Goal: Transaction & Acquisition: Purchase product/service

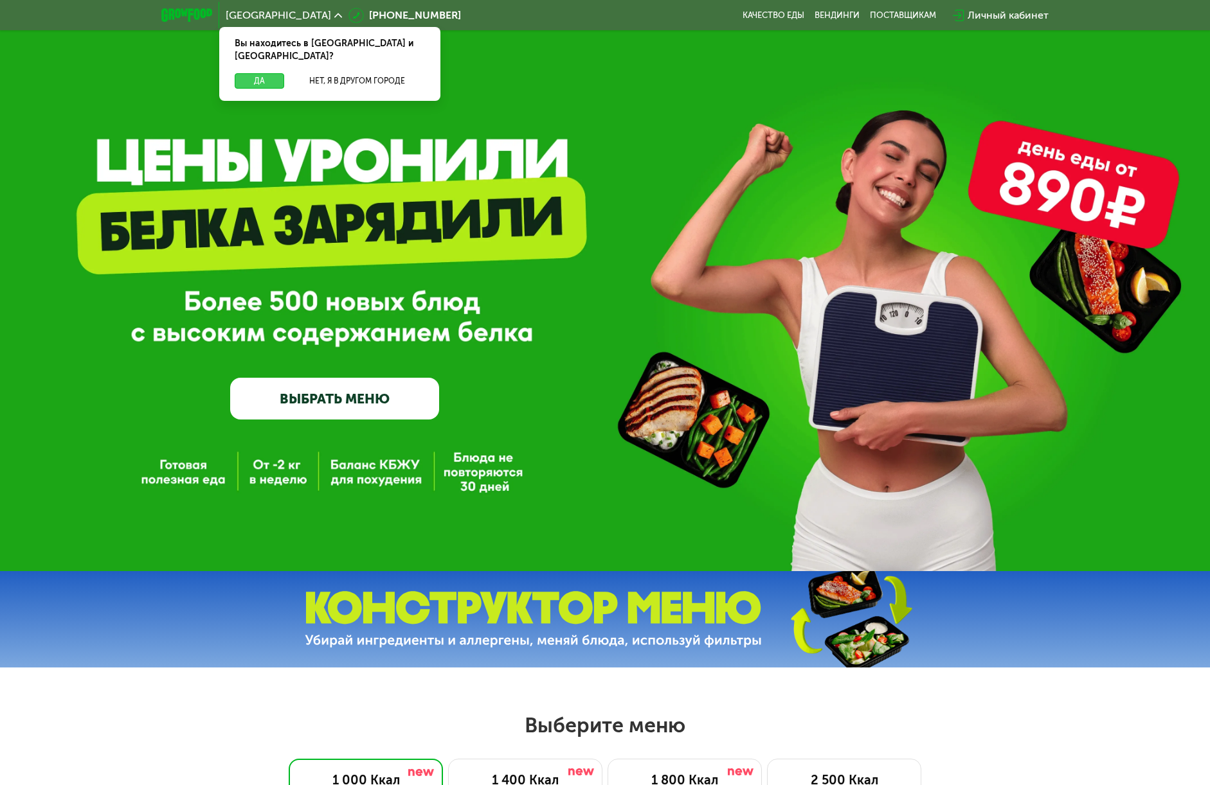
click at [250, 73] on button "Да" at bounding box center [259, 80] width 49 height 15
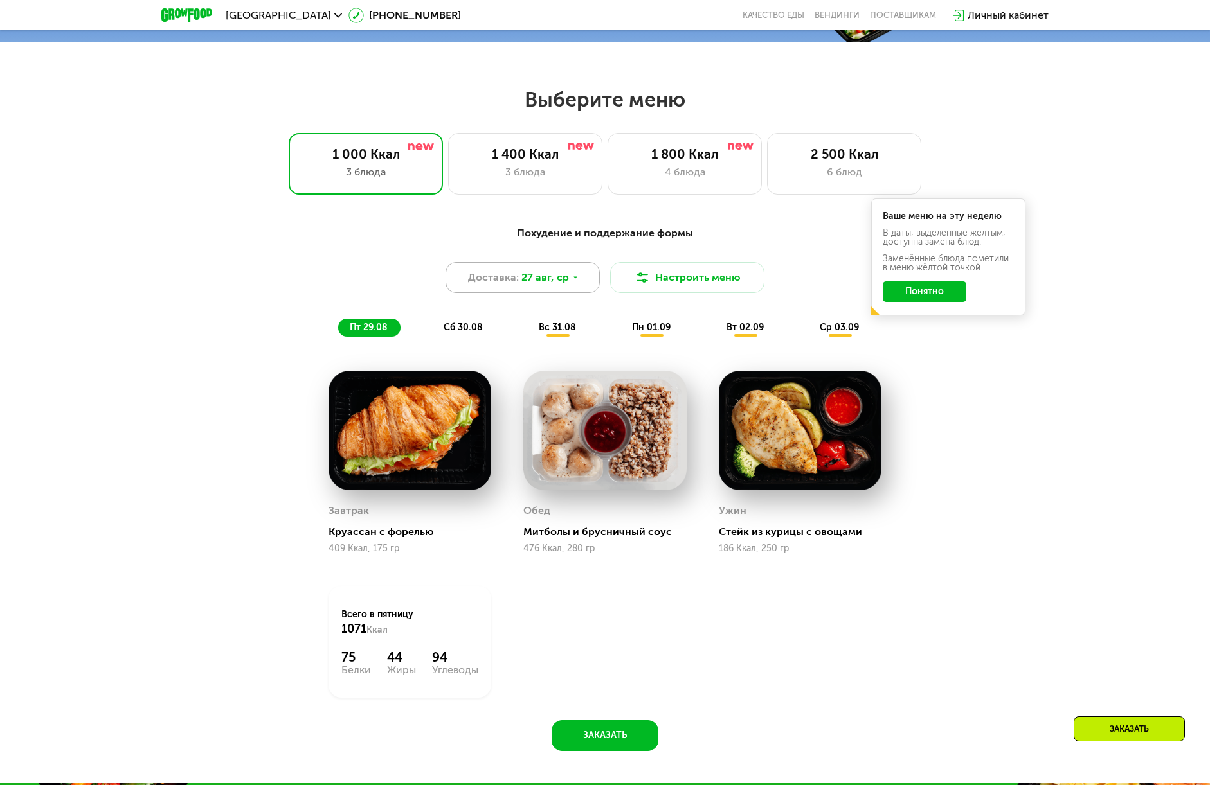
scroll to position [643, 0]
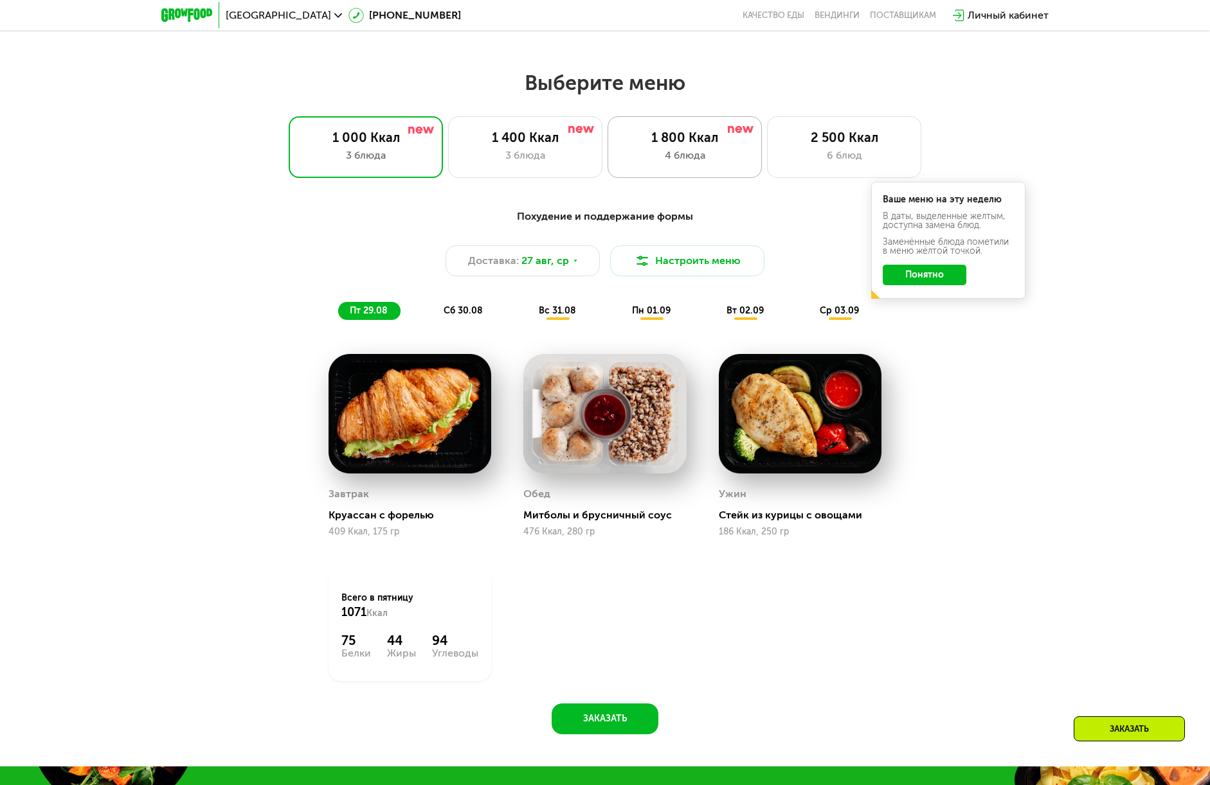
click at [728, 152] on div "4 блюда" at bounding box center [684, 155] width 127 height 15
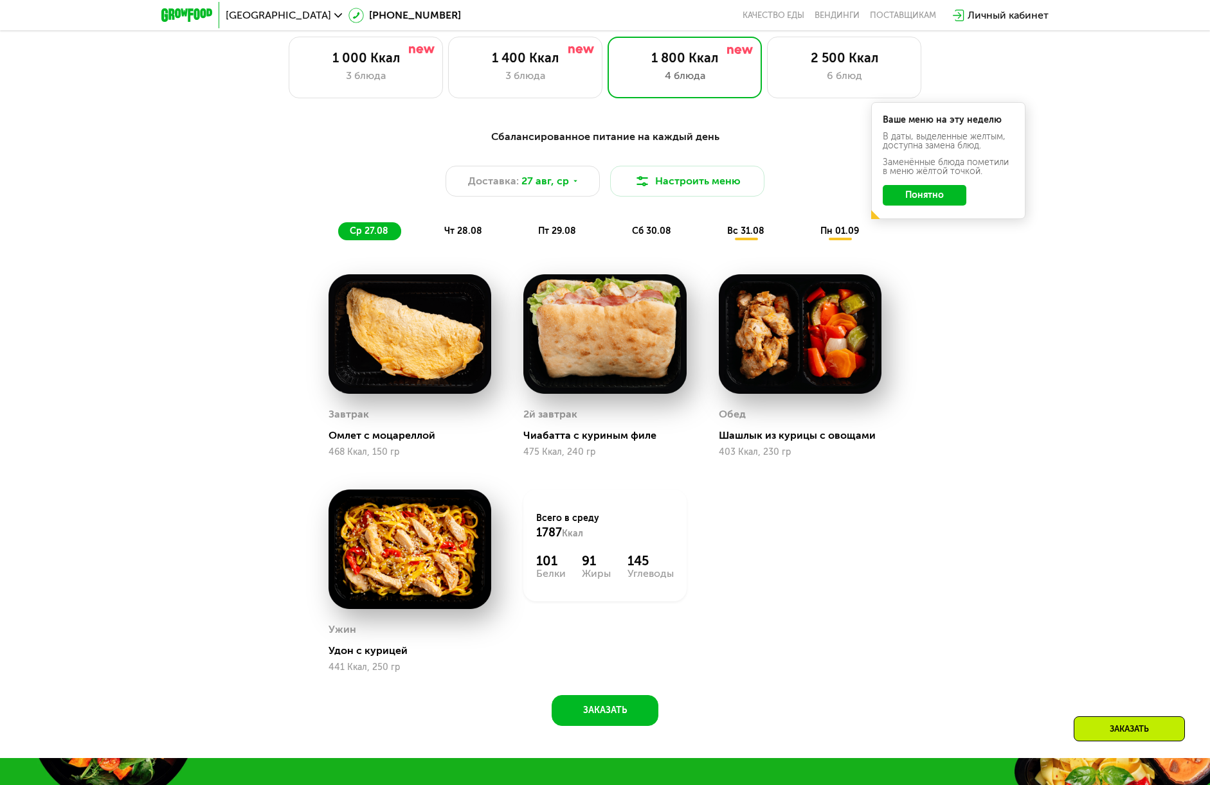
scroll to position [707, 0]
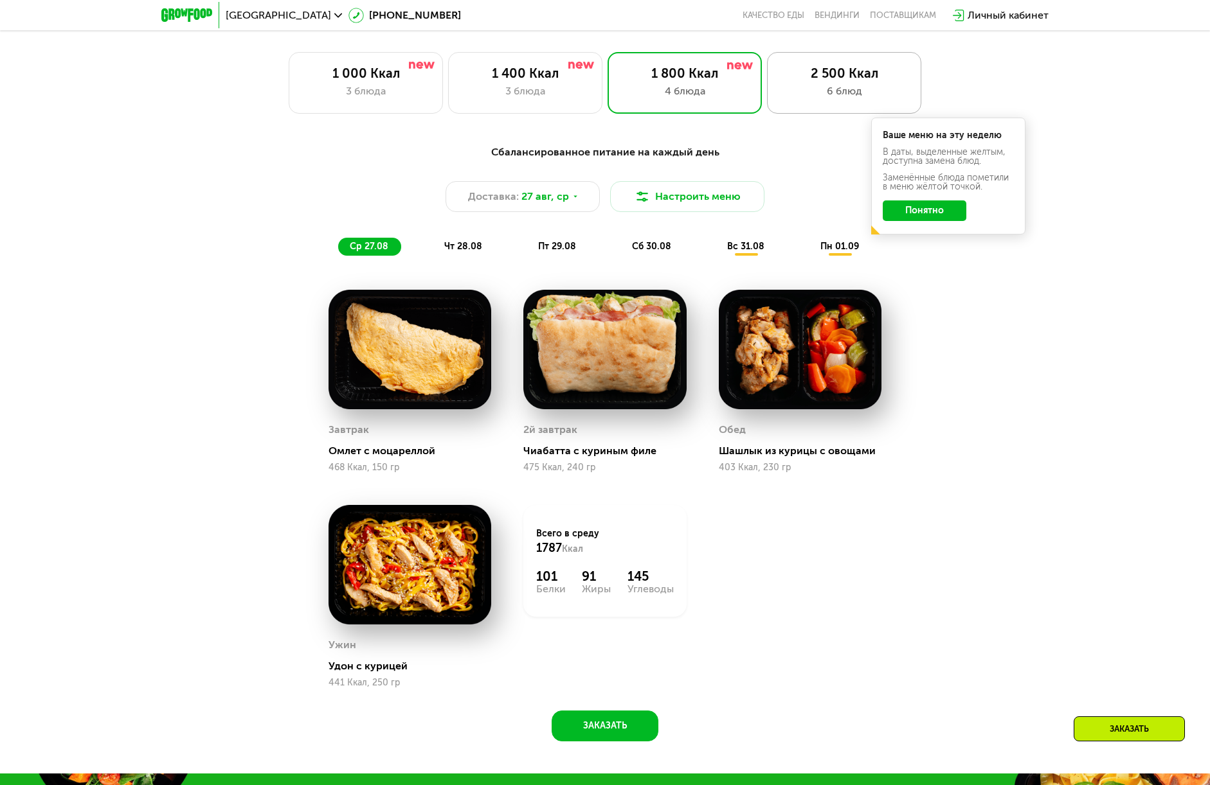
click at [791, 96] on div "6 блюд" at bounding box center [843, 91] width 127 height 15
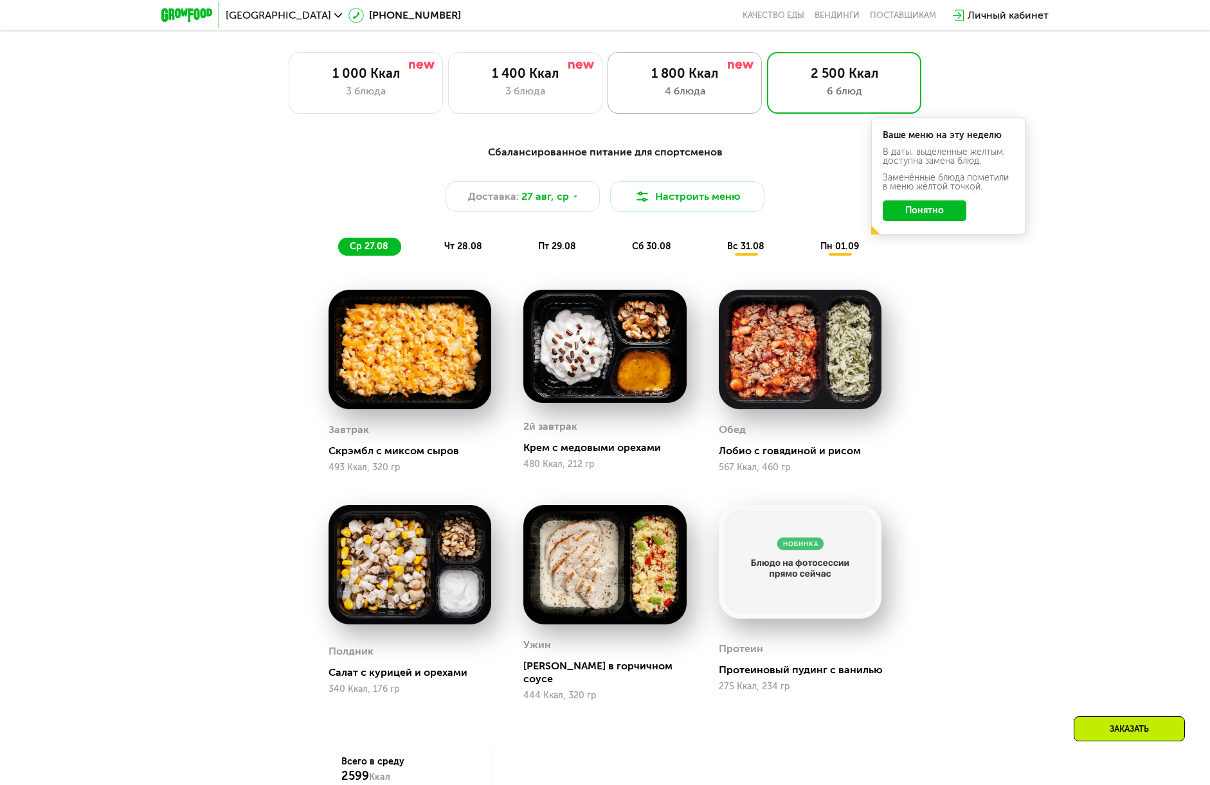
click at [703, 87] on div "4 блюда" at bounding box center [684, 91] width 127 height 15
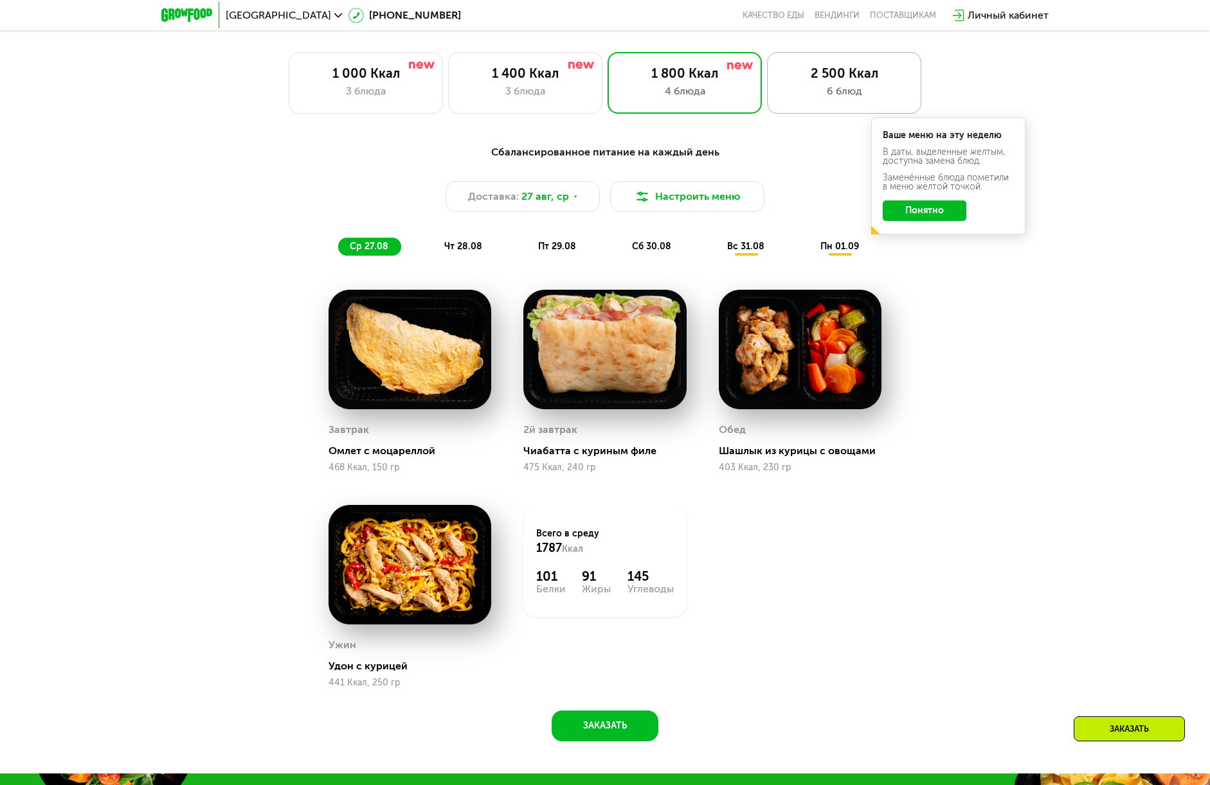
click at [831, 73] on div "2 500 Ккал" at bounding box center [843, 73] width 127 height 15
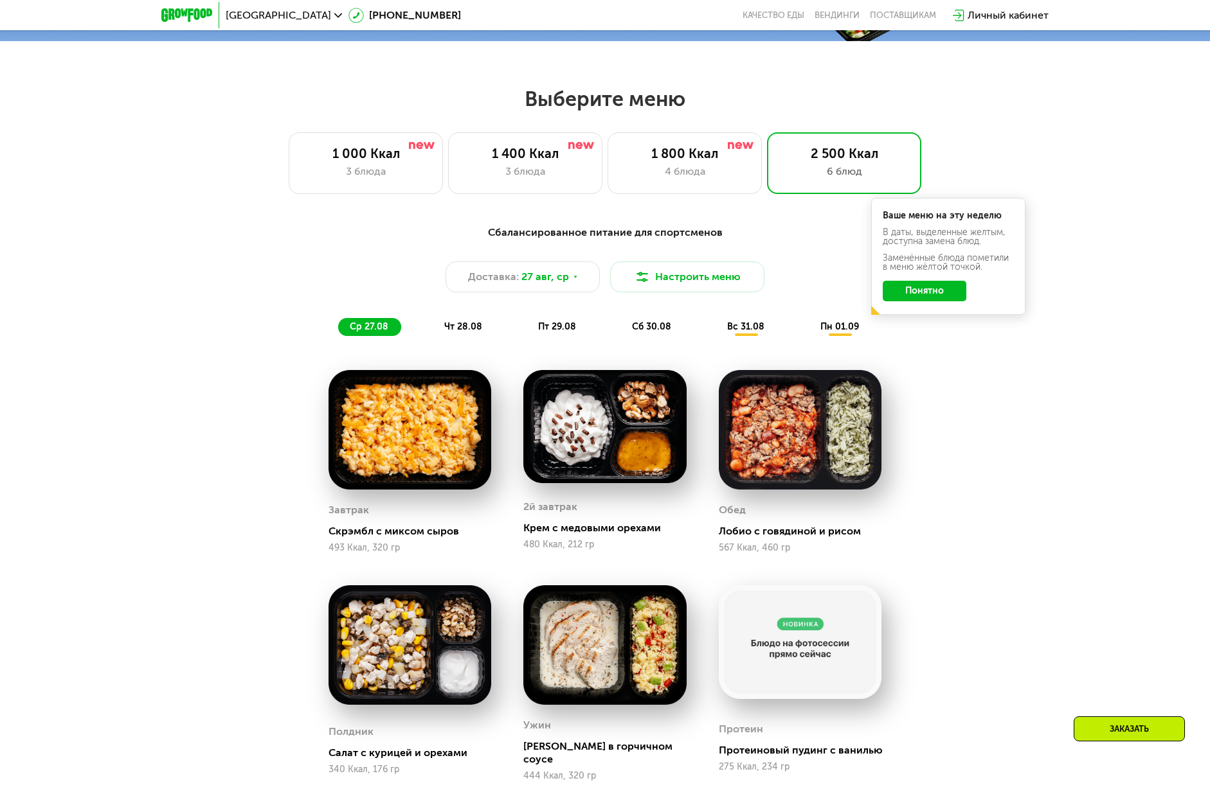
scroll to position [643, 0]
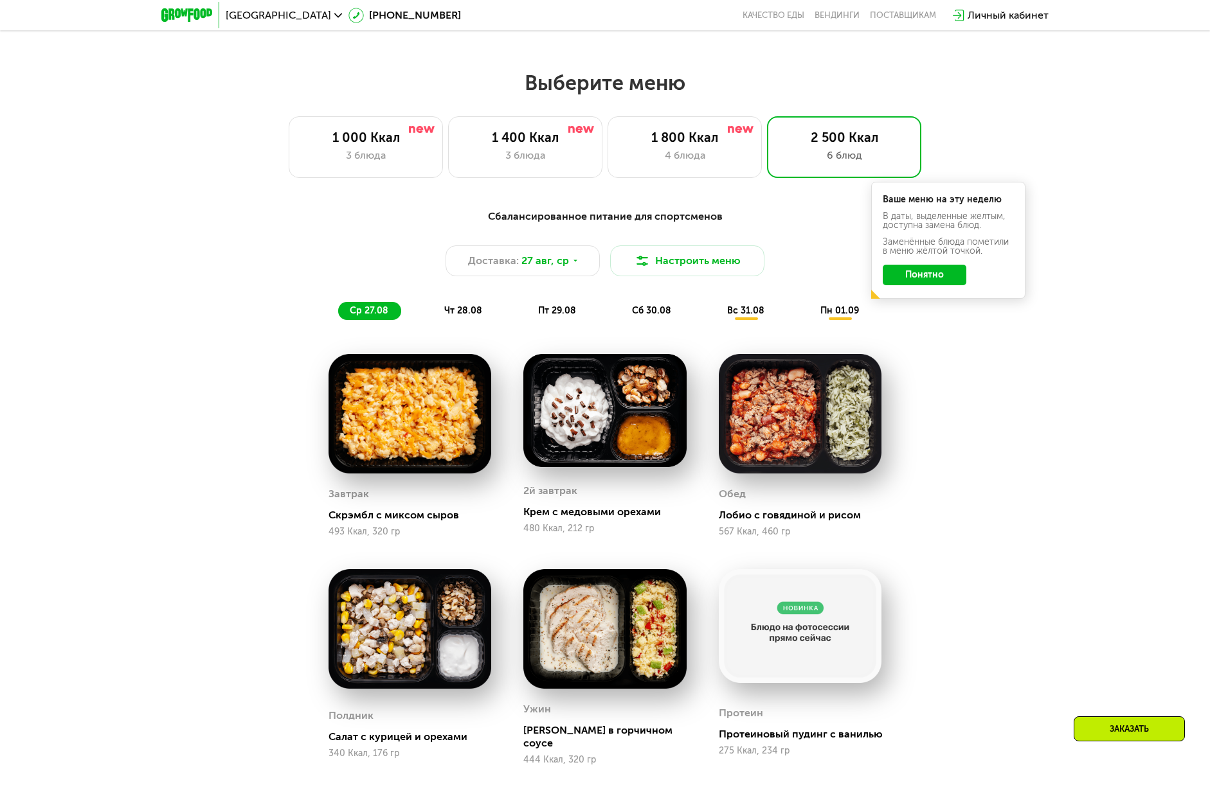
click at [1204, 642] on div "Сбалансированное питание для спортсменов Доставка: [DATE] Настроить меню ср 27.…" at bounding box center [605, 593] width 1210 height 804
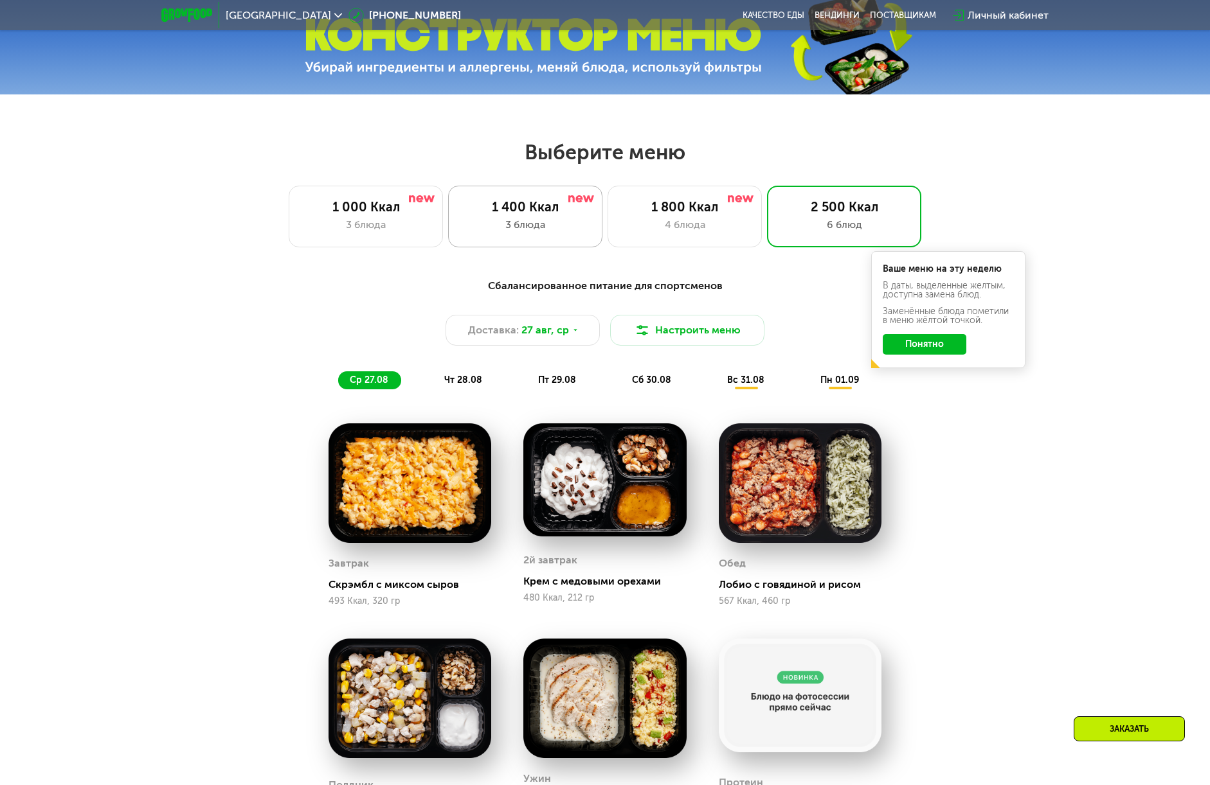
scroll to position [578, 0]
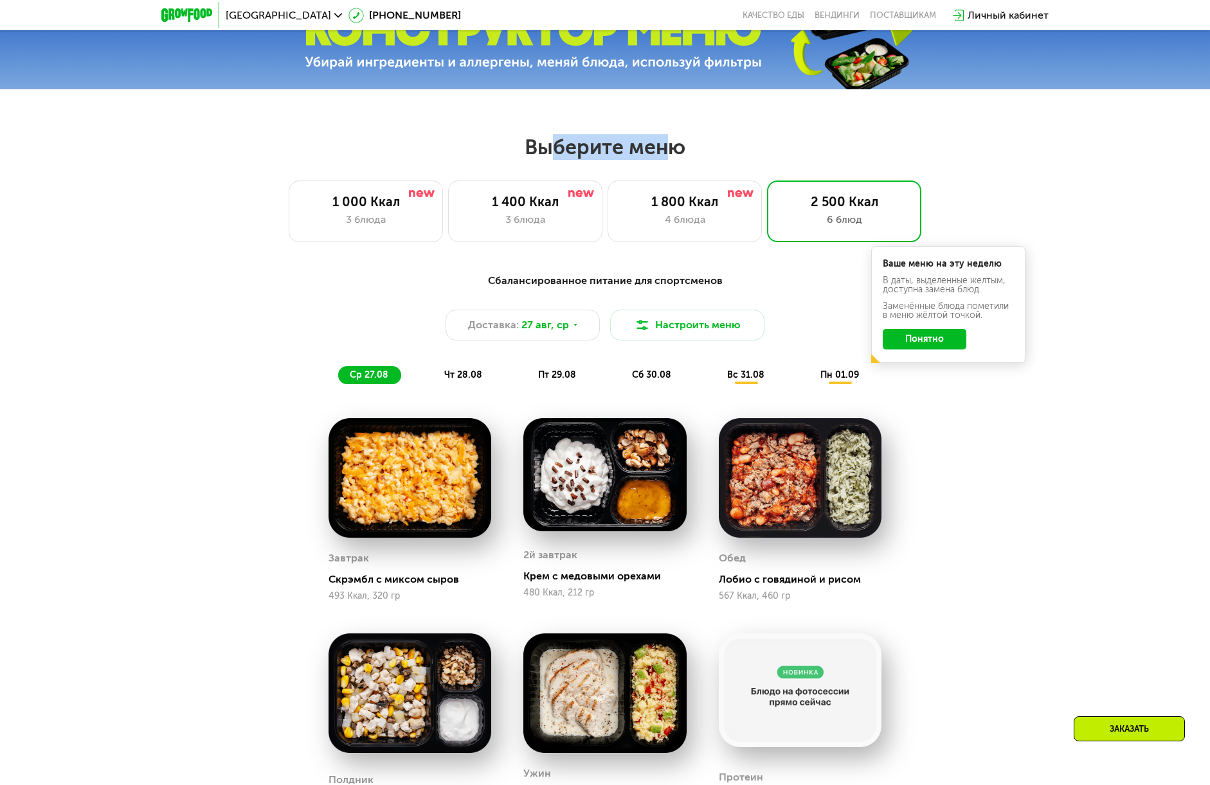
drag, startPoint x: 542, startPoint y: 146, endPoint x: 739, endPoint y: 139, distance: 196.8
click at [702, 141] on h2 "Выберите меню" at bounding box center [604, 147] width 1127 height 26
click at [971, 202] on div "1 000 Ккал 3 блюда 1 400 Ккал 3 блюда 1 800 Ккал 4 блюда 2 500 Ккал 6 блюд" at bounding box center [604, 212] width 1127 height 62
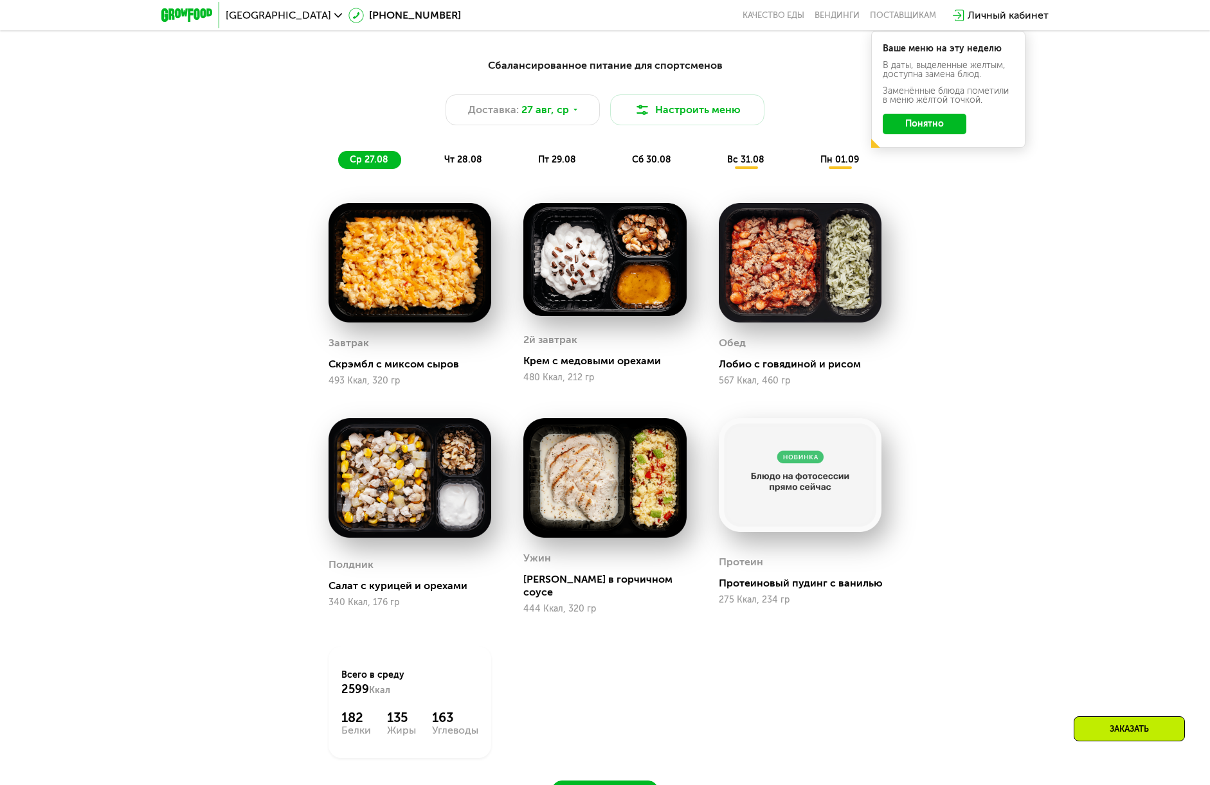
scroll to position [771, 0]
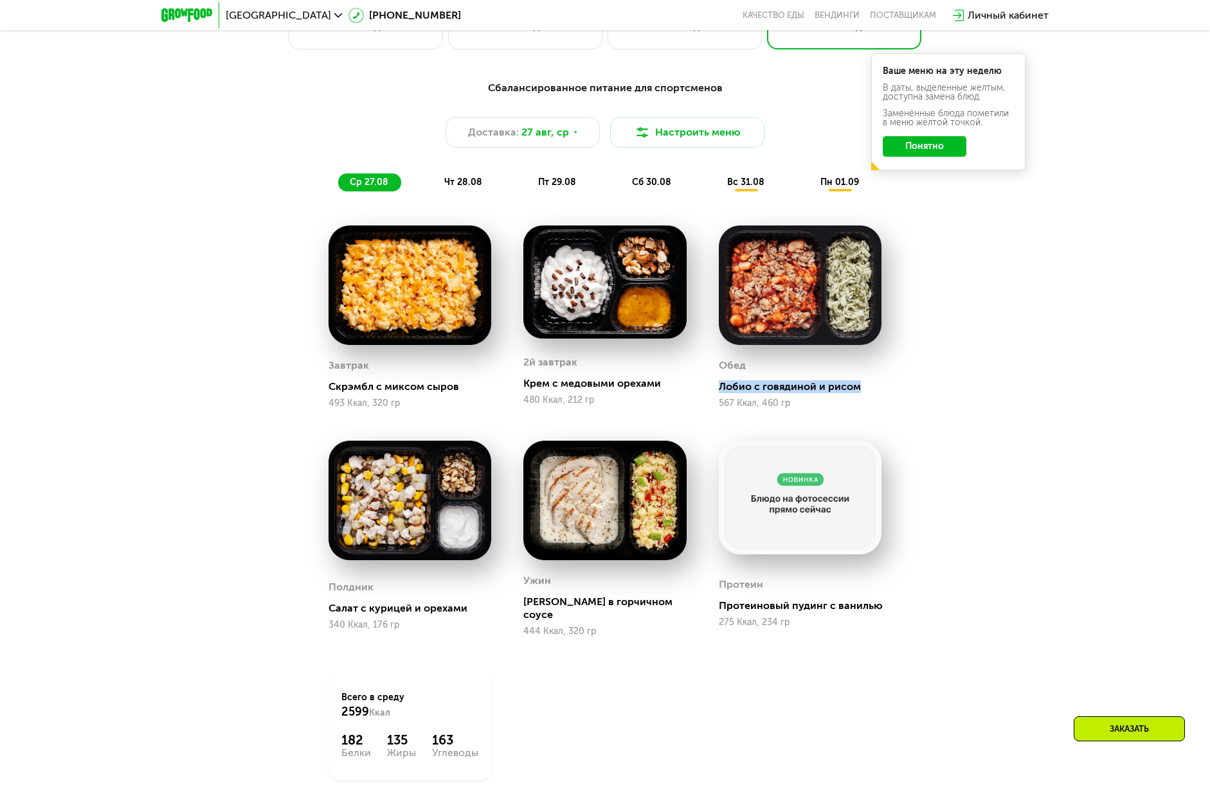
drag, startPoint x: 722, startPoint y: 393, endPoint x: 856, endPoint y: 390, distance: 134.4
click at [856, 390] on div "Лобио с говядиной и рисом" at bounding box center [805, 386] width 173 height 13
drag, startPoint x: 395, startPoint y: 607, endPoint x: 460, endPoint y: 600, distance: 64.7
click at [458, 603] on div "Салат с курицей и орехами" at bounding box center [414, 608] width 173 height 13
drag, startPoint x: 537, startPoint y: 608, endPoint x: 632, endPoint y: 605, distance: 95.2
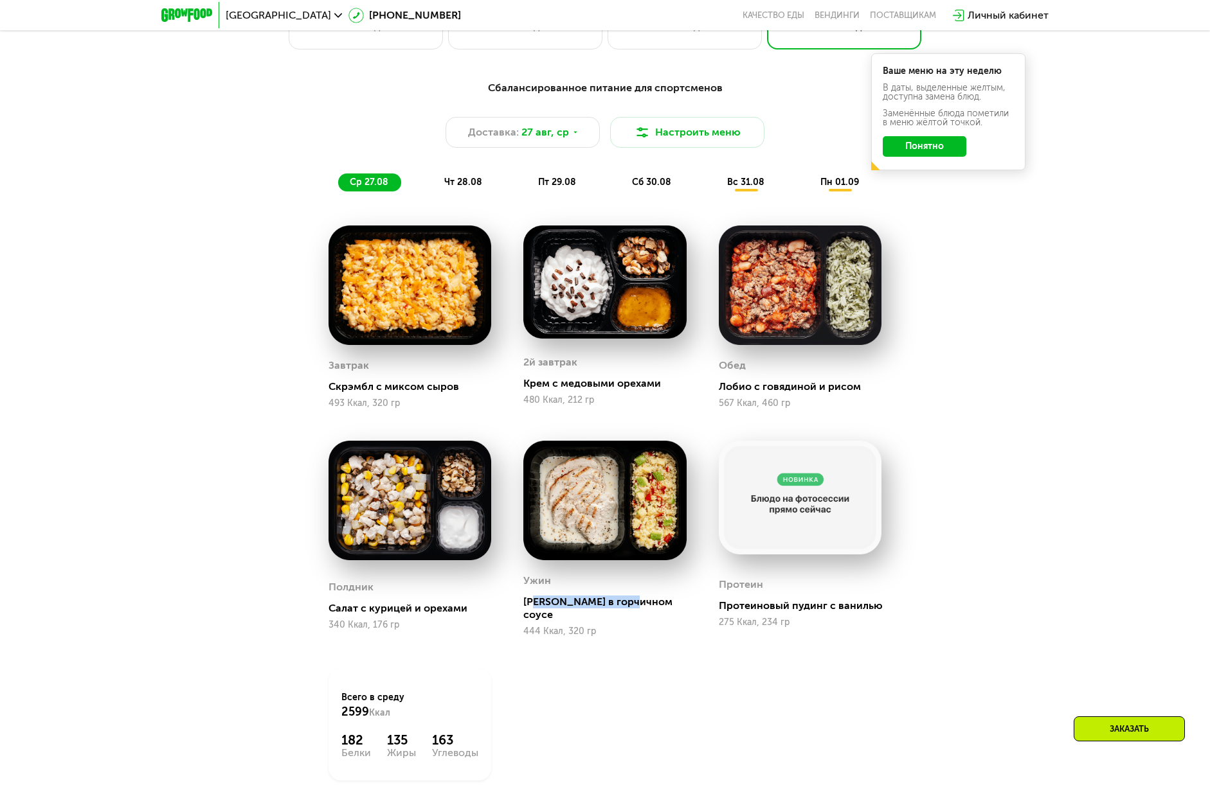
click at [632, 605] on div "[PERSON_NAME] в горчичном соусе" at bounding box center [609, 609] width 173 height 26
drag, startPoint x: 726, startPoint y: 606, endPoint x: 876, endPoint y: 600, distance: 150.5
click at [876, 600] on div "Протеиновый пудинг с ванилью" at bounding box center [805, 606] width 173 height 13
click at [994, 478] on div "Сбалансированное питание для спортсменов Доставка: [DATE] Настроить меню ср 27.…" at bounding box center [605, 454] width 792 height 762
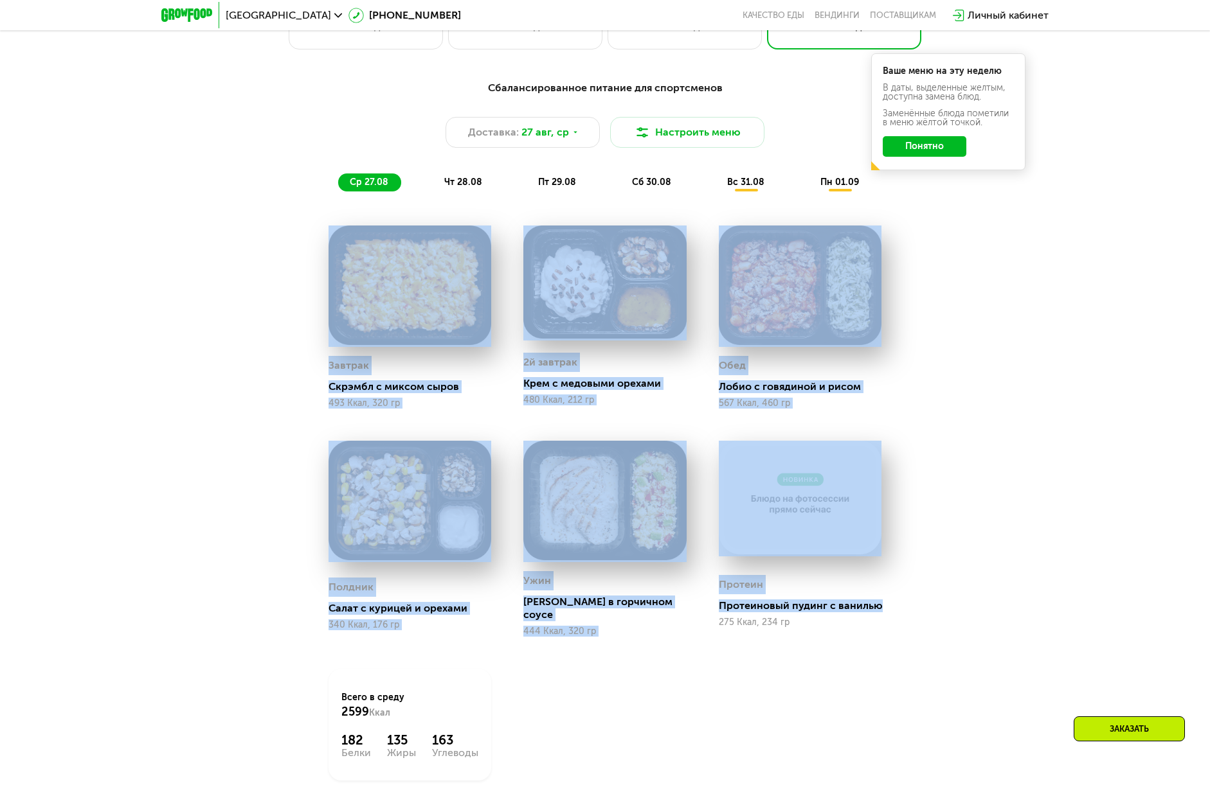
drag, startPoint x: 1035, startPoint y: 574, endPoint x: 362, endPoint y: 256, distance: 744.1
click at [362, 256] on div "Сбалансированное питание для спортсменов Доставка: [DATE] Настроить меню ср 27.…" at bounding box center [605, 464] width 1210 height 804
click at [969, 359] on div "Сбалансированное питание для спортсменов Доставка: [DATE] Настроить меню ср 27.…" at bounding box center [605, 454] width 792 height 762
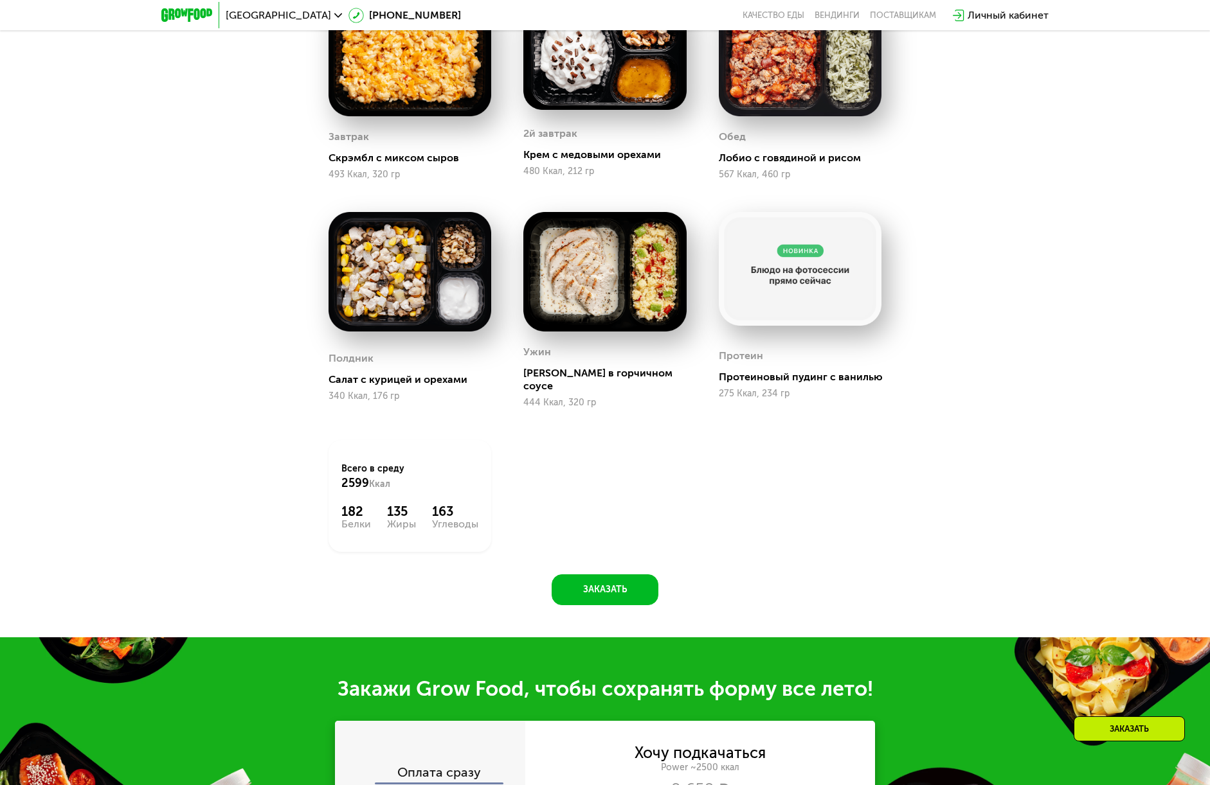
scroll to position [1028, 0]
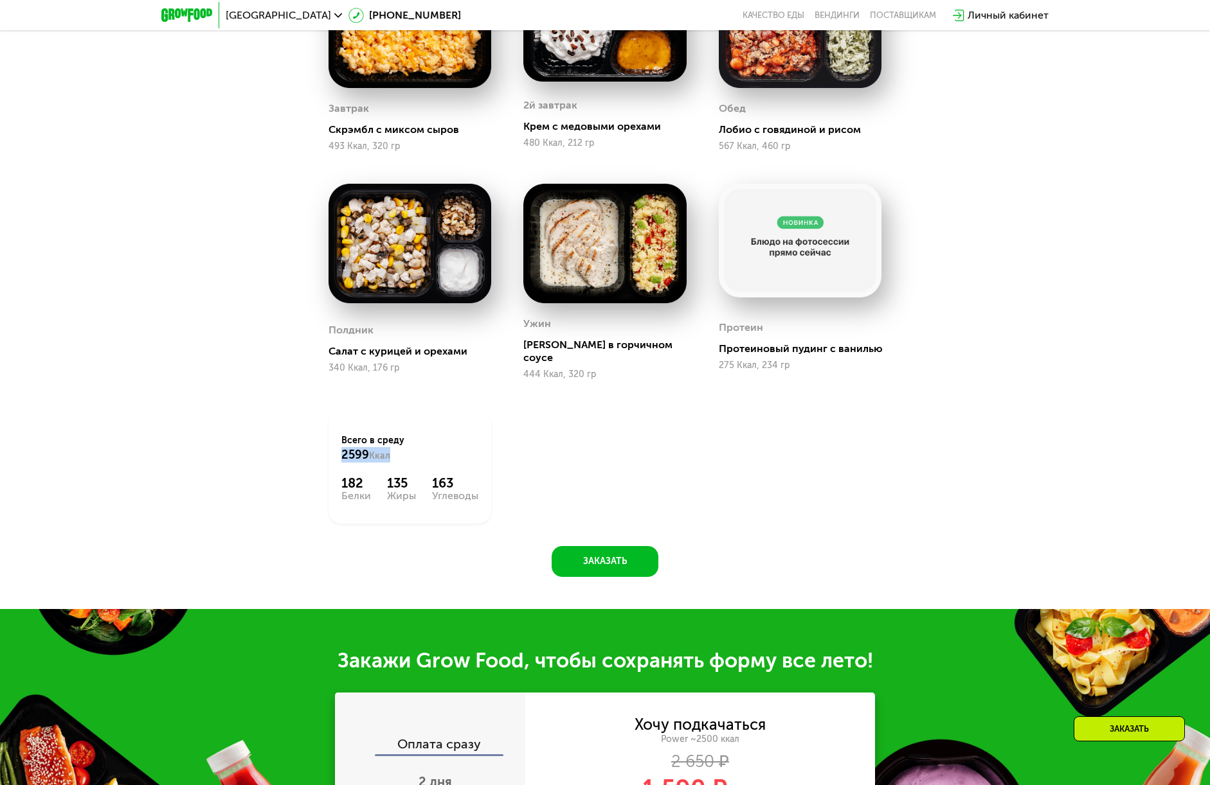
drag, startPoint x: 337, startPoint y: 440, endPoint x: 390, endPoint y: 447, distance: 53.2
click at [390, 447] on div "Всего в [DATE] 2599 Ккал 182 Белки 135 Жиры 163 Углеводы" at bounding box center [409, 468] width 163 height 112
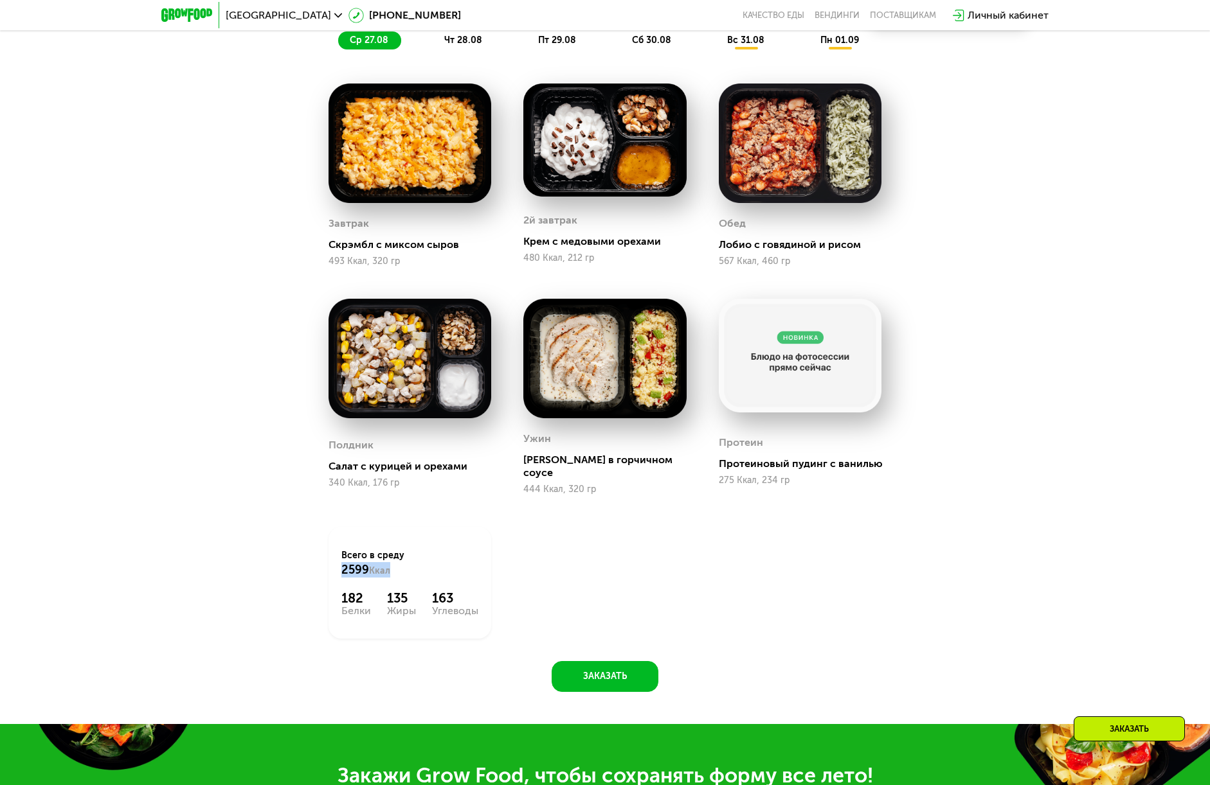
scroll to position [900, 0]
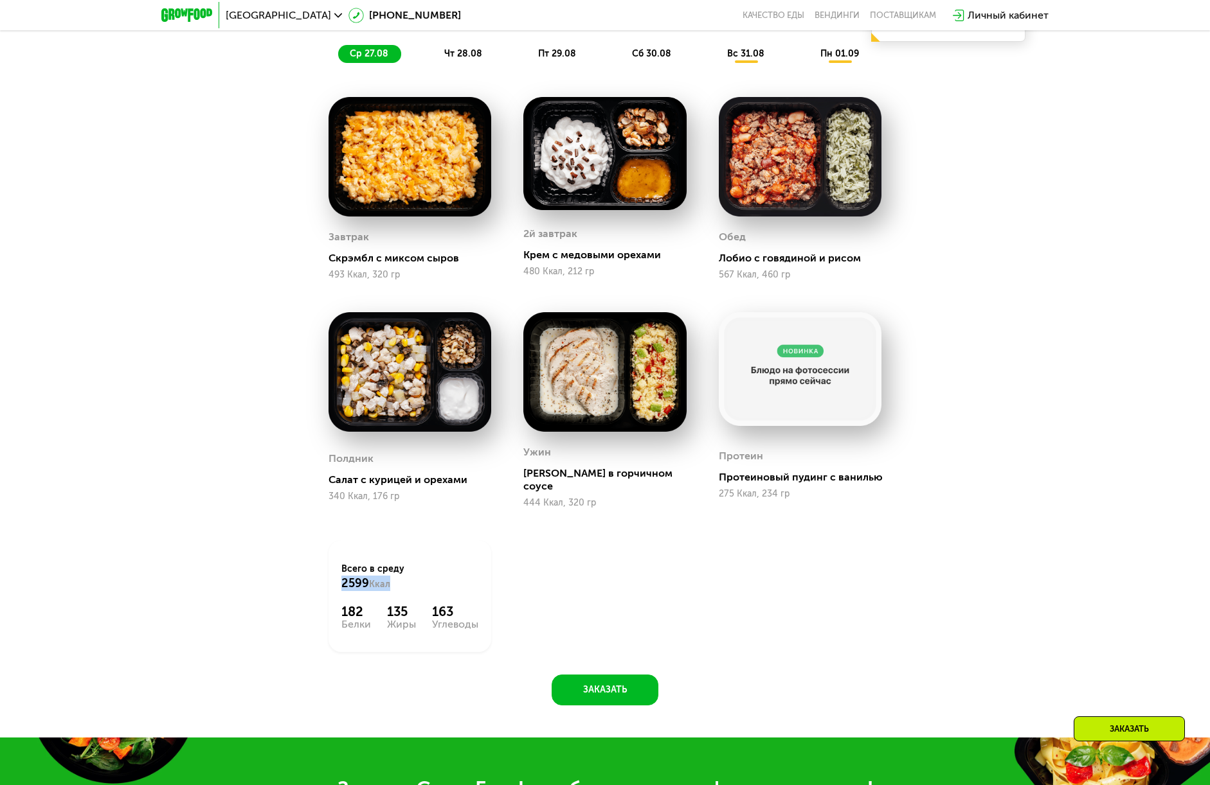
click at [341, 577] on span "2599" at bounding box center [355, 584] width 28 height 14
drag, startPoint x: 337, startPoint y: 573, endPoint x: 379, endPoint y: 570, distance: 41.9
click at [379, 570] on div "Всего в [DATE] 2599 Ккал 182 Белки 135 Жиры 163 Углеводы" at bounding box center [409, 597] width 163 height 112
click at [347, 620] on div "Белки" at bounding box center [356, 625] width 30 height 10
drag, startPoint x: 334, startPoint y: 609, endPoint x: 377, endPoint y: 601, distance: 43.2
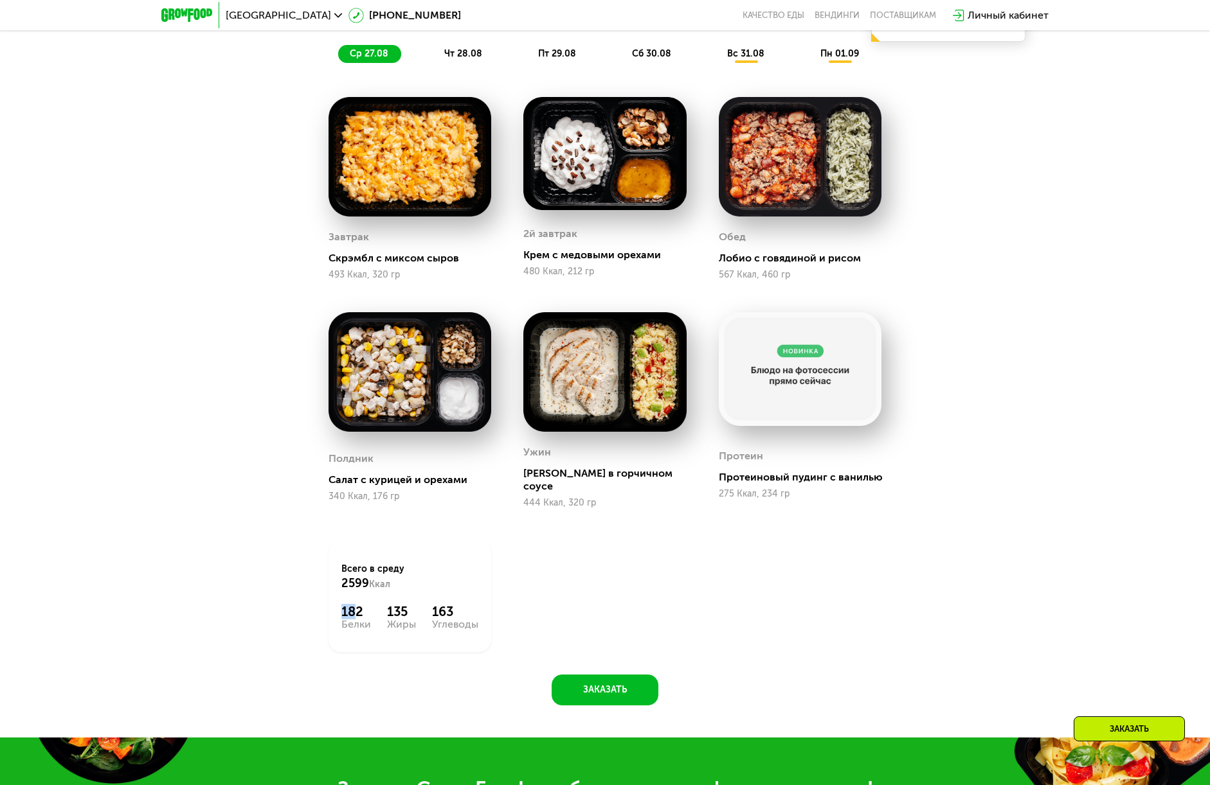
click at [370, 602] on div "Всего в [DATE] 2599 Ккал 182 Белки 135 Жиры 163 Углеводы" at bounding box center [409, 597] width 163 height 112
drag, startPoint x: 389, startPoint y: 599, endPoint x: 448, endPoint y: 607, distance: 59.6
click at [400, 604] on div "135" at bounding box center [401, 611] width 29 height 15
drag, startPoint x: 427, startPoint y: 599, endPoint x: 502, endPoint y: 608, distance: 75.7
click at [454, 604] on div "182 Белки 135 Жиры 163 Углеводы" at bounding box center [409, 617] width 137 height 26
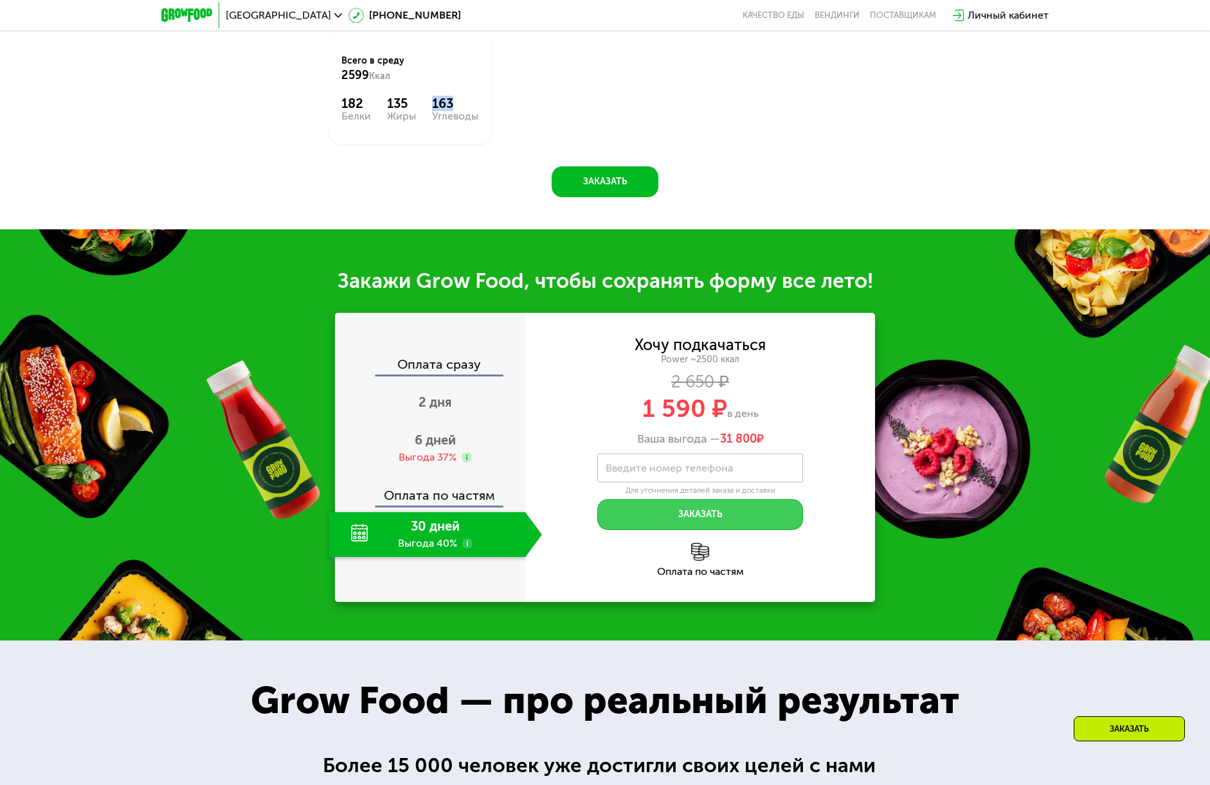
scroll to position [1414, 0]
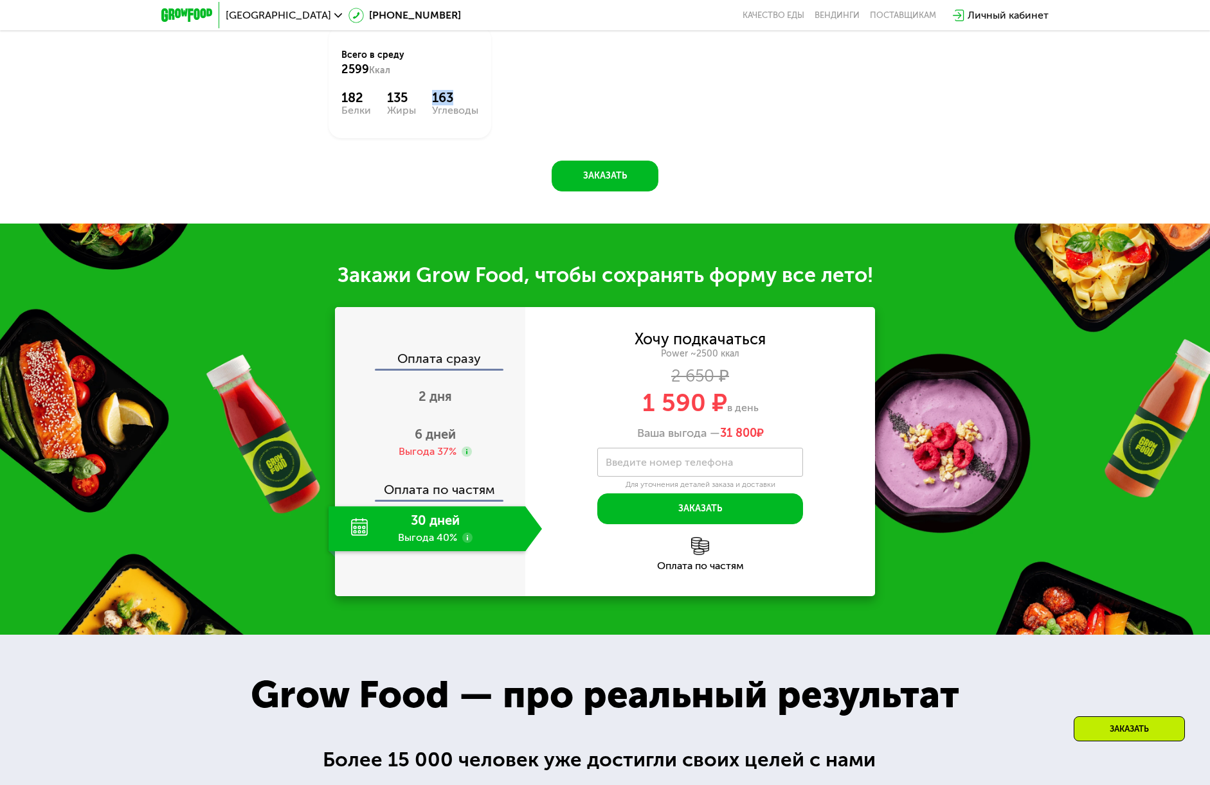
drag, startPoint x: 625, startPoint y: 389, endPoint x: 753, endPoint y: 370, distance: 128.7
click at [753, 370] on div "Хочу подкачаться Power ~2500 ккал 2 650 ₽ 1 590 ₽ в день Ваша выгода — 31 800 ₽" at bounding box center [700, 386] width 350 height 108
click at [718, 395] on span "1 590 ₽" at bounding box center [684, 403] width 85 height 30
drag, startPoint x: 737, startPoint y: 398, endPoint x: 622, endPoint y: 397, distance: 114.4
click at [622, 397] on div "1 590 ₽ в день" at bounding box center [700, 403] width 350 height 24
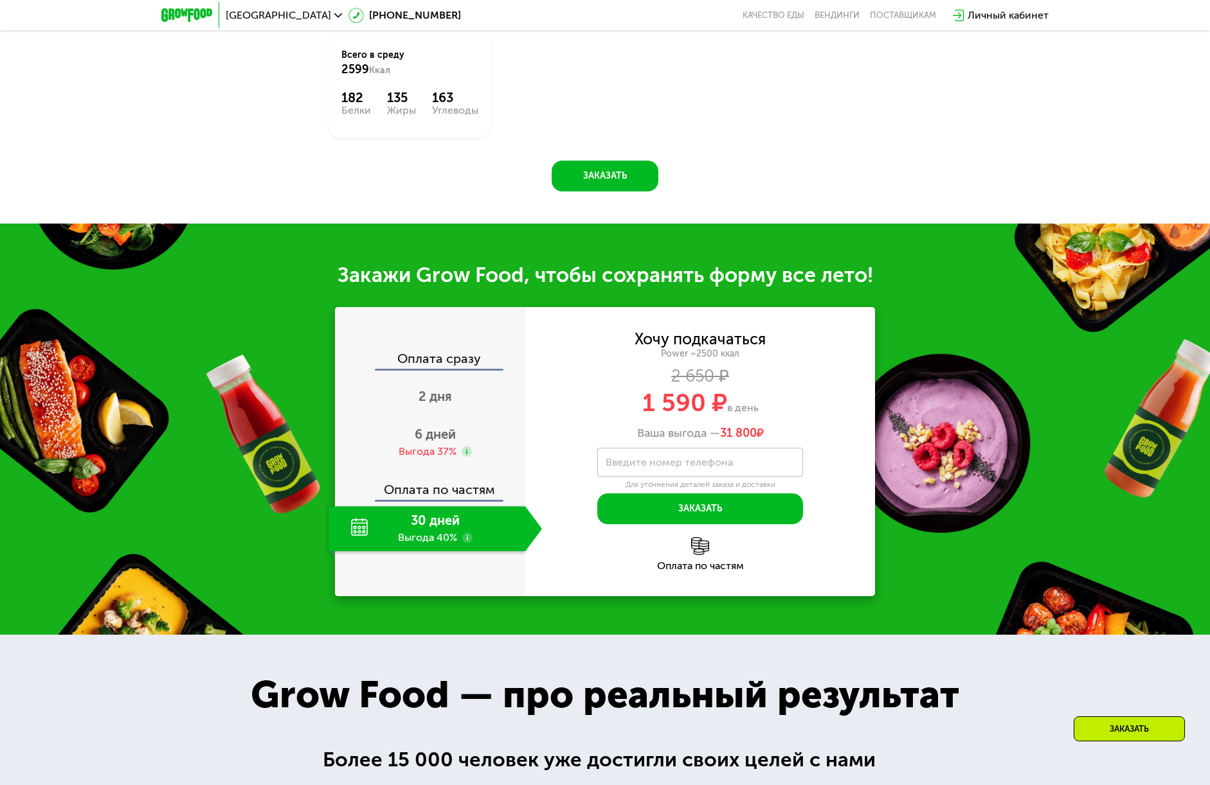
click at [836, 373] on div "2 650 ₽" at bounding box center [700, 377] width 350 height 14
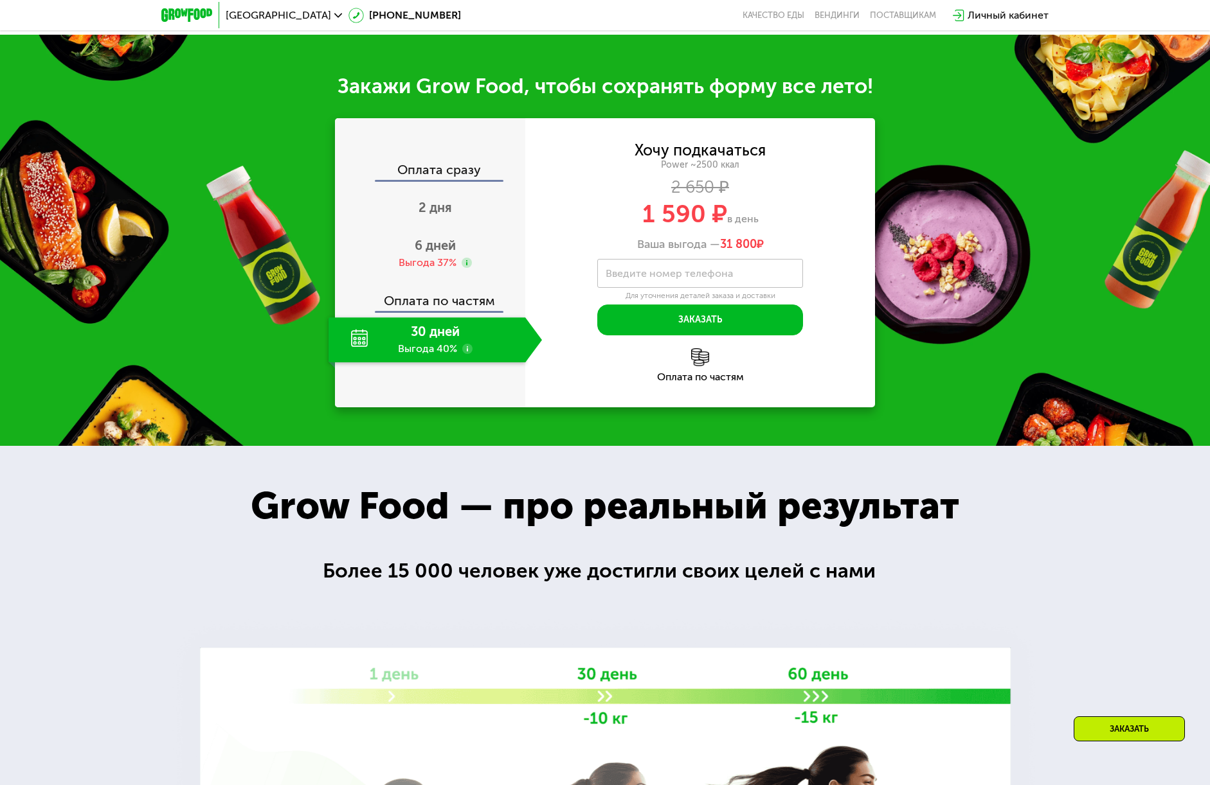
scroll to position [1607, 0]
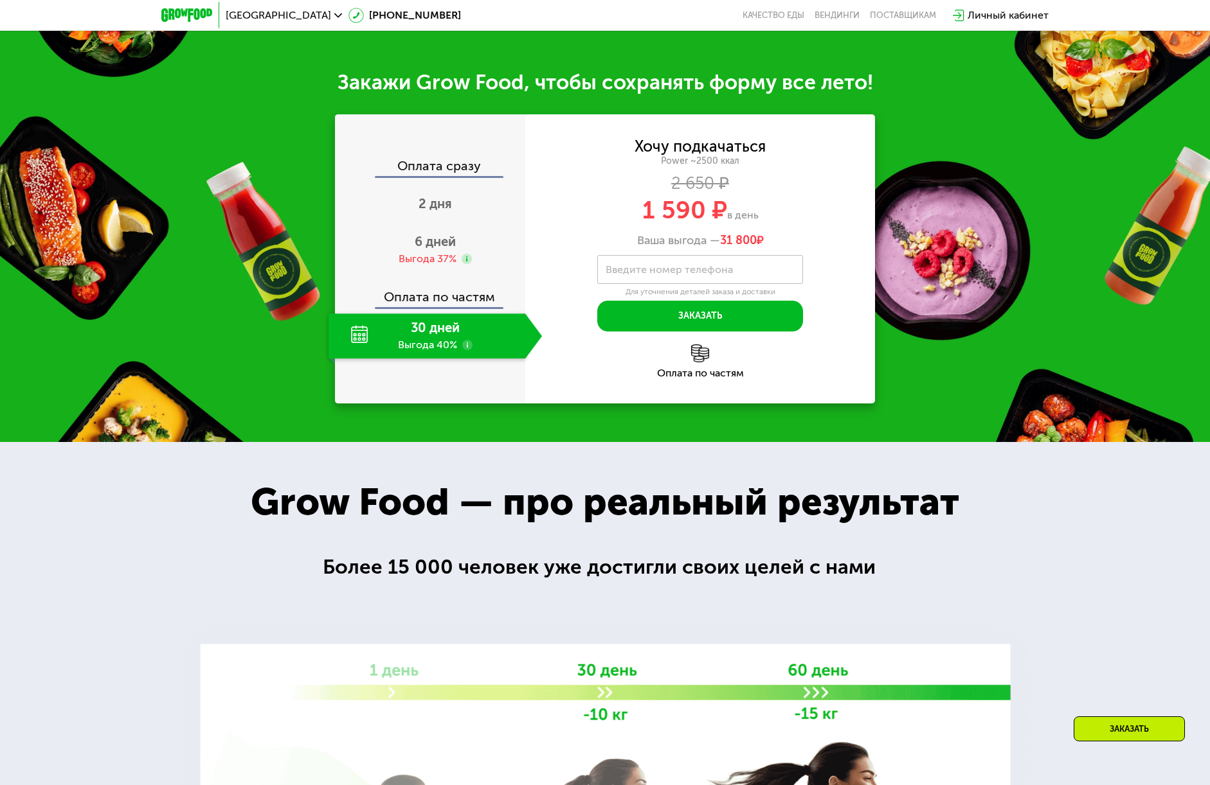
drag, startPoint x: 762, startPoint y: 235, endPoint x: 701, endPoint y: 233, distance: 60.4
click at [713, 234] on div "Ваша выгода — 31 800 ₽" at bounding box center [700, 241] width 350 height 14
click at [786, 234] on div "Ваша выгода — 31 800 ₽" at bounding box center [700, 241] width 350 height 14
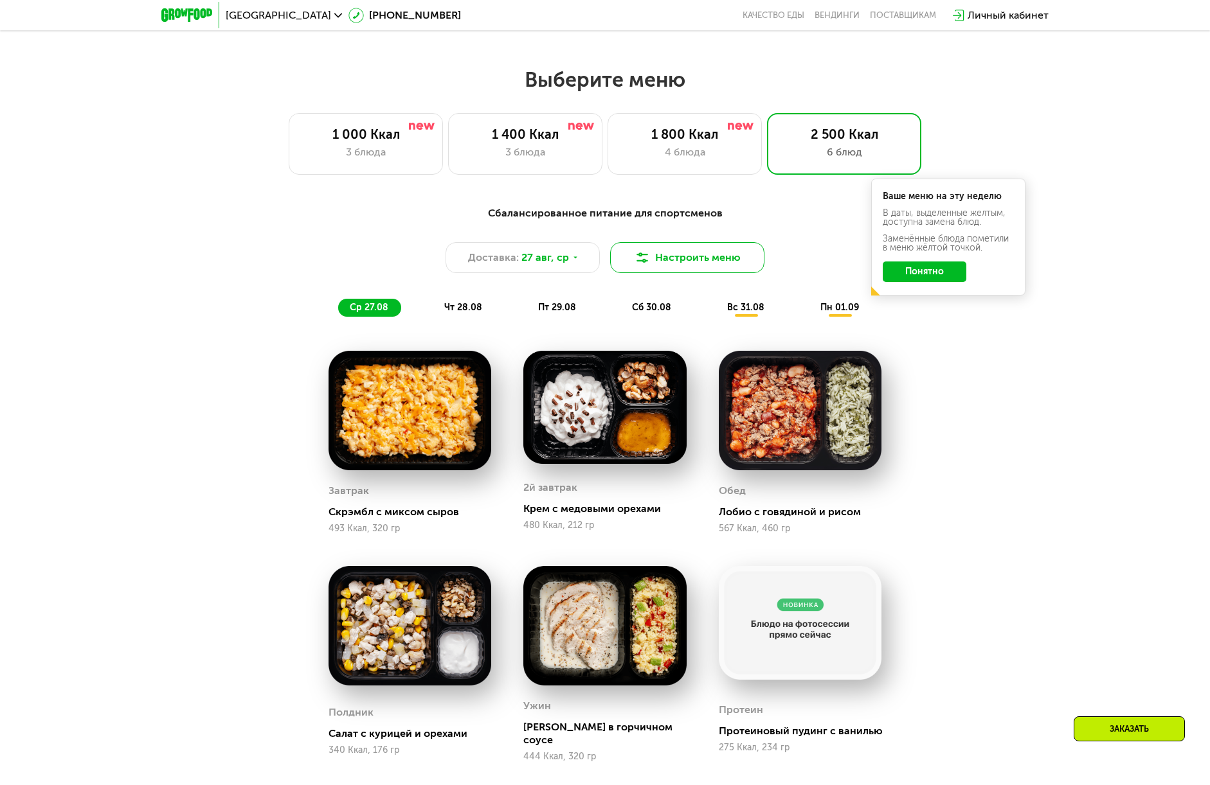
scroll to position [643, 0]
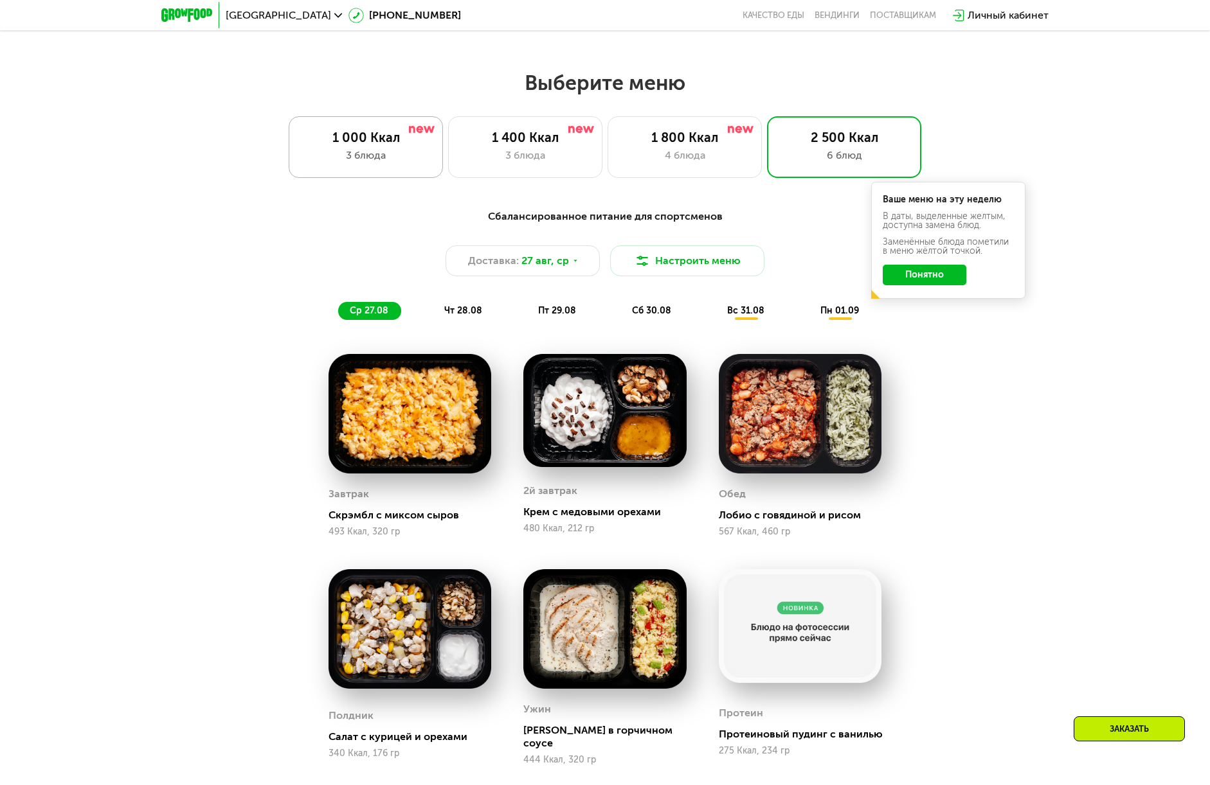
click at [360, 143] on div "1 000 Ккал" at bounding box center [365, 137] width 127 height 15
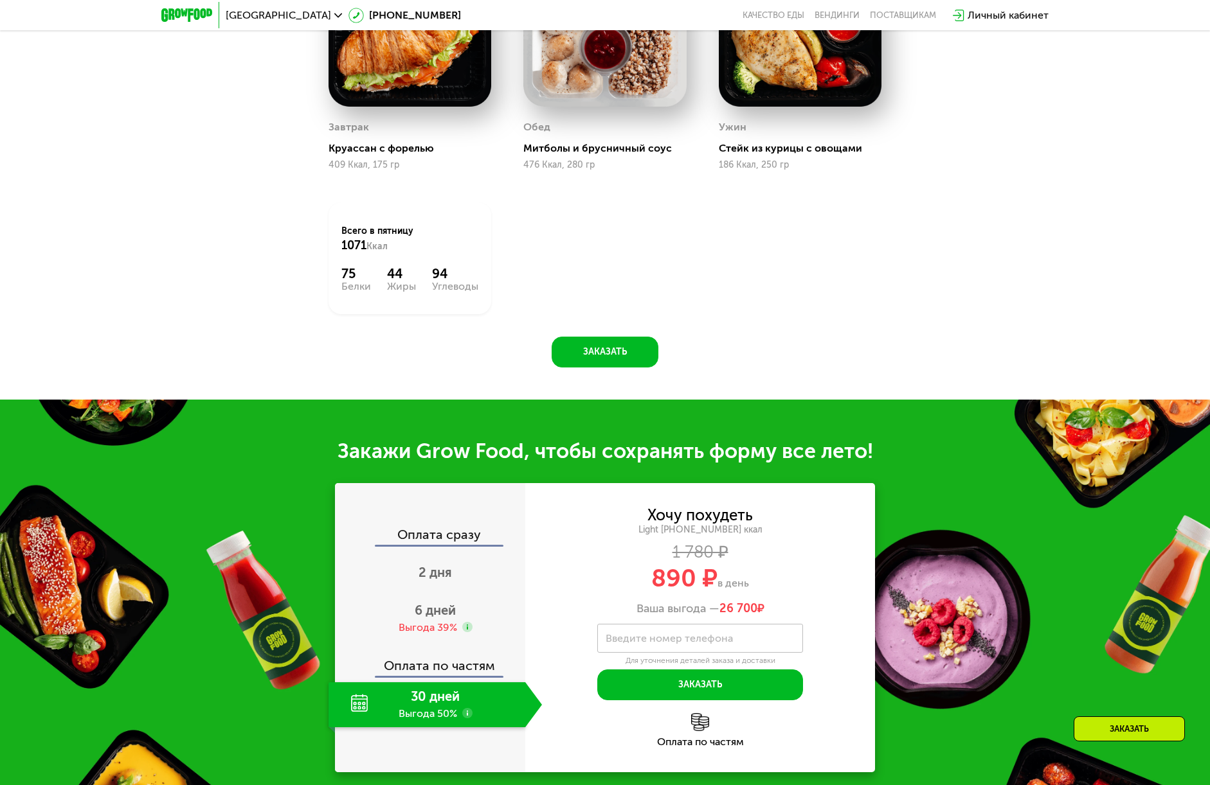
scroll to position [1093, 0]
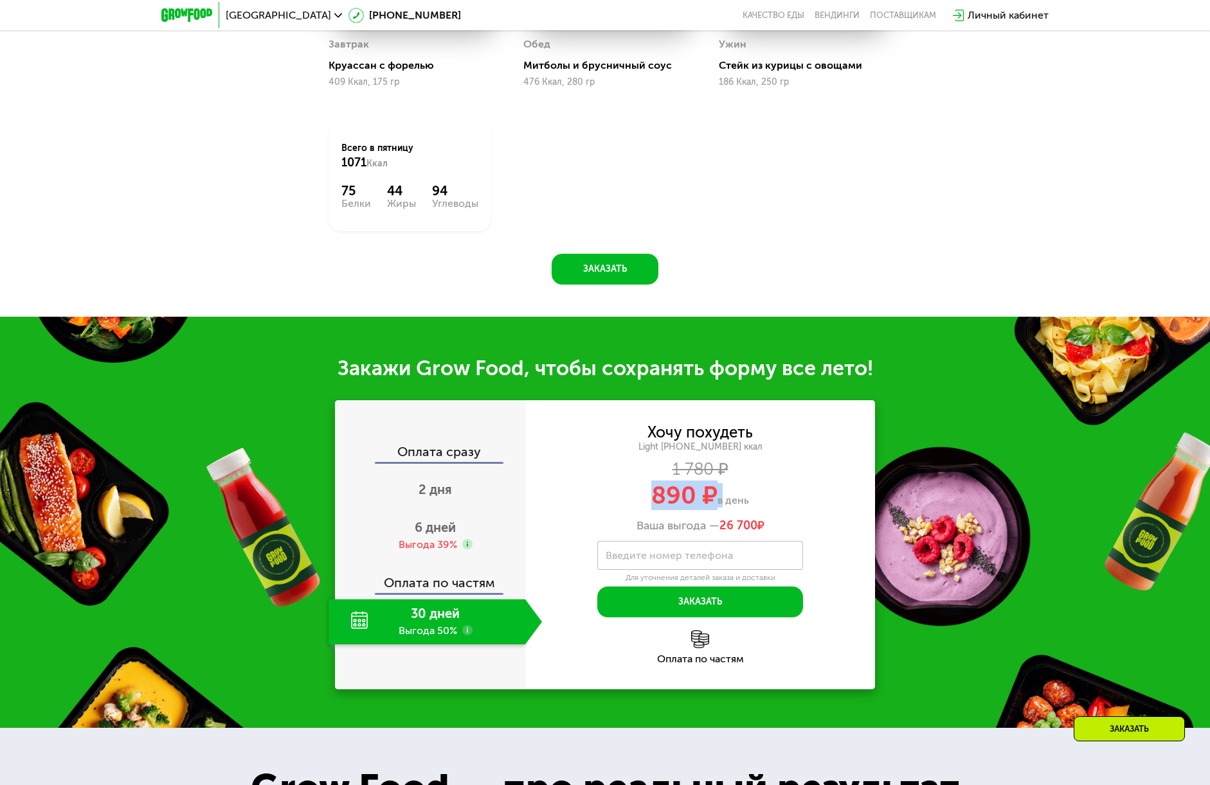
drag, startPoint x: 715, startPoint y: 497, endPoint x: 530, endPoint y: 483, distance: 185.0
click at [611, 491] on div "890 ₽ в день" at bounding box center [700, 495] width 350 height 24
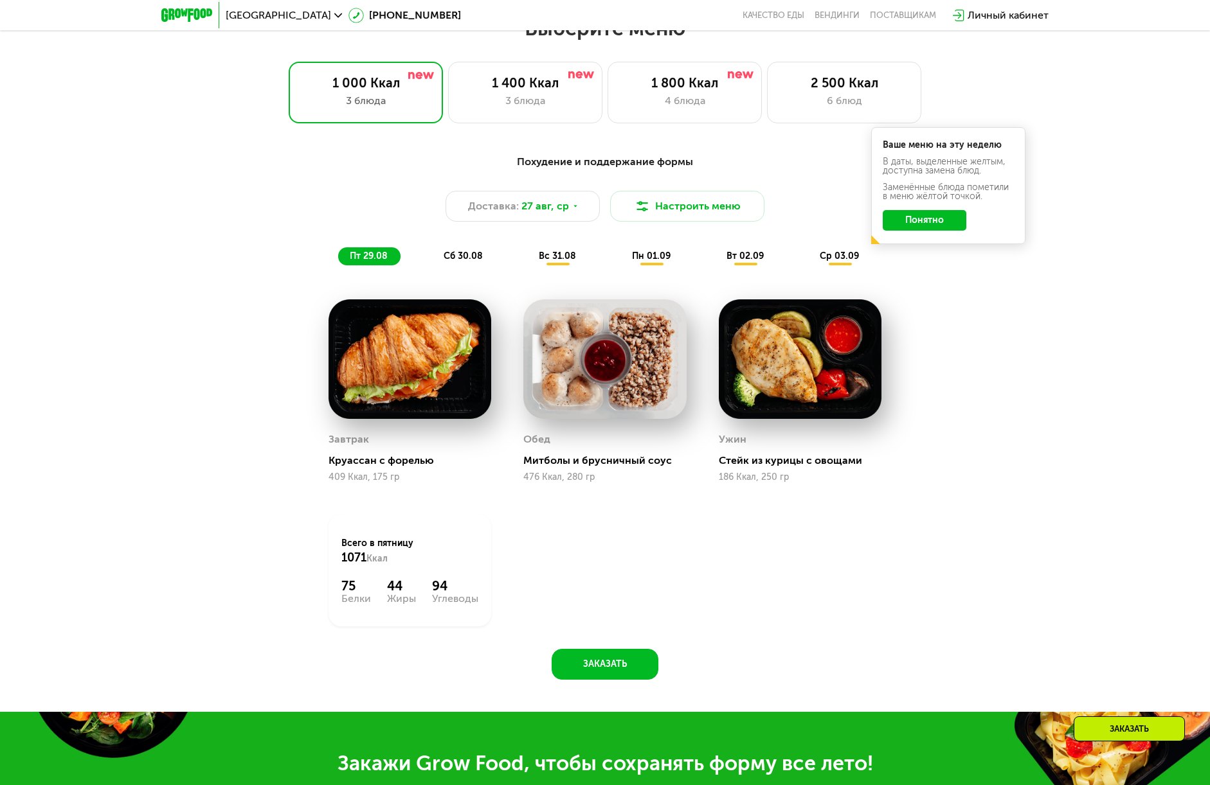
scroll to position [643, 0]
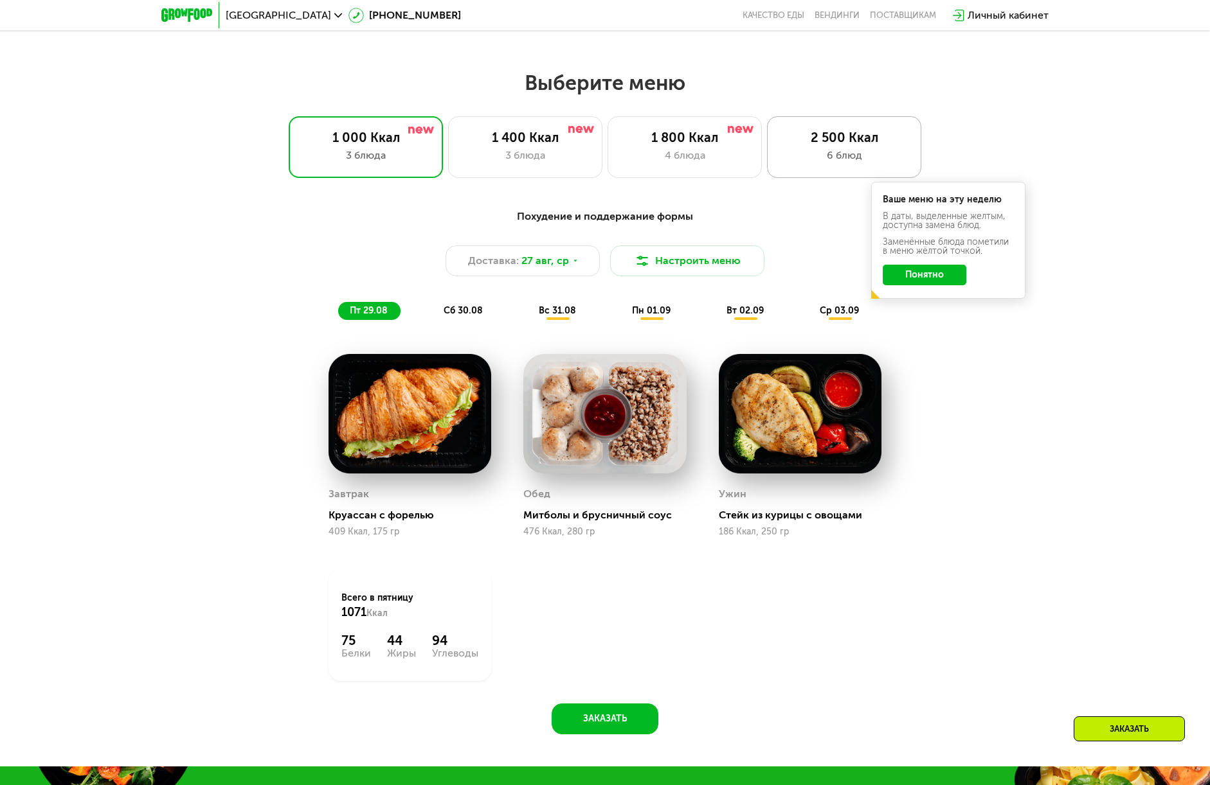
click at [837, 145] on div "2 500 Ккал" at bounding box center [843, 137] width 127 height 15
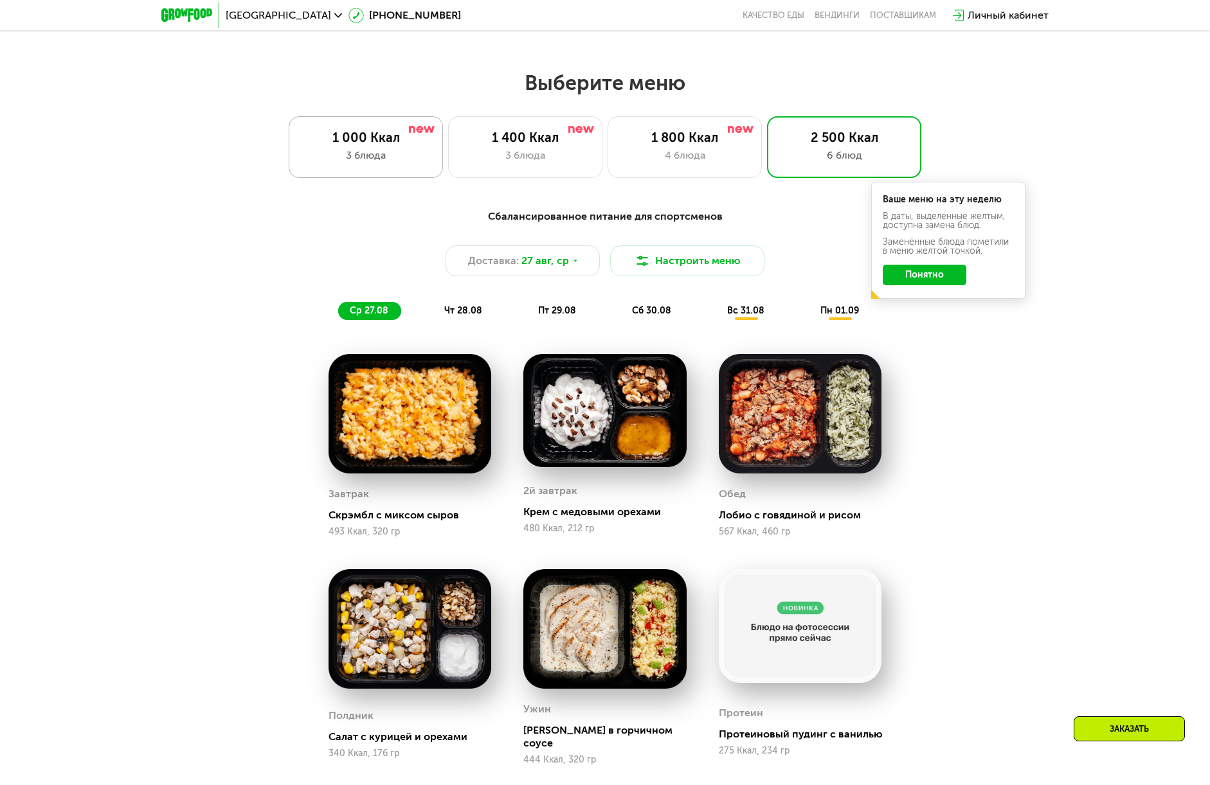
click at [335, 145] on div "1 000 Ккал" at bounding box center [365, 137] width 127 height 15
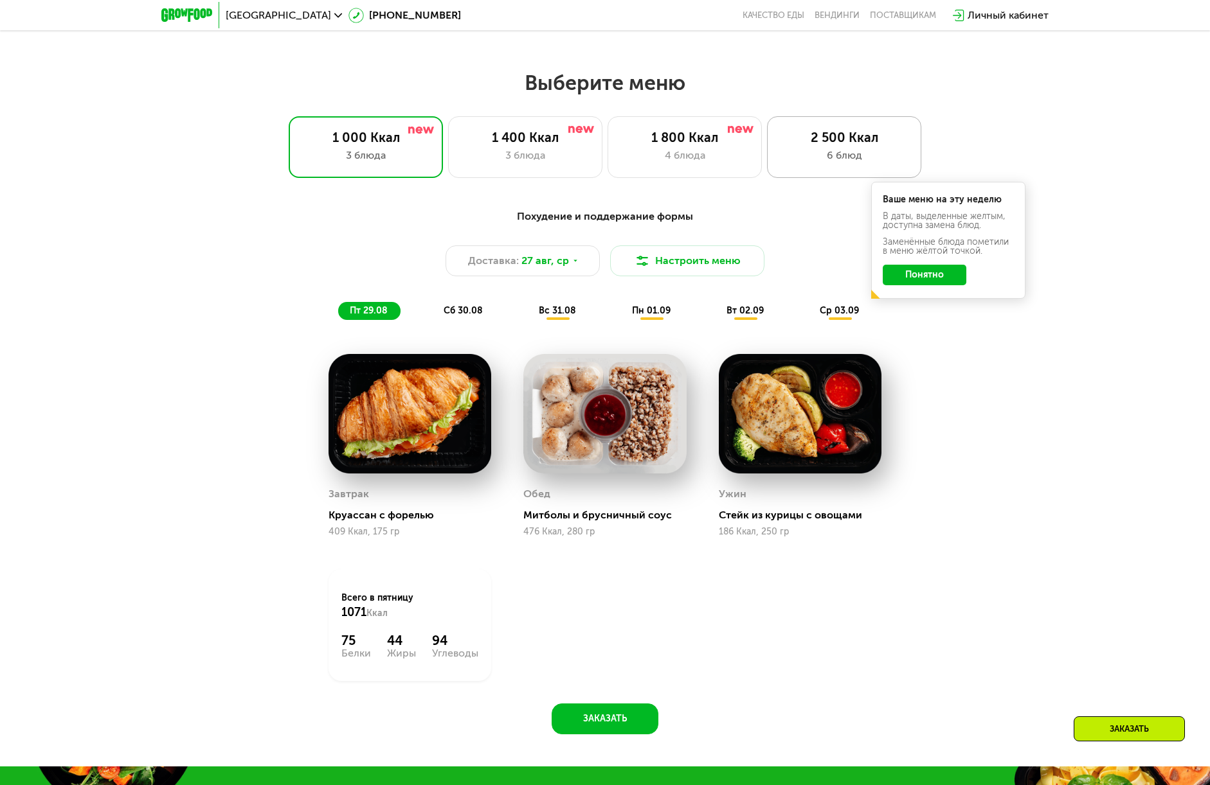
click at [812, 132] on div "2 500 Ккал 6 блюд" at bounding box center [844, 147] width 154 height 62
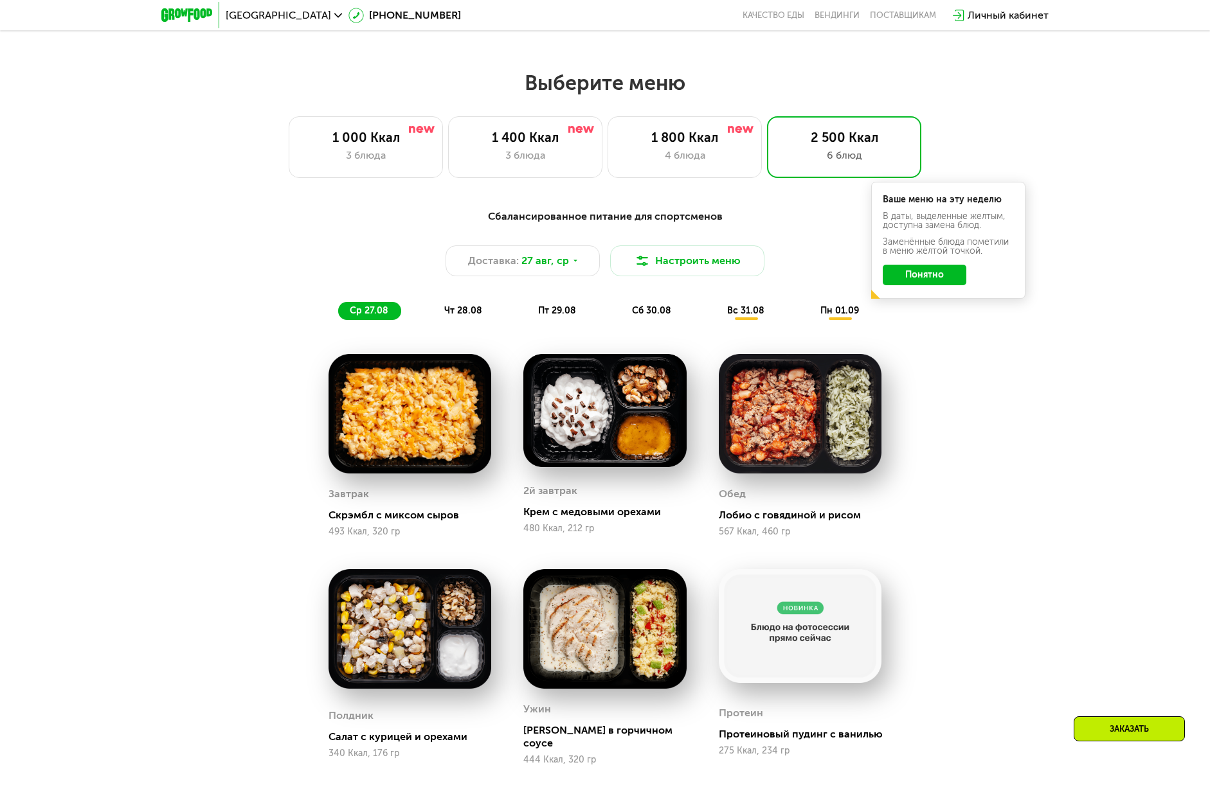
click at [526, 310] on div "чт 28.08" at bounding box center [557, 311] width 62 height 18
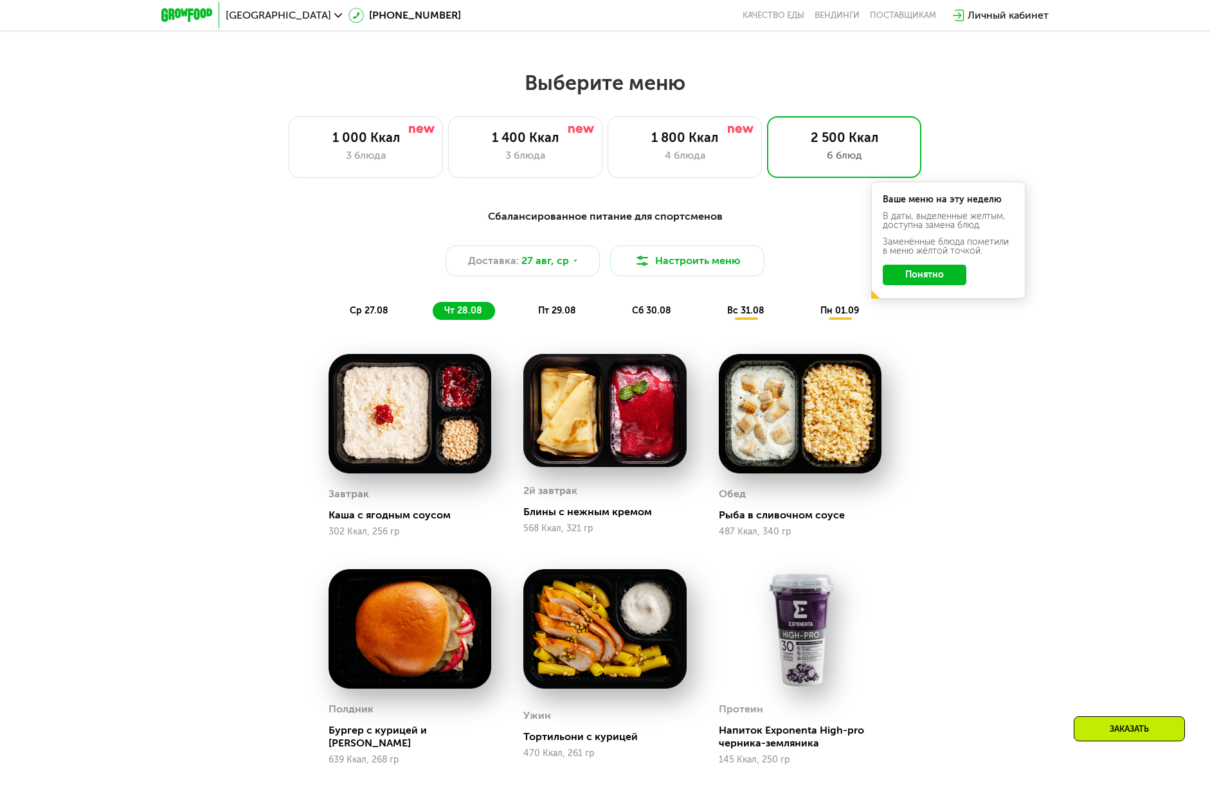
click at [620, 307] on div "пт 29.08" at bounding box center [652, 311] width 64 height 18
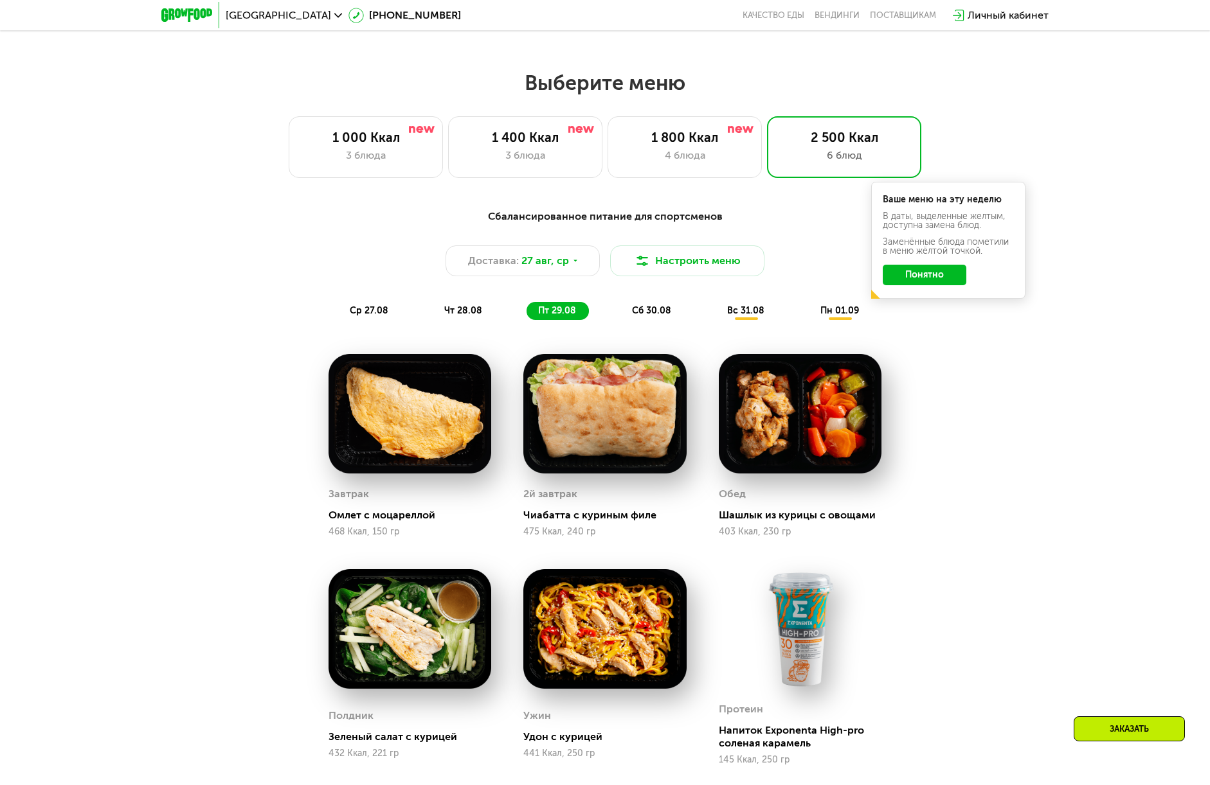
click at [641, 312] on span "сб 30.08" at bounding box center [651, 310] width 39 height 11
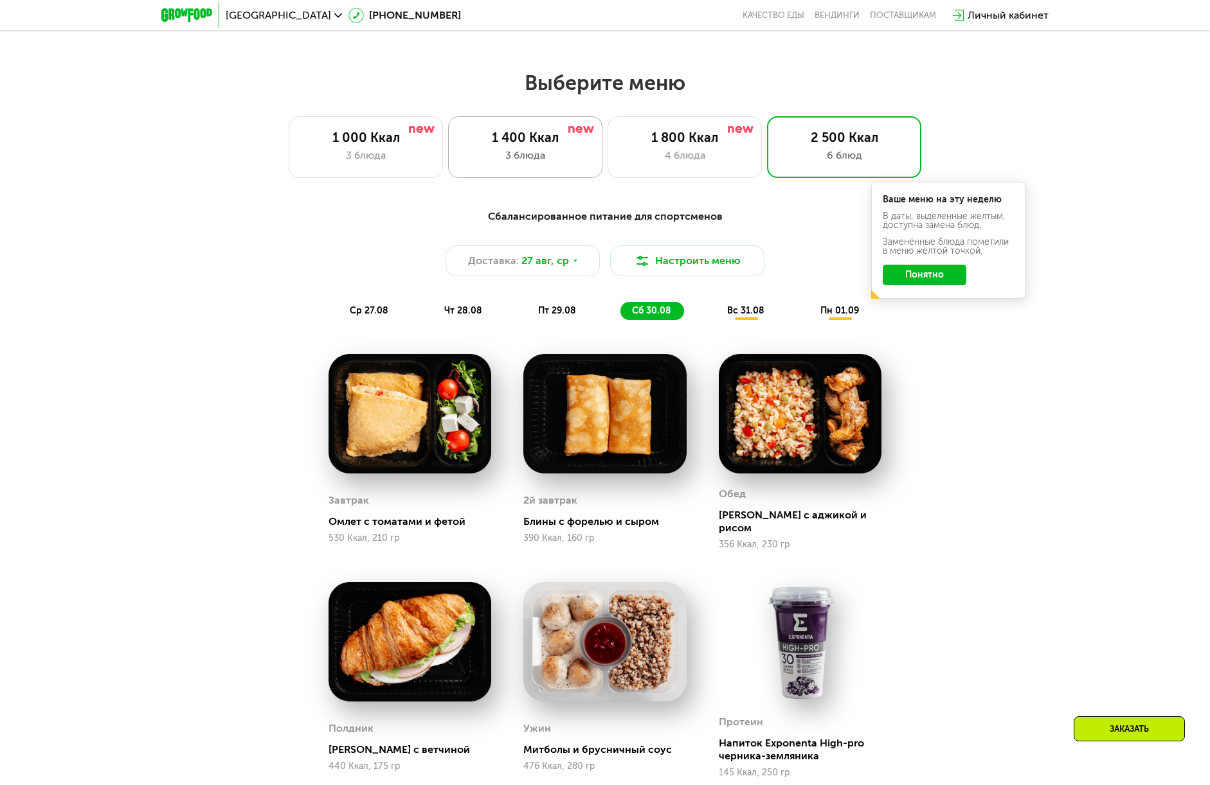
click at [558, 157] on div "3 блюда" at bounding box center [524, 155] width 127 height 15
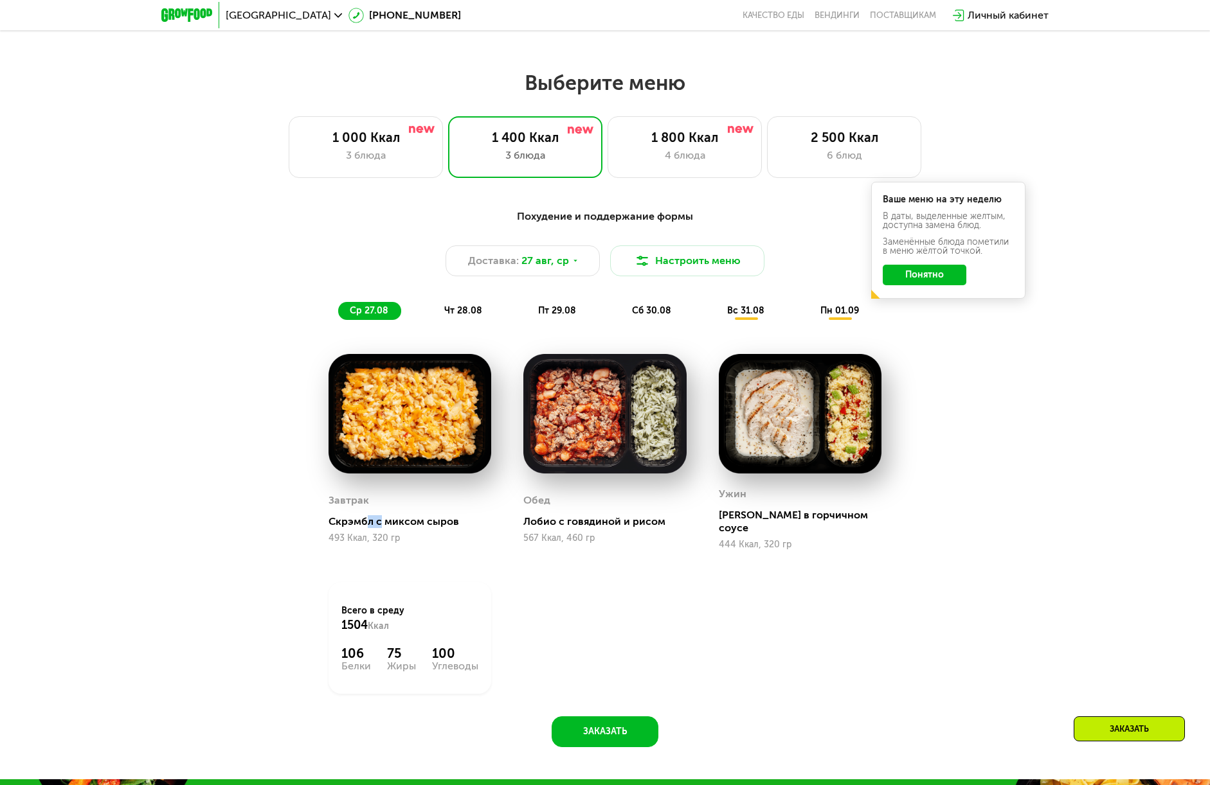
drag, startPoint x: 369, startPoint y: 524, endPoint x: 417, endPoint y: 514, distance: 49.4
click at [394, 519] on div "Скрэмбл с миксом сыров" at bounding box center [414, 521] width 173 height 13
drag, startPoint x: 586, startPoint y: 515, endPoint x: 661, endPoint y: 524, distance: 75.7
click at [596, 517] on div "Лобио с говядиной и рисом" at bounding box center [609, 521] width 173 height 13
drag, startPoint x: 754, startPoint y: 515, endPoint x: 764, endPoint y: 517, distance: 10.5
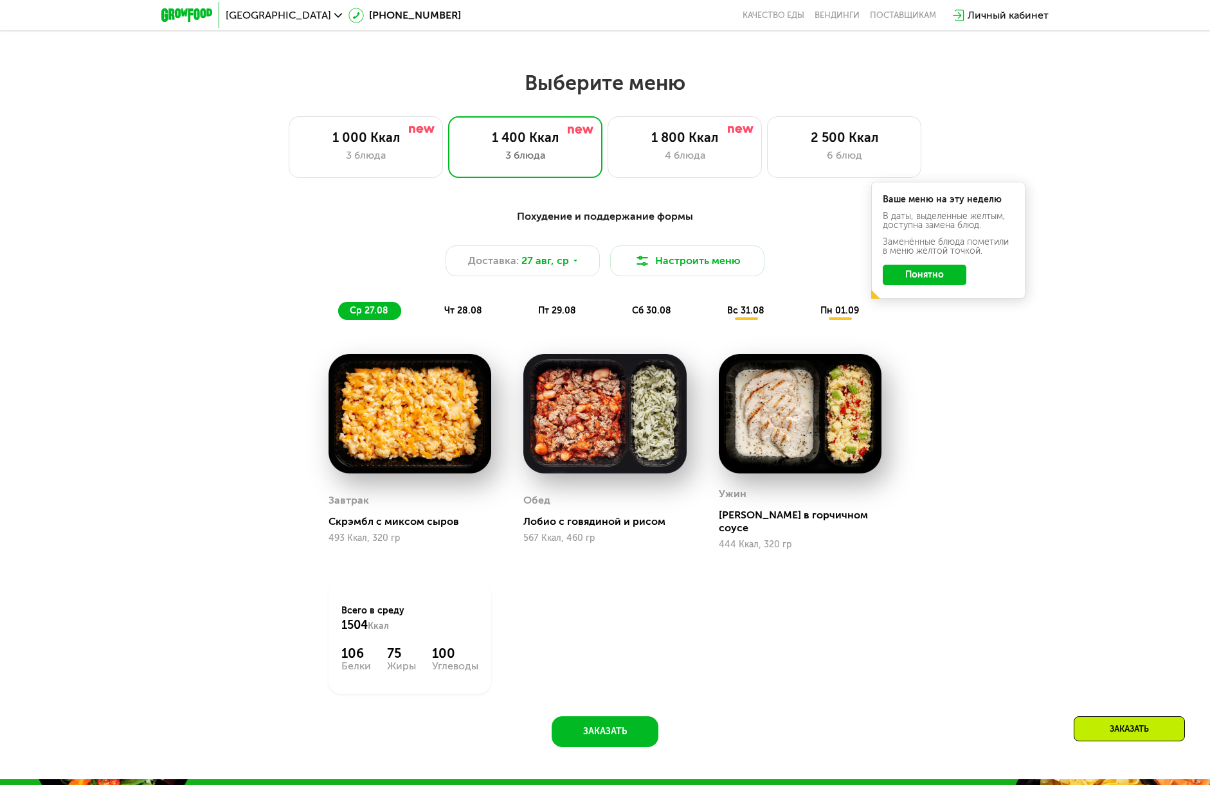
click at [755, 516] on div "[PERSON_NAME] в горчичном соусе" at bounding box center [805, 522] width 173 height 26
click at [449, 314] on span "чт 28.08" at bounding box center [463, 310] width 38 height 11
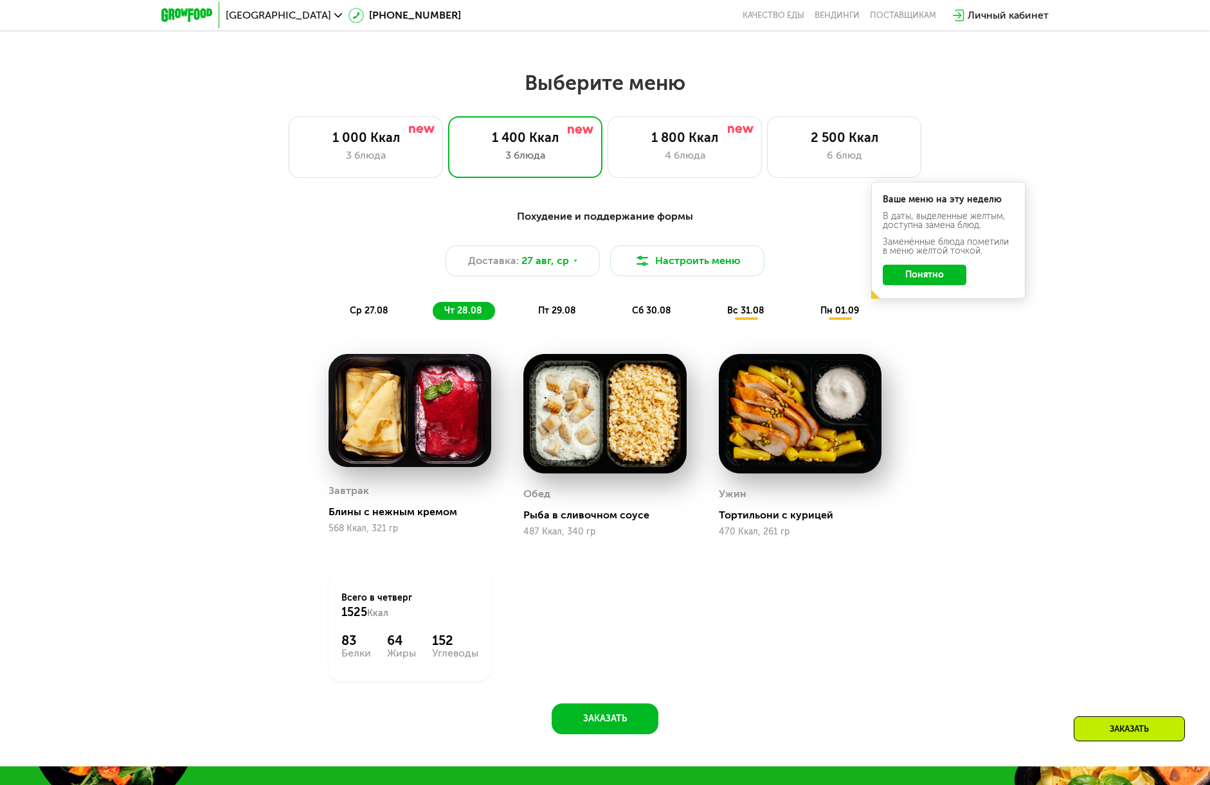
click at [366, 512] on div "Блины с нежным кремом" at bounding box center [414, 512] width 173 height 13
drag, startPoint x: 352, startPoint y: 508, endPoint x: 393, endPoint y: 507, distance: 40.5
click at [375, 508] on div "Завтрак Блины с нежным кремом 568 Ккал, 321 гр" at bounding box center [409, 507] width 163 height 59
click at [541, 504] on div "Обед" at bounding box center [536, 494] width 27 height 19
drag, startPoint x: 541, startPoint y: 514, endPoint x: 605, endPoint y: 517, distance: 65.0
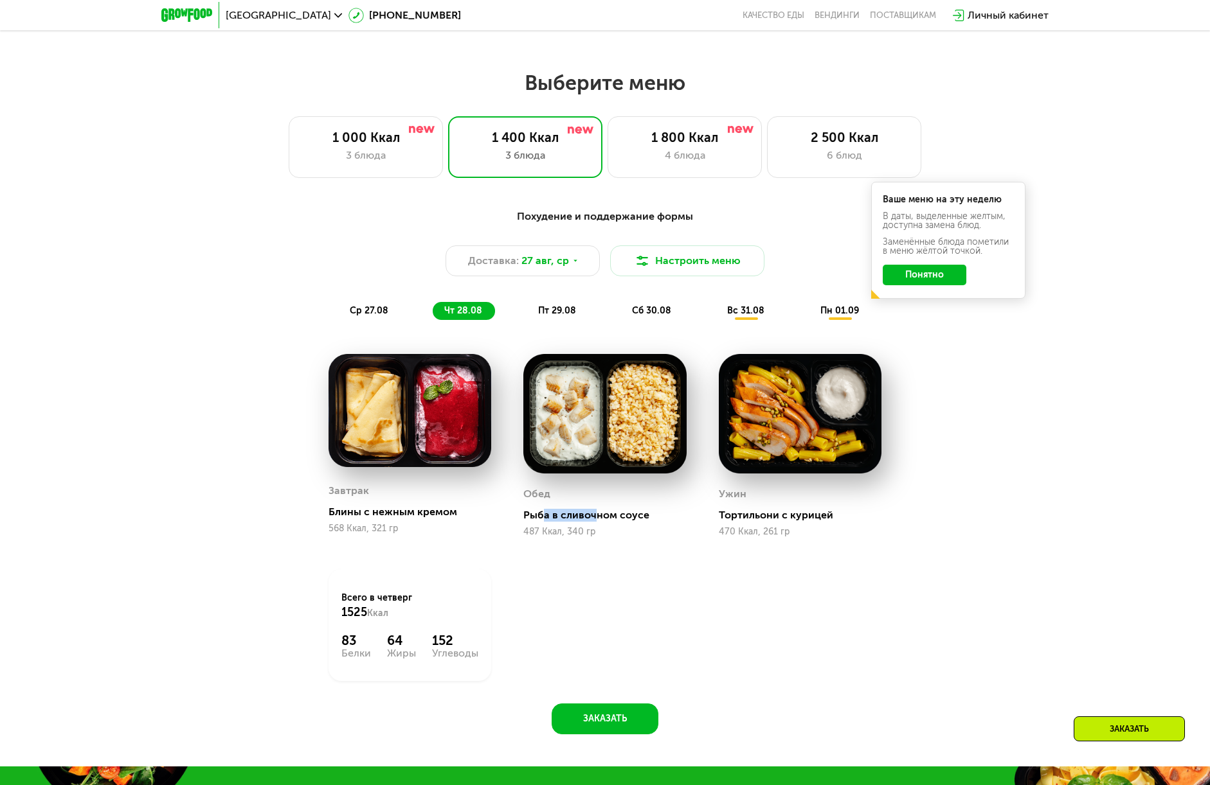
click at [596, 516] on div "Рыба в сливочном соусе" at bounding box center [609, 515] width 173 height 13
drag, startPoint x: 724, startPoint y: 519, endPoint x: 828, endPoint y: 517, distance: 104.8
click at [810, 517] on div "Тортильони с курицей" at bounding box center [805, 515] width 173 height 13
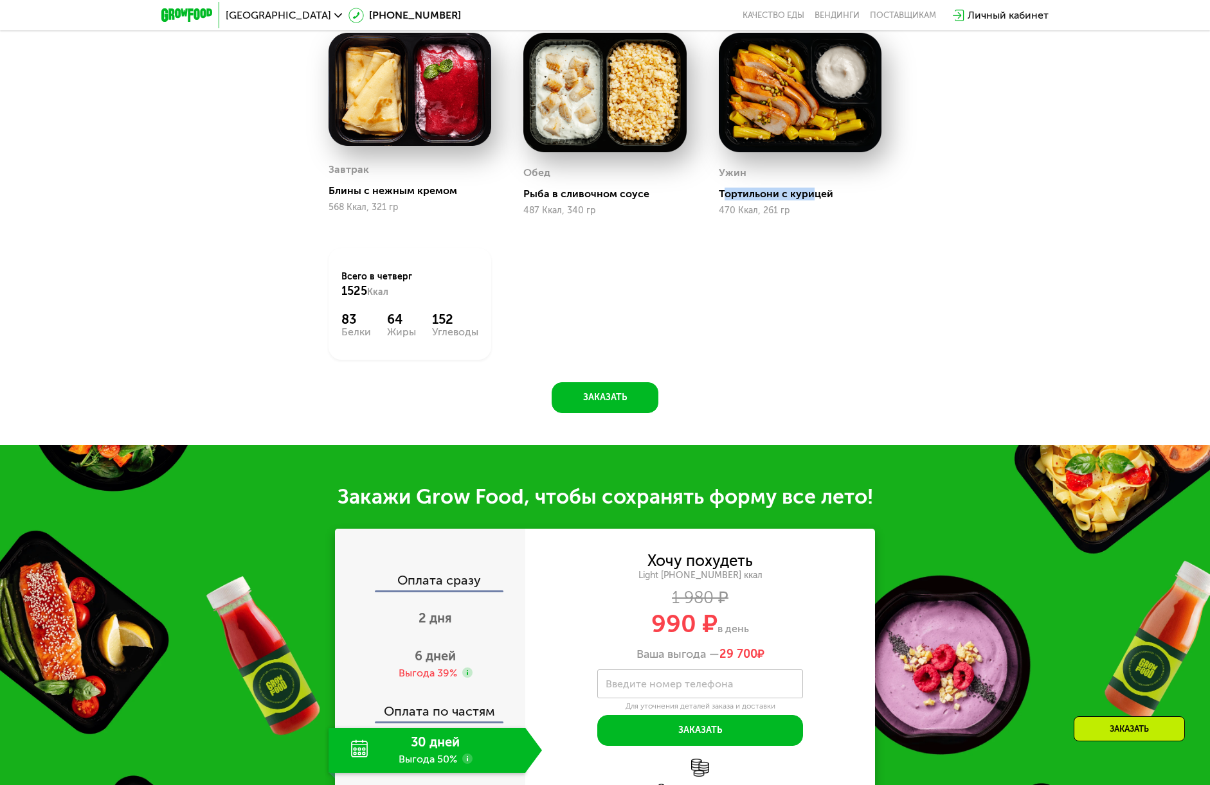
scroll to position [514, 0]
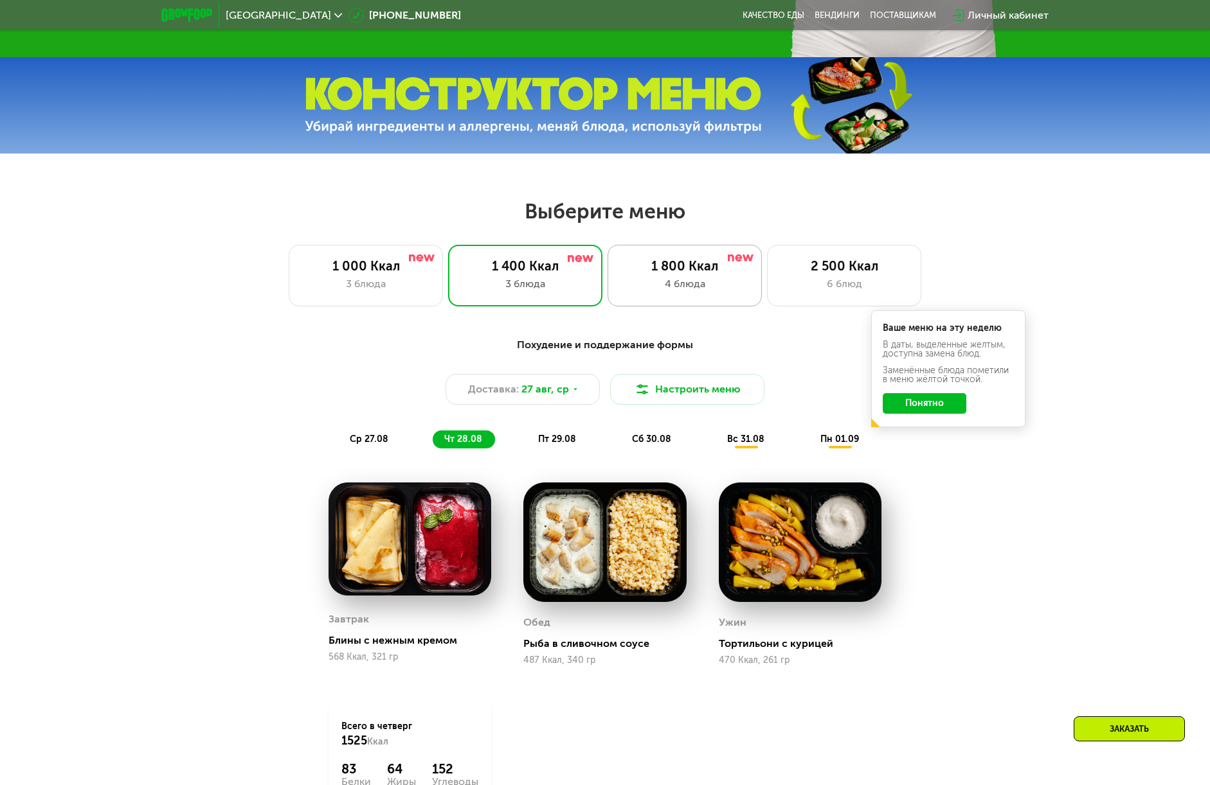
click at [710, 285] on div "4 блюда" at bounding box center [684, 283] width 127 height 15
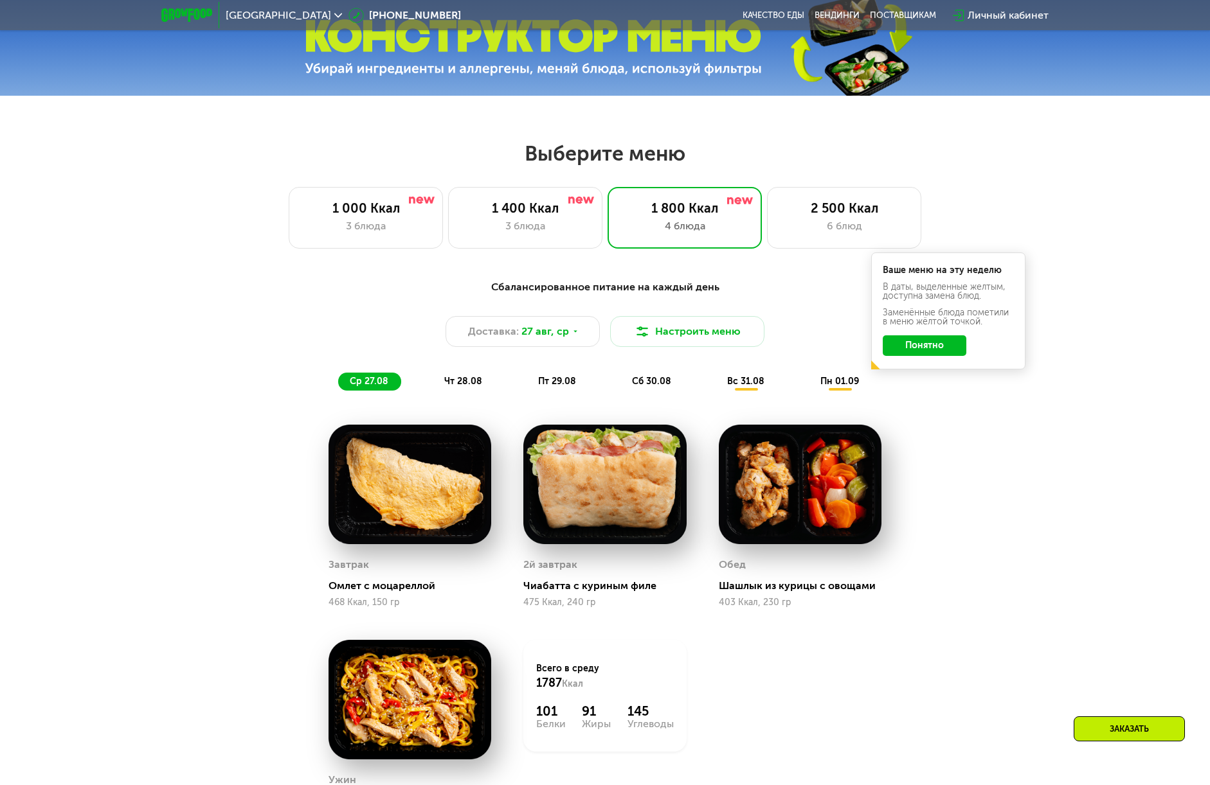
scroll to position [771, 0]
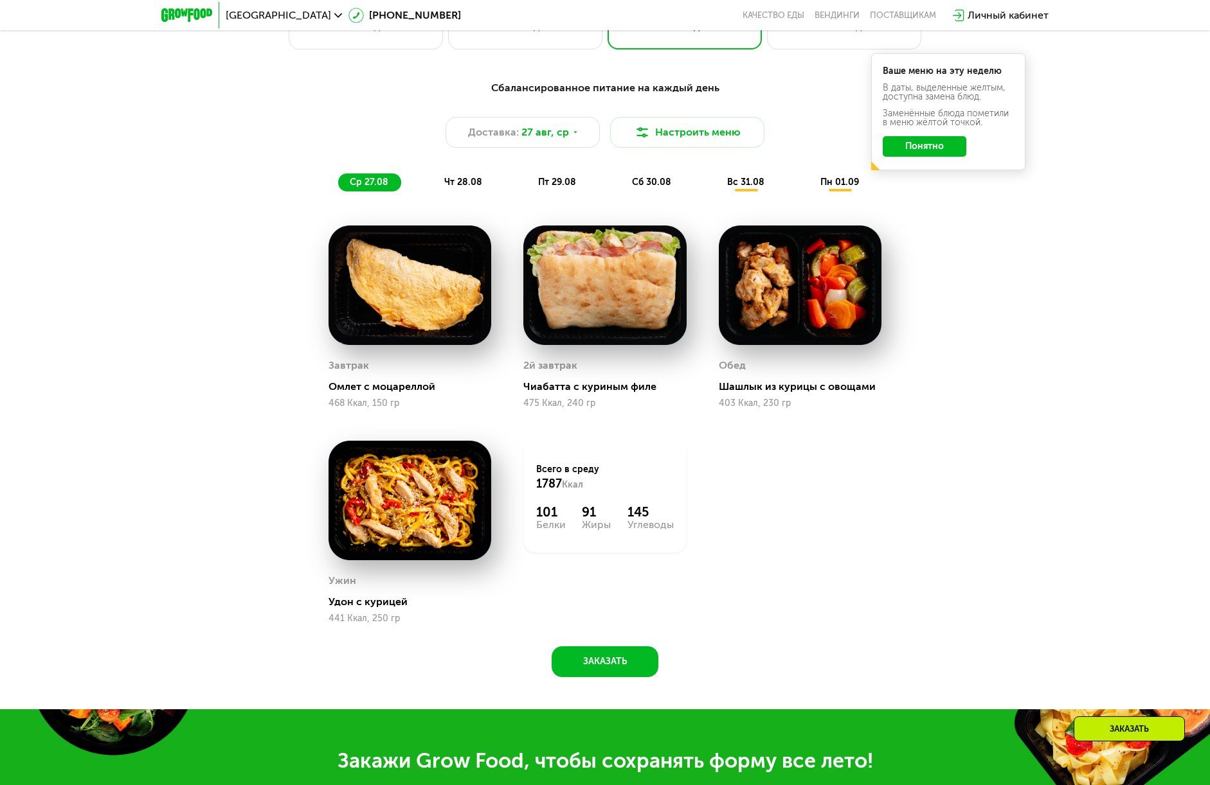
drag, startPoint x: 376, startPoint y: 393, endPoint x: 449, endPoint y: 404, distance: 74.2
click at [391, 393] on div "Омлет с моцареллой" at bounding box center [414, 386] width 173 height 13
click at [632, 393] on div "Чиабатта с куриным филе" at bounding box center [609, 386] width 173 height 13
drag, startPoint x: 743, startPoint y: 394, endPoint x: 907, endPoint y: 409, distance: 164.6
click at [837, 420] on div "Обед Шашлык из курицы с овощами 403 Ккал, 230 гр" at bounding box center [799, 317] width 195 height 215
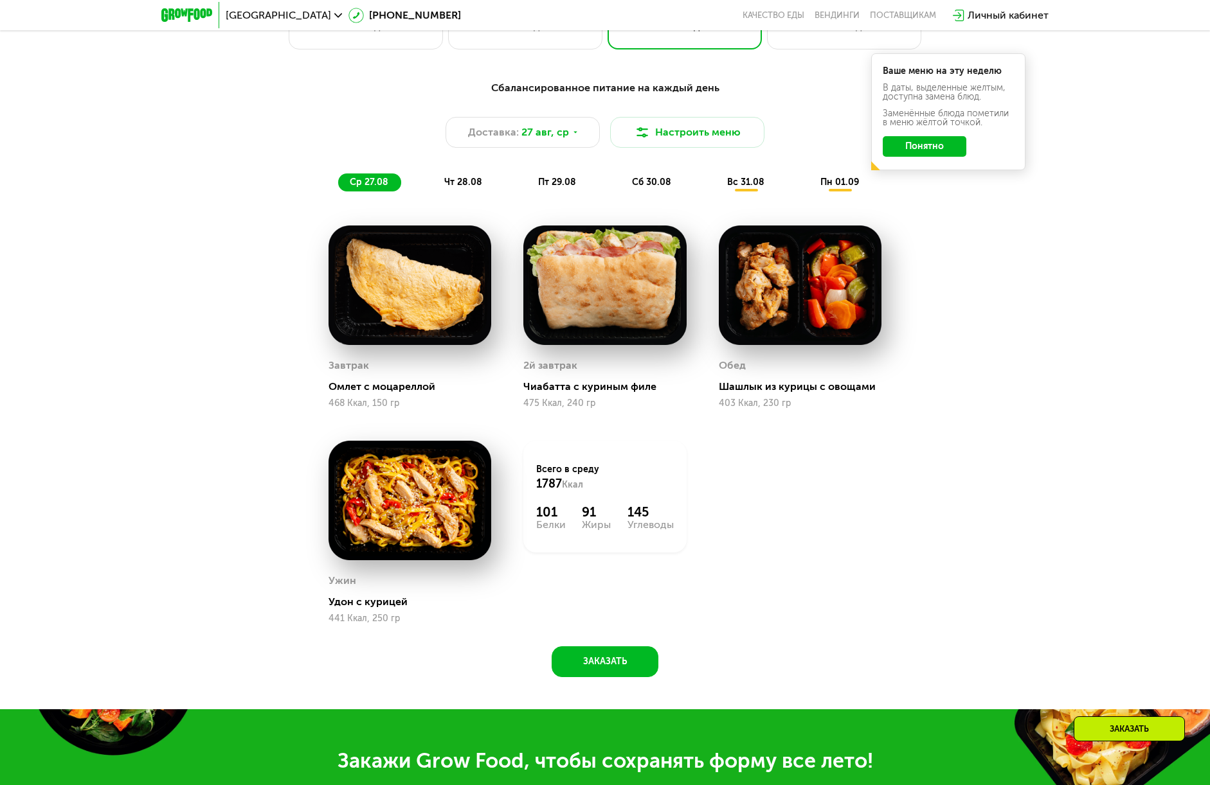
drag, startPoint x: 332, startPoint y: 609, endPoint x: 417, endPoint y: 580, distance: 90.0
click at [337, 609] on div "Удон с курицей" at bounding box center [414, 602] width 173 height 13
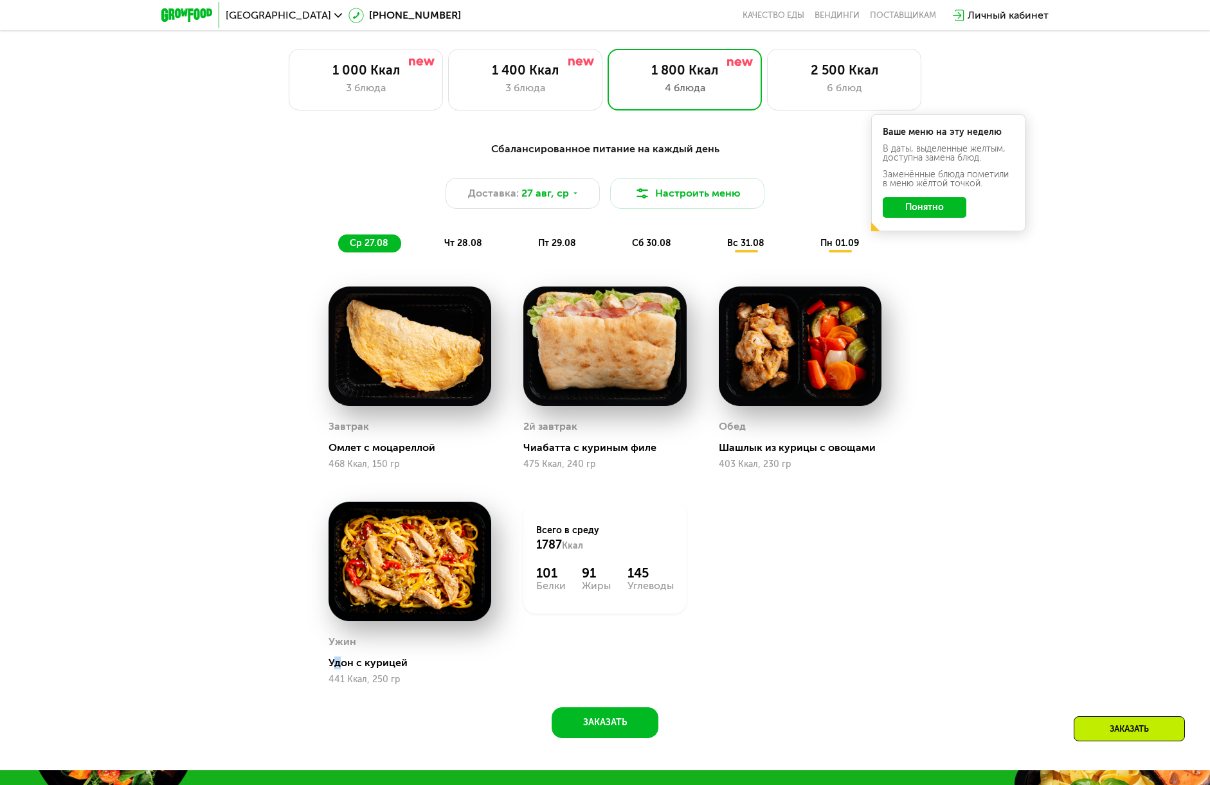
scroll to position [514, 0]
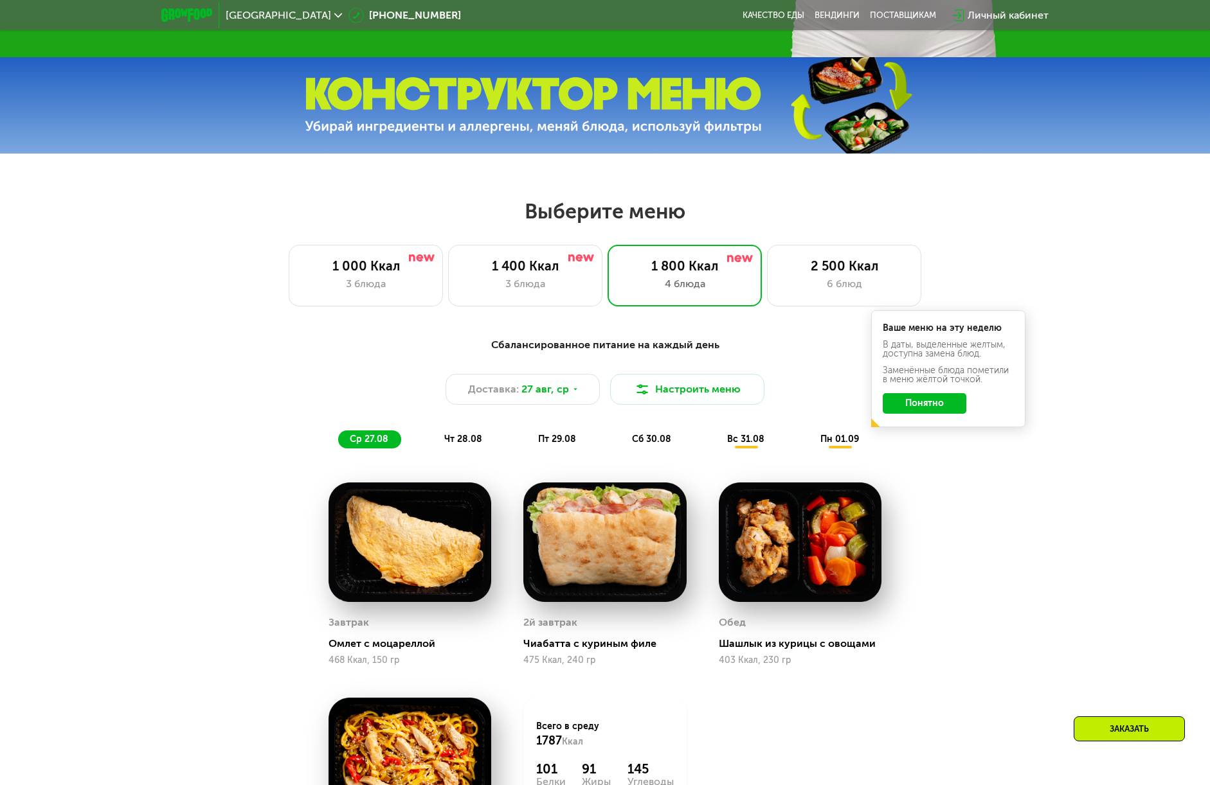
click at [715, 444] on div "сб 30.08" at bounding box center [746, 440] width 62 height 18
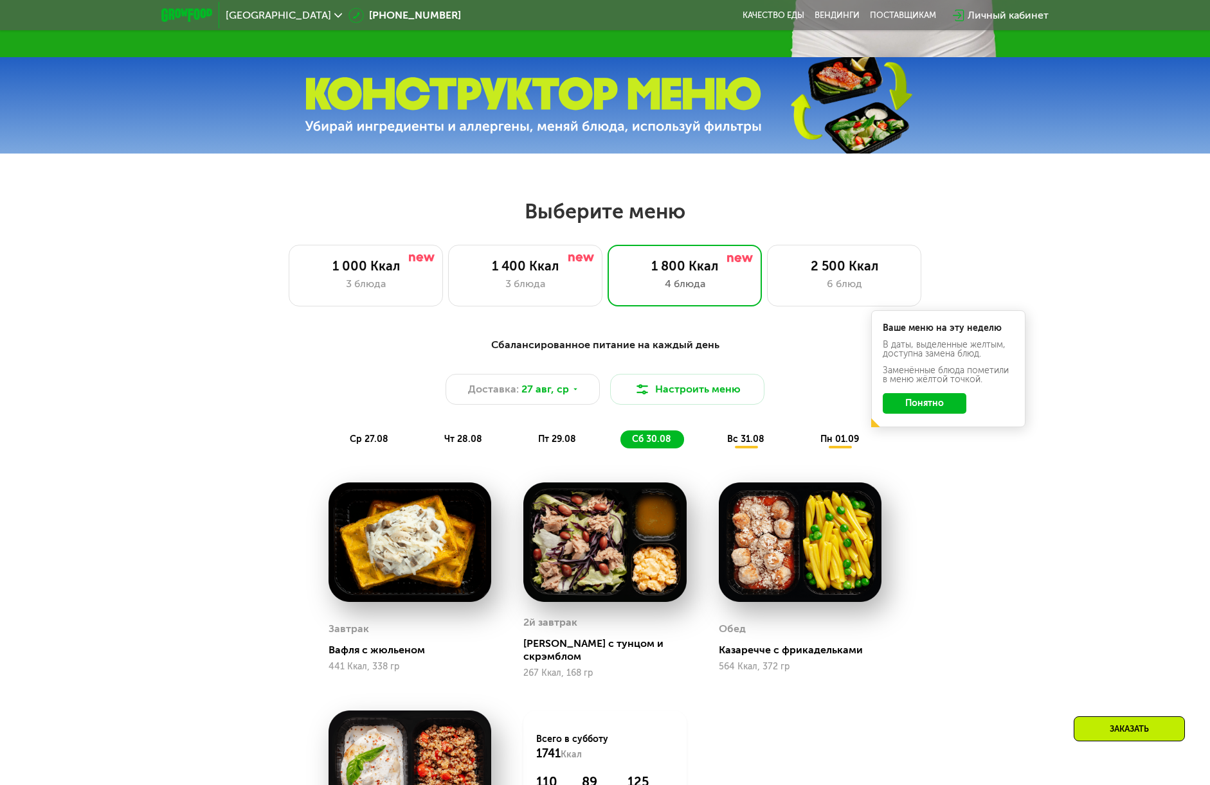
click at [546, 443] on span "пт 29.08" at bounding box center [557, 439] width 38 height 11
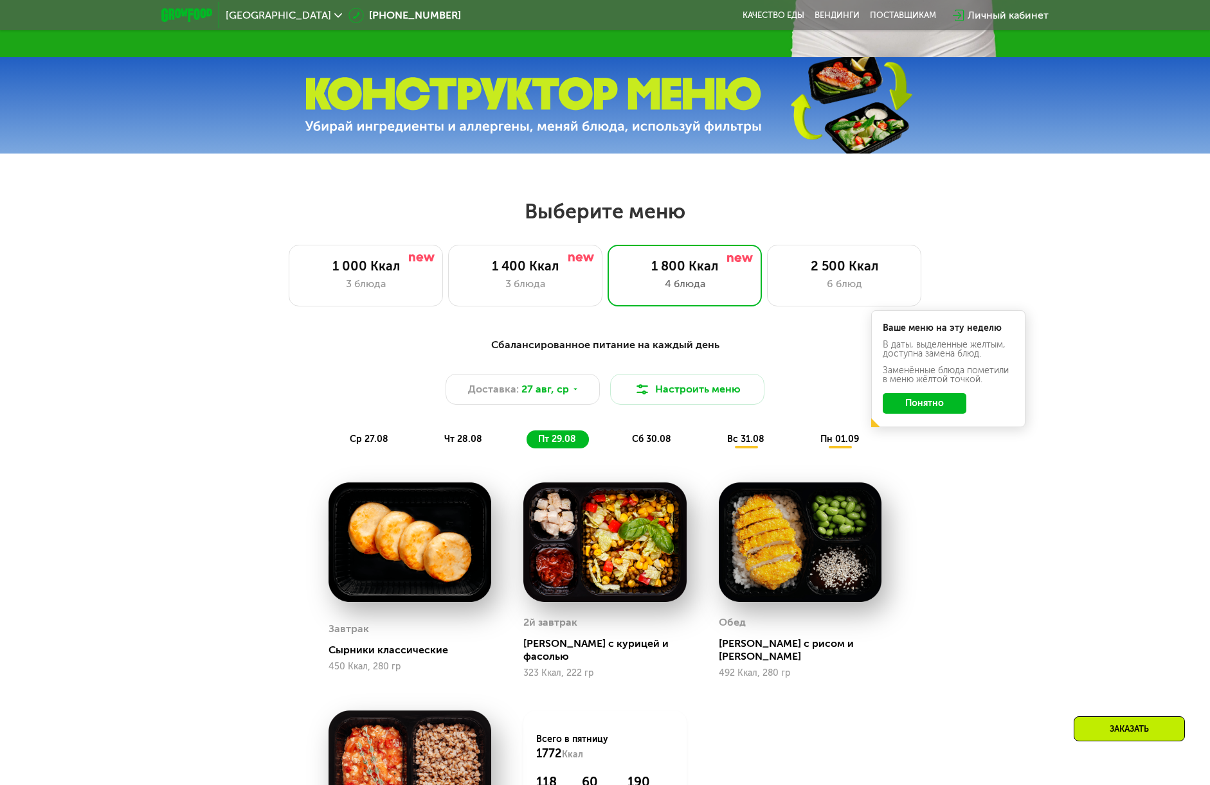
click at [463, 442] on span "чт 28.08" at bounding box center [463, 439] width 38 height 11
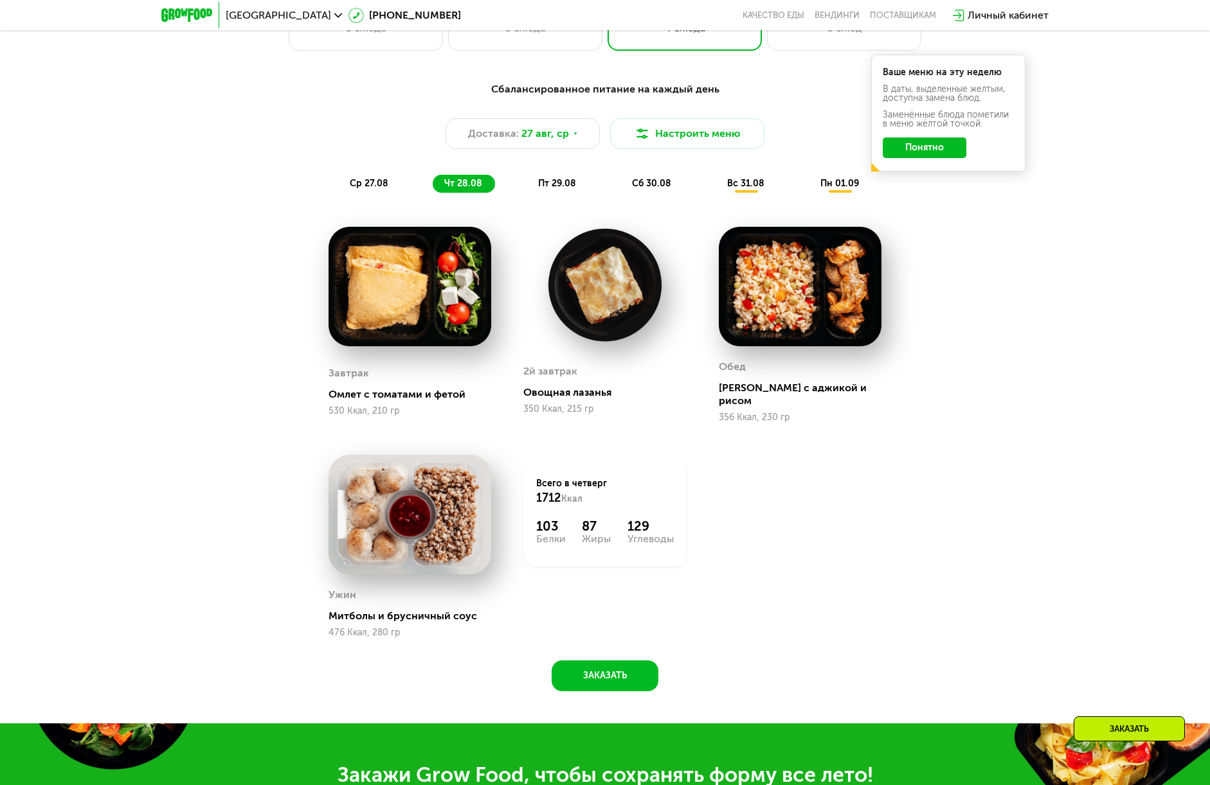
scroll to position [771, 0]
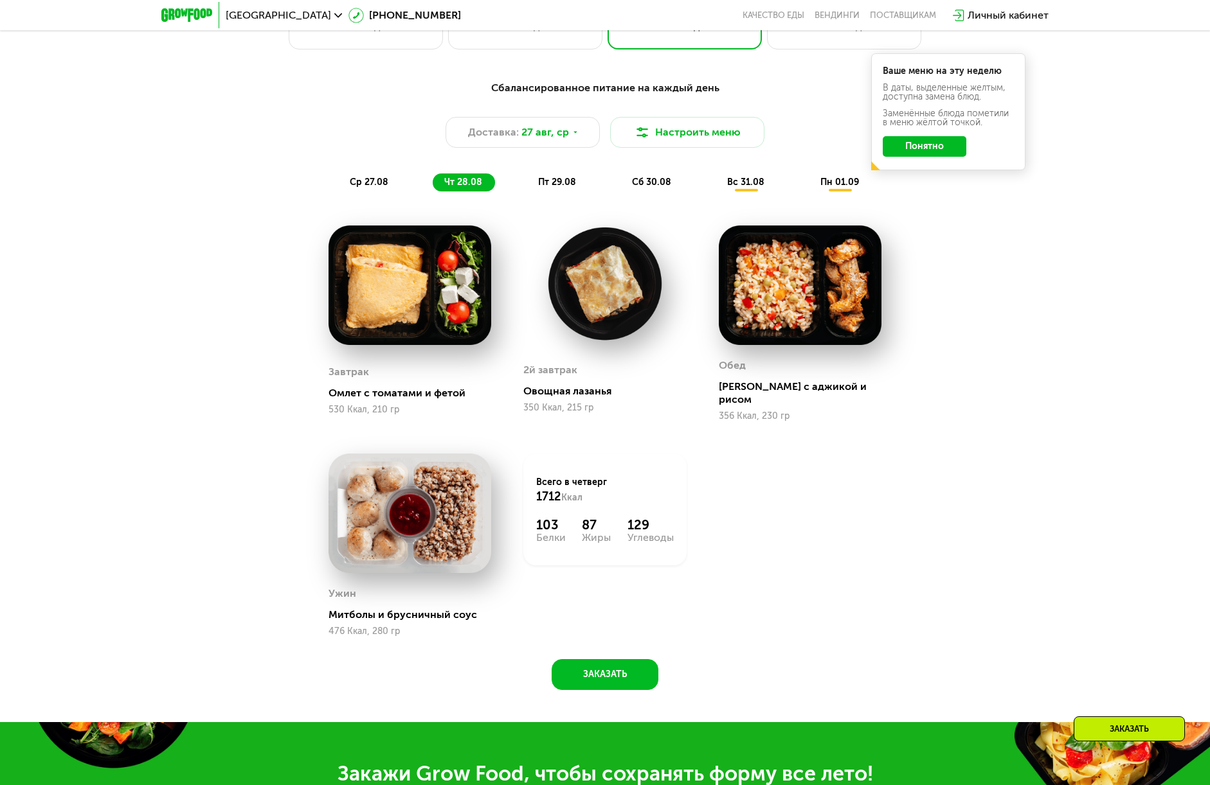
click at [361, 185] on span "ср 27.08" at bounding box center [369, 182] width 39 height 11
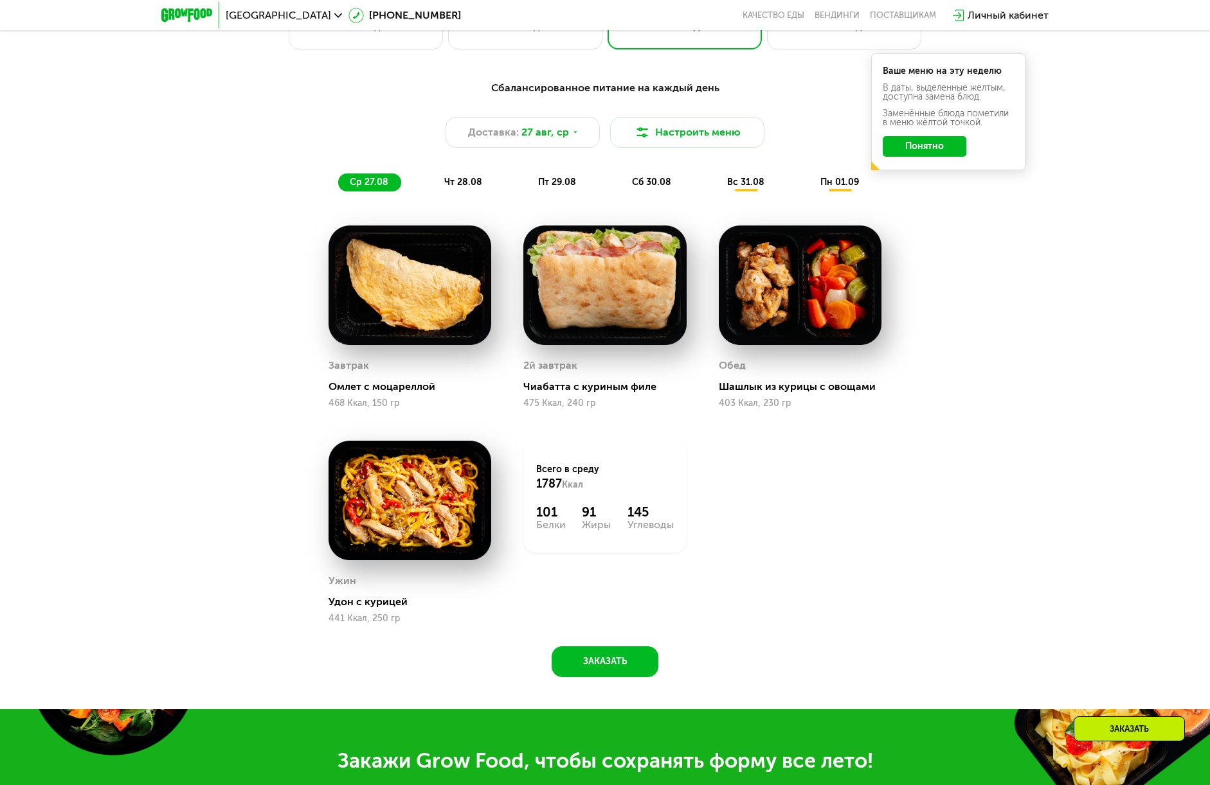
click at [467, 188] on span "чт 28.08" at bounding box center [463, 182] width 38 height 11
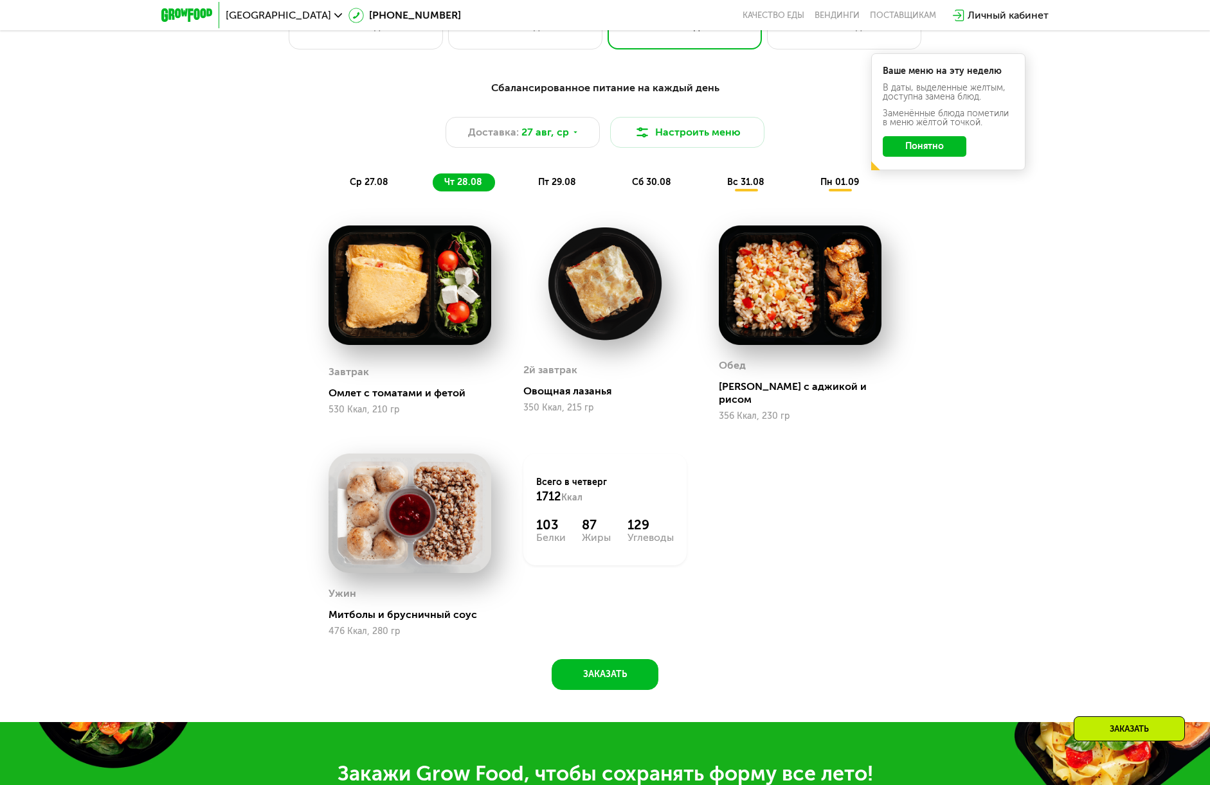
click at [620, 178] on div "пт 29.08" at bounding box center [652, 183] width 64 height 18
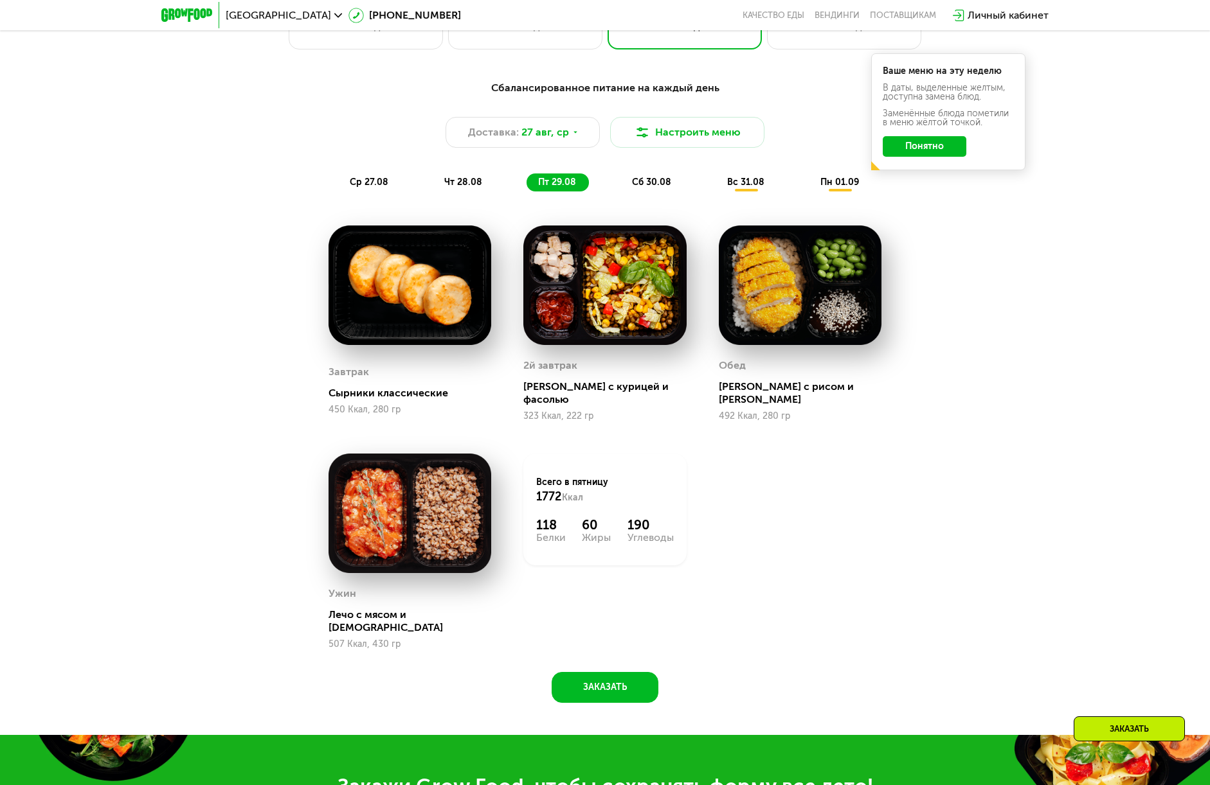
click at [715, 192] on div "сб 30.08" at bounding box center [746, 183] width 62 height 18
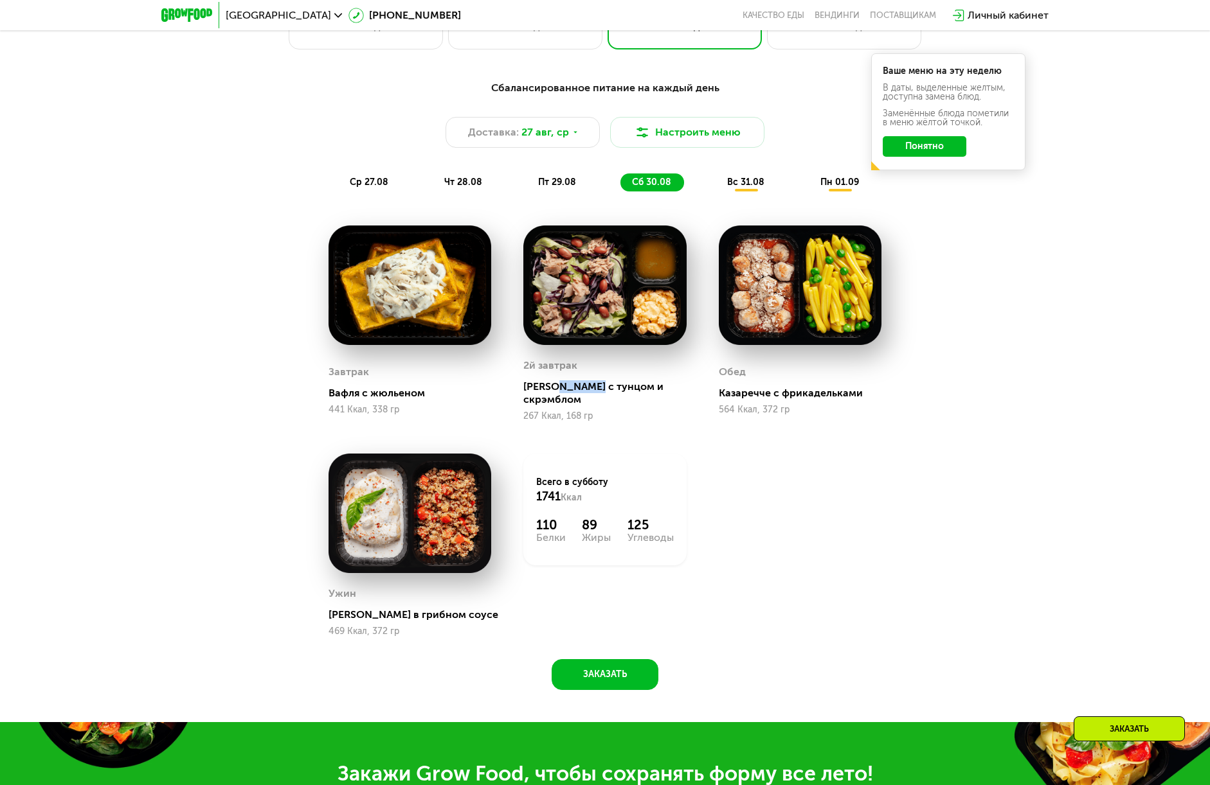
drag, startPoint x: 559, startPoint y: 389, endPoint x: 603, endPoint y: 389, distance: 44.4
click at [598, 388] on div "[PERSON_NAME] с тунцом и скрэмблом" at bounding box center [609, 393] width 173 height 26
click at [749, 186] on span "вс 31.08" at bounding box center [745, 182] width 37 height 11
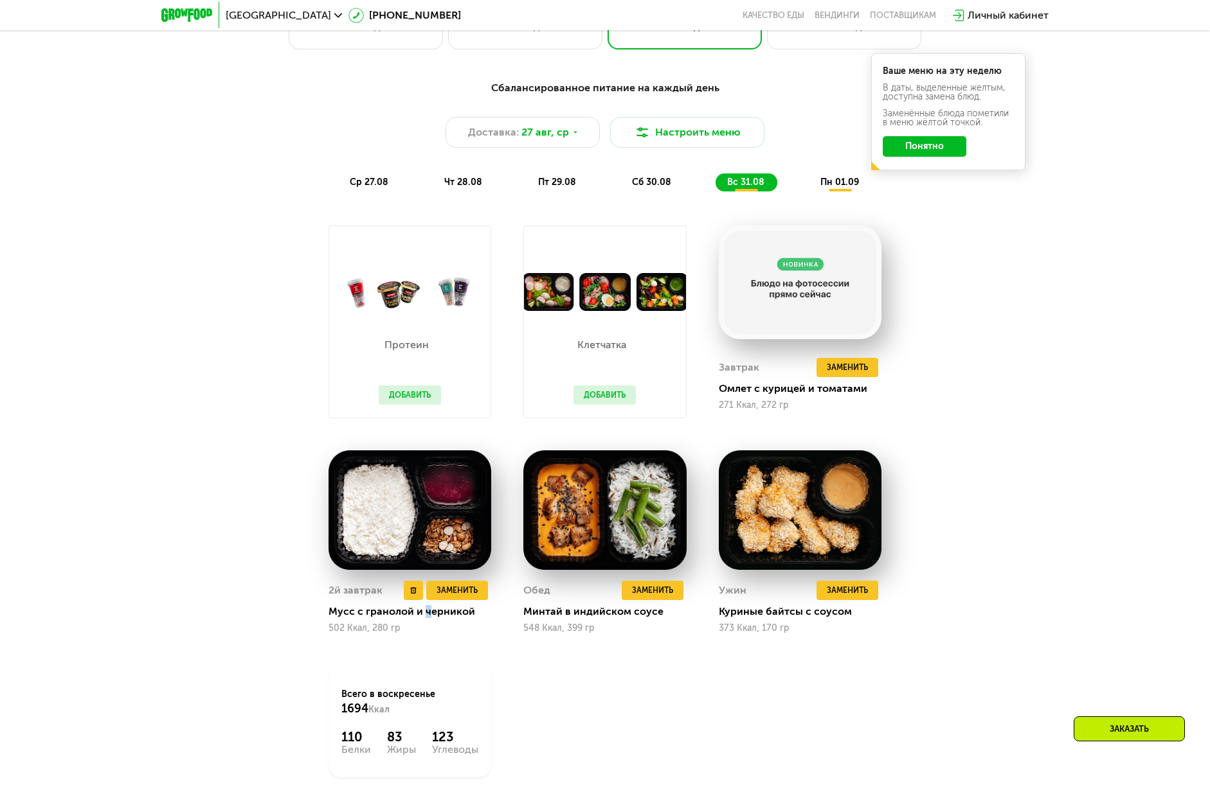
drag, startPoint x: 429, startPoint y: 618, endPoint x: 419, endPoint y: 618, distance: 9.6
click at [422, 618] on div "Мусс с гранолой и черникой" at bounding box center [414, 611] width 173 height 13
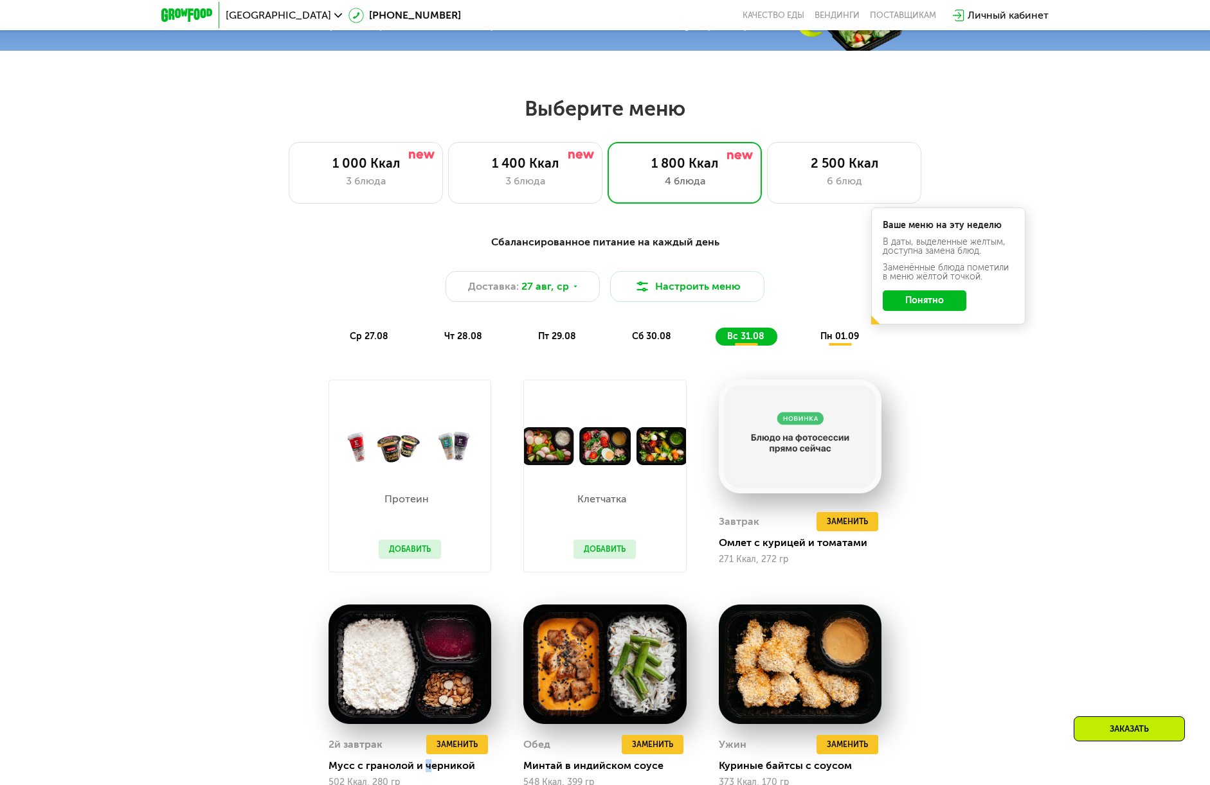
scroll to position [578, 0]
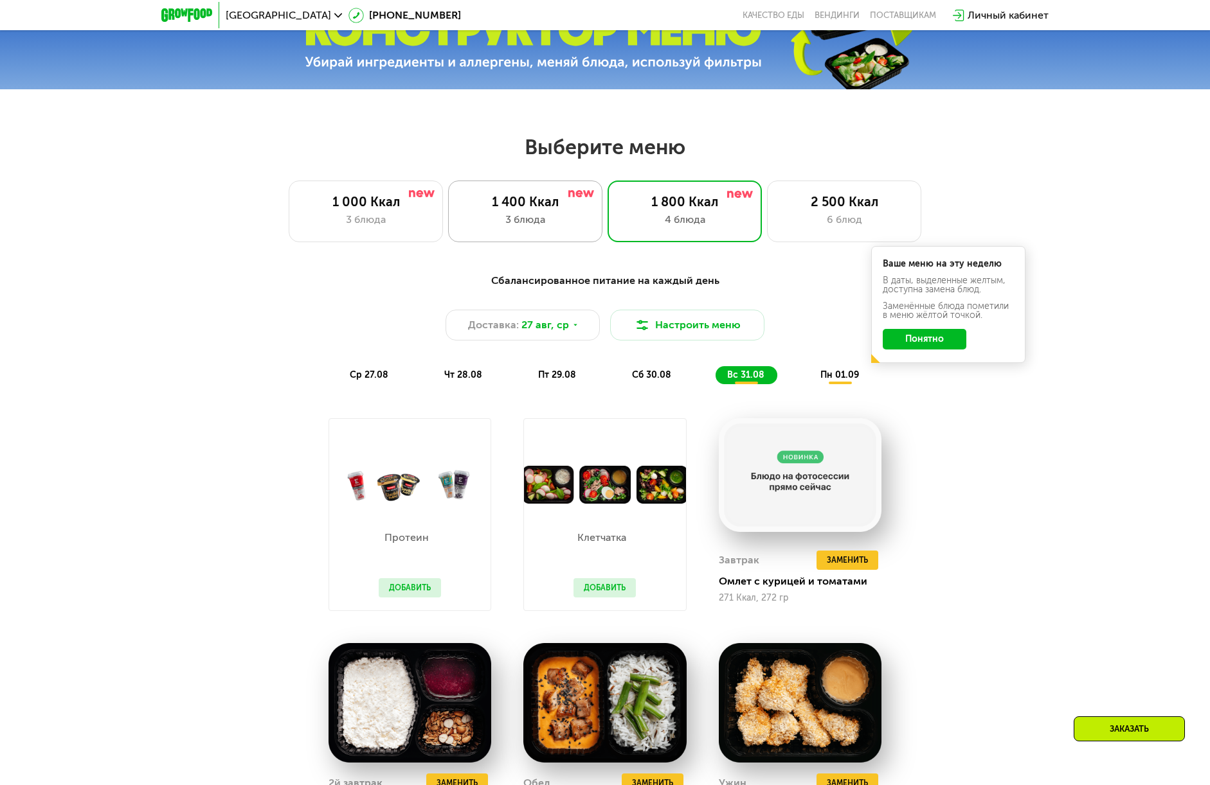
click at [562, 210] on div "1 400 Ккал" at bounding box center [524, 201] width 127 height 15
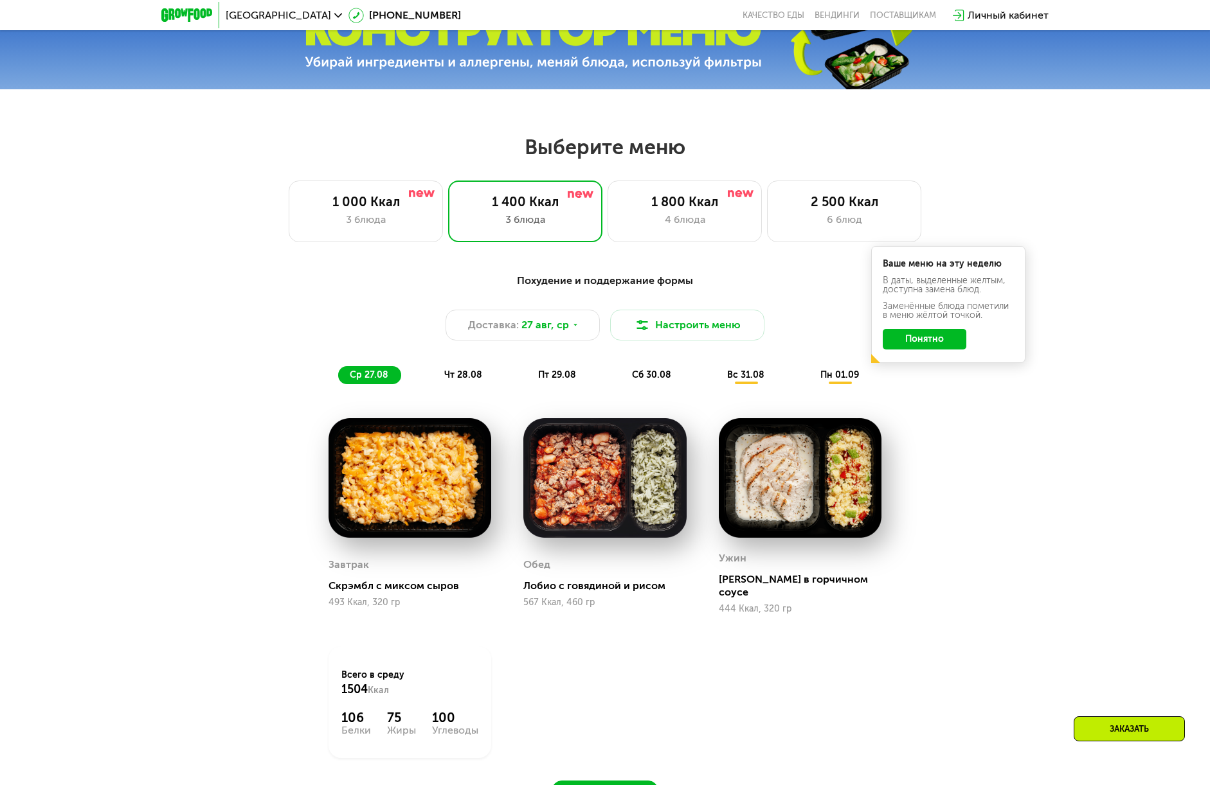
click at [569, 379] on span "пт 29.08" at bounding box center [557, 375] width 38 height 11
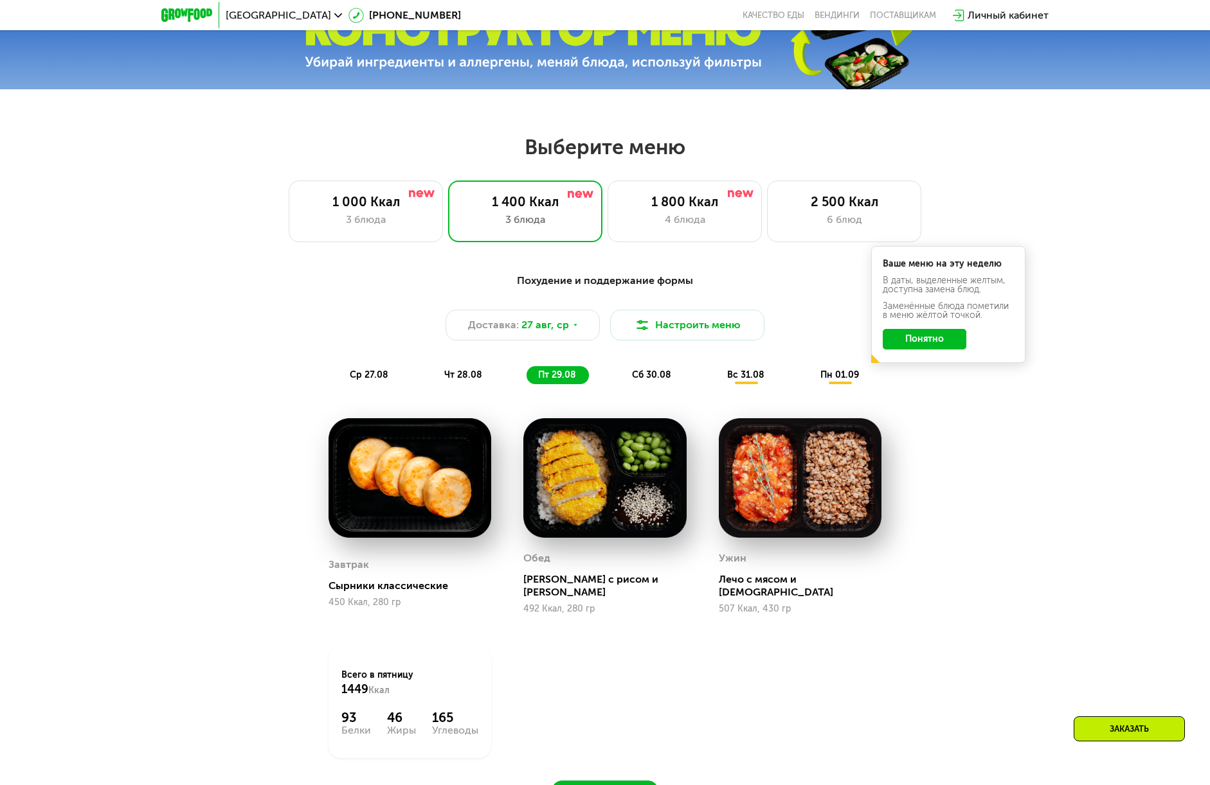
click at [634, 379] on span "сб 30.08" at bounding box center [651, 375] width 39 height 11
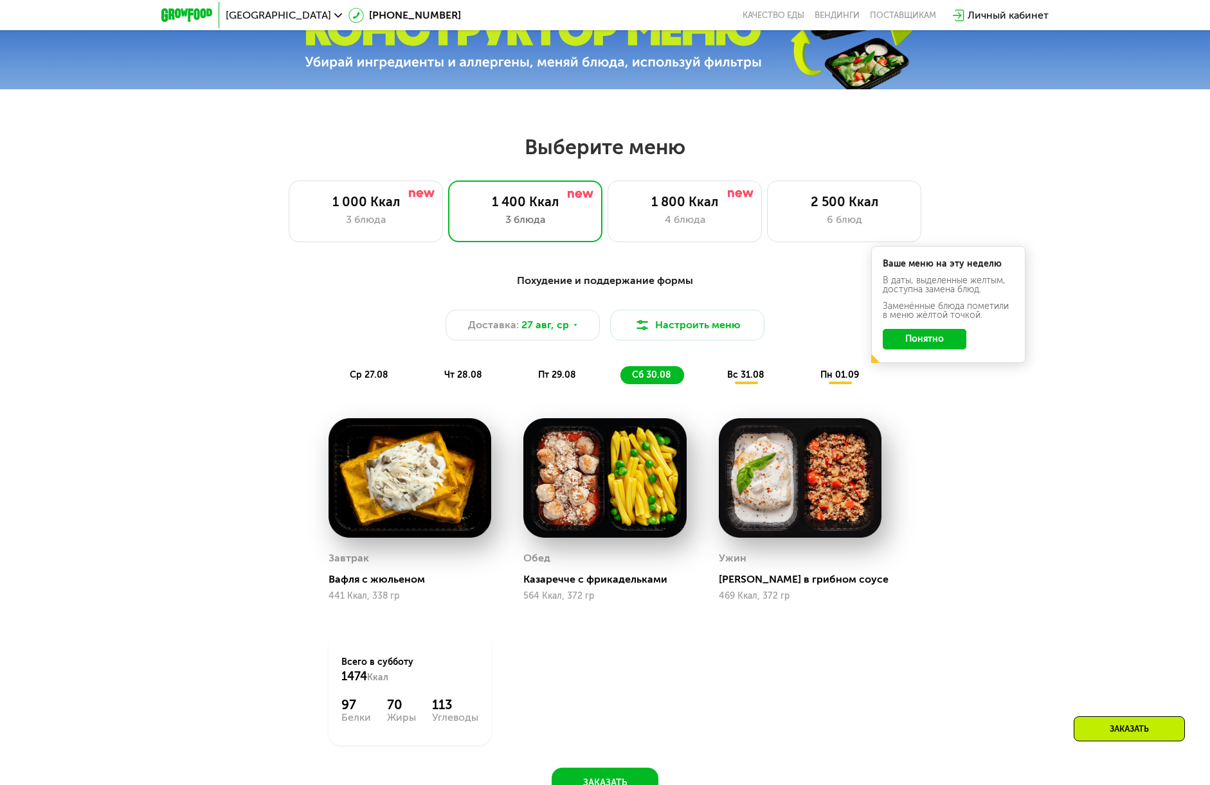
click at [809, 377] on div "вс 31.08" at bounding box center [840, 375] width 63 height 18
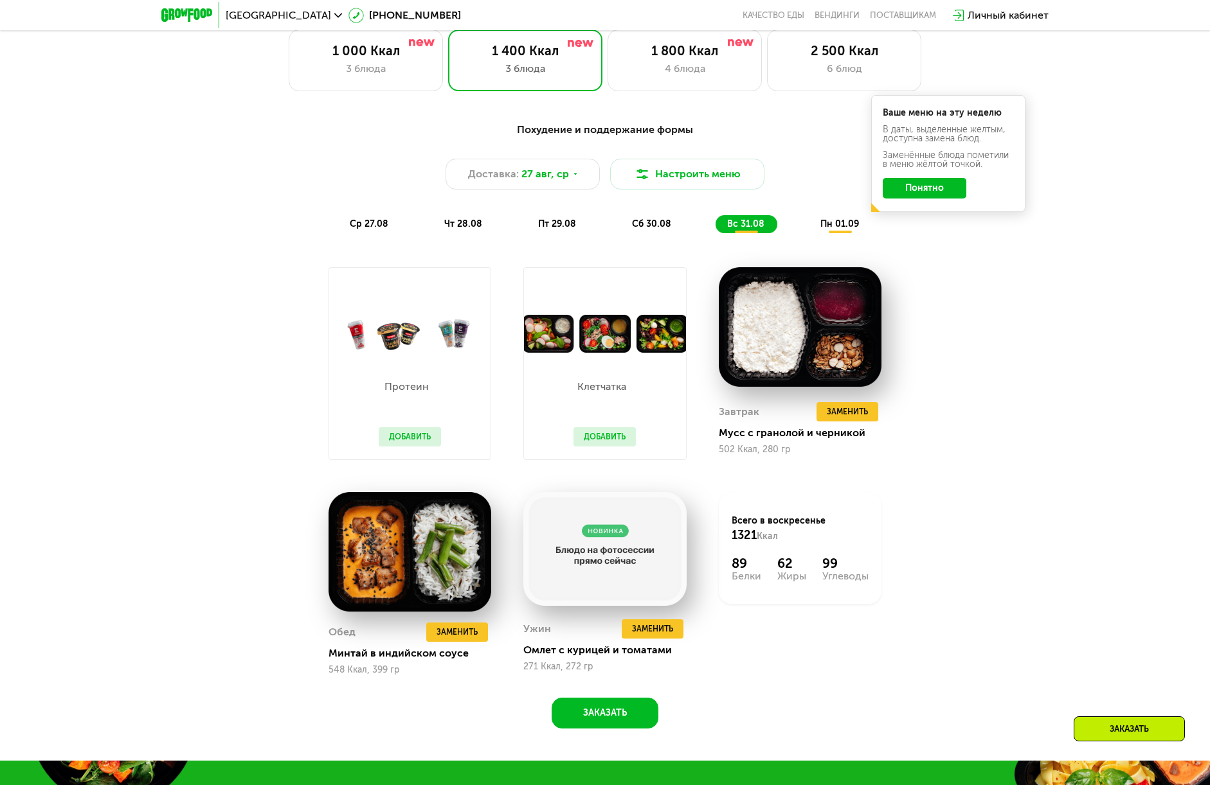
scroll to position [771, 0]
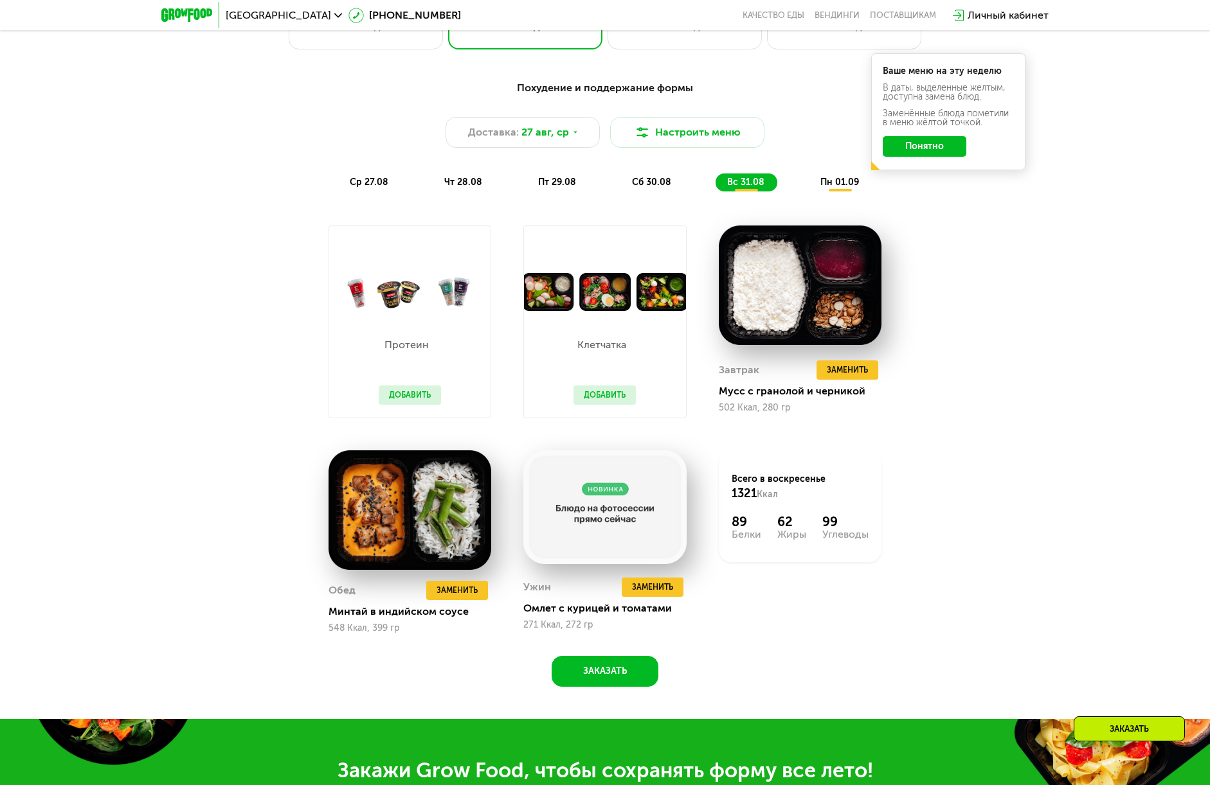
click at [821, 188] on span "пн 01.09" at bounding box center [839, 182] width 39 height 11
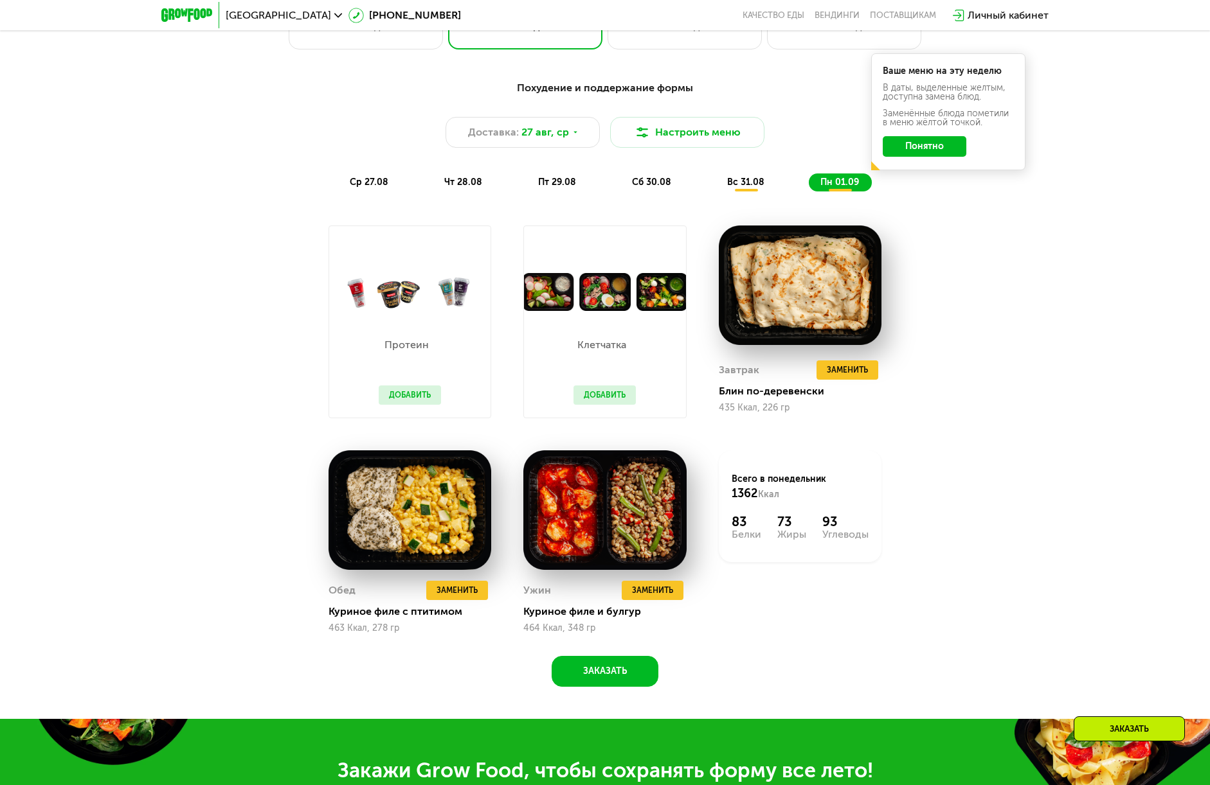
click at [368, 186] on span "ср 27.08" at bounding box center [369, 182] width 39 height 11
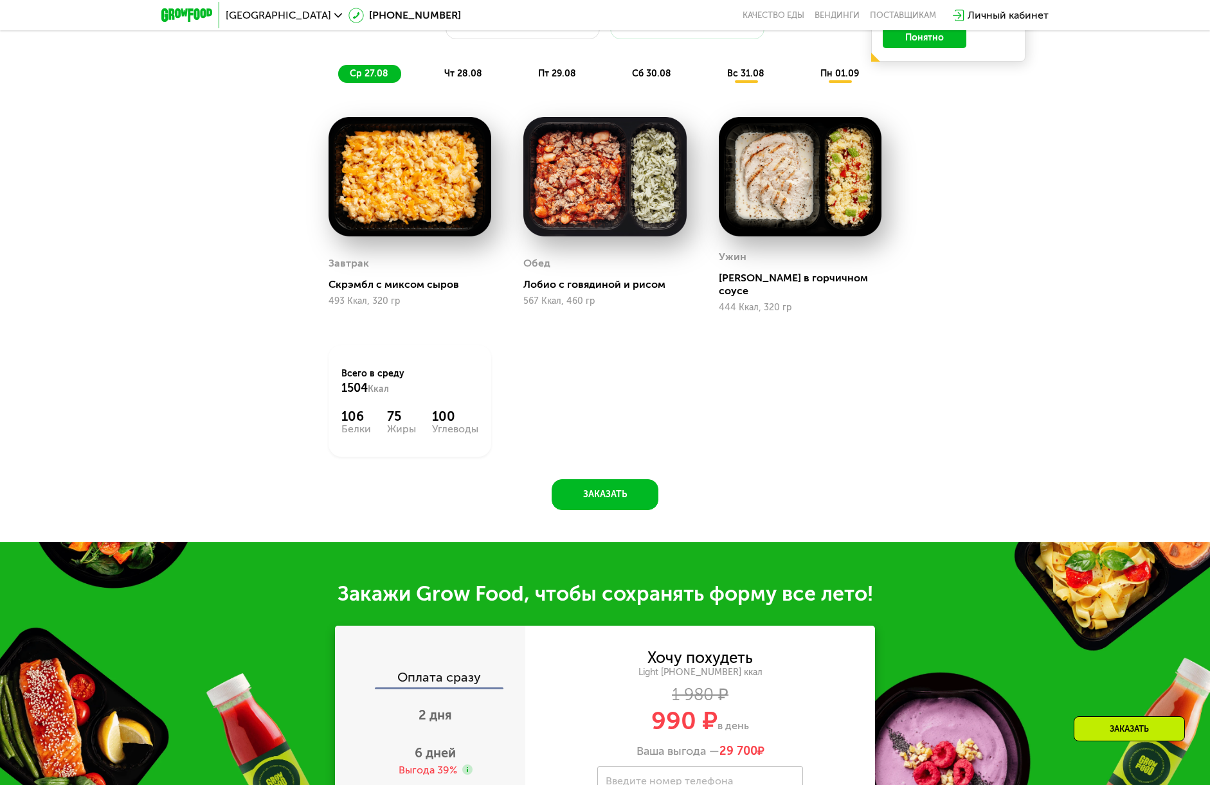
scroll to position [1157, 0]
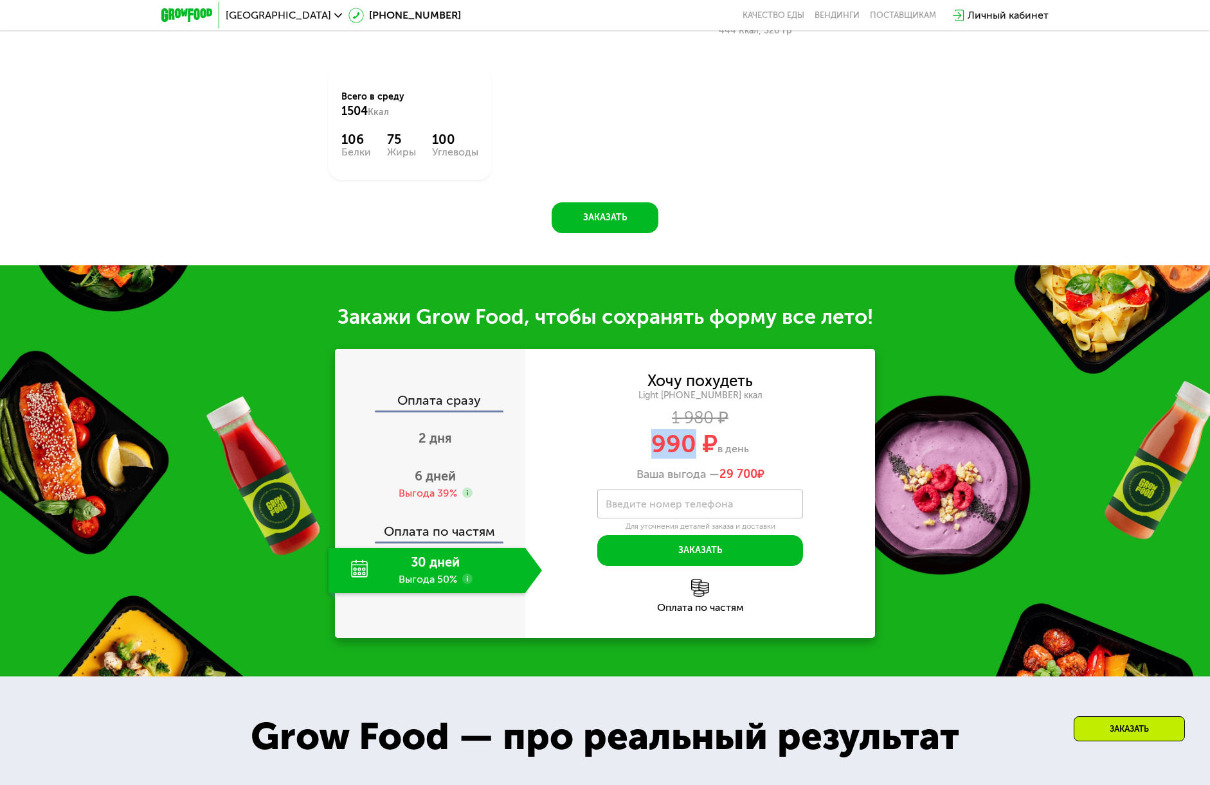
drag, startPoint x: 698, startPoint y: 430, endPoint x: 573, endPoint y: 422, distance: 124.9
click at [641, 432] on div "990 ₽ в день" at bounding box center [700, 444] width 350 height 24
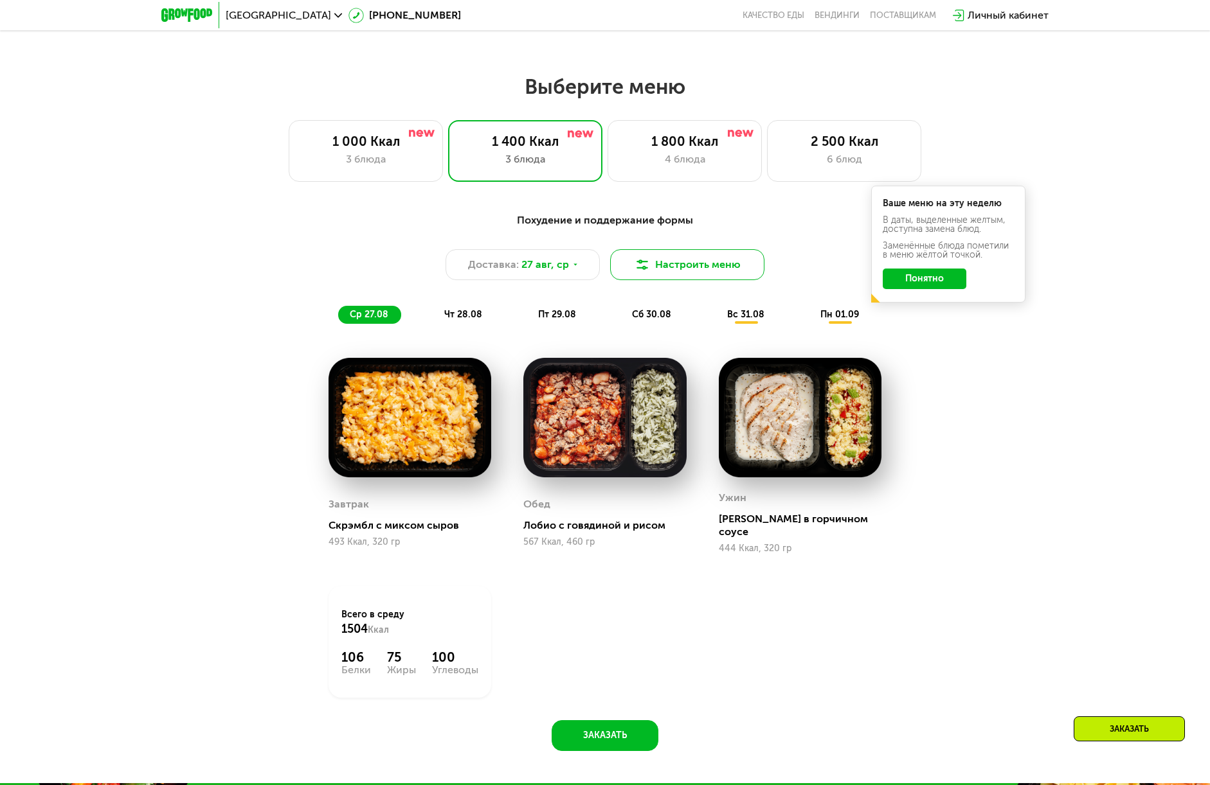
scroll to position [643, 0]
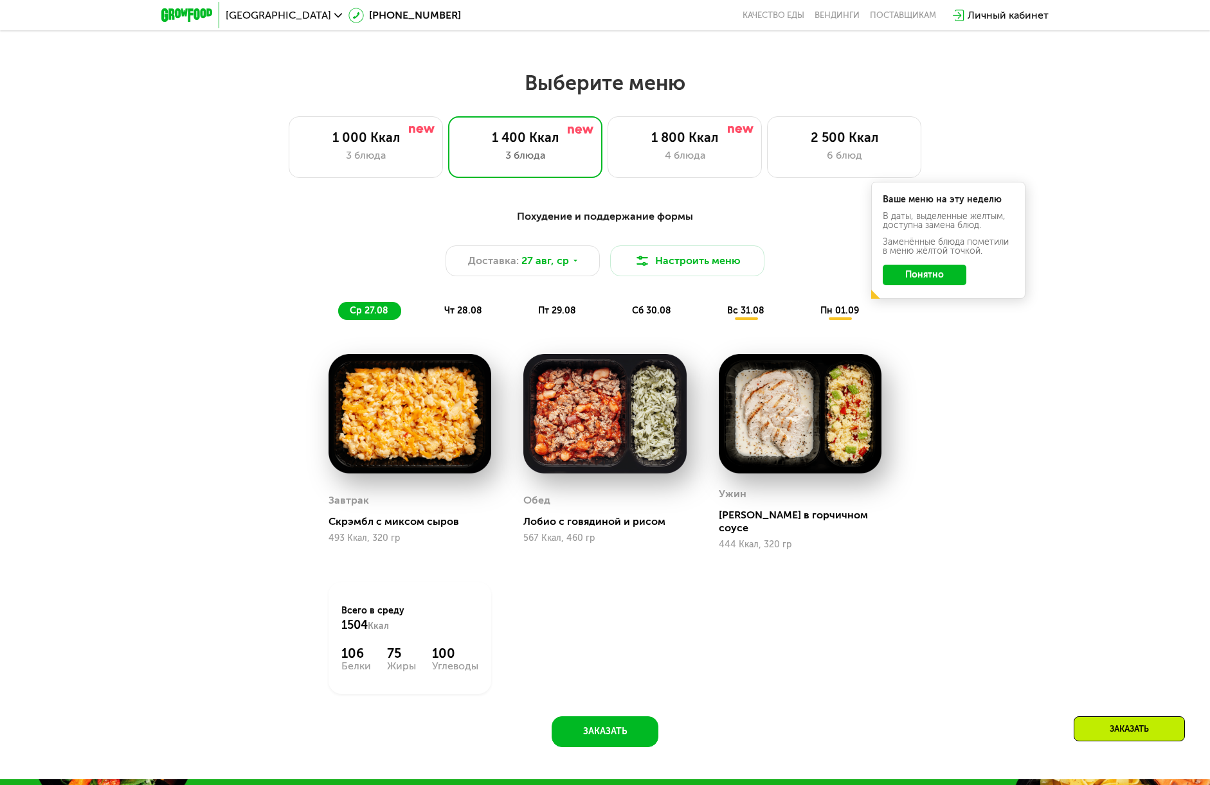
click at [633, 310] on span "сб 30.08" at bounding box center [651, 310] width 39 height 11
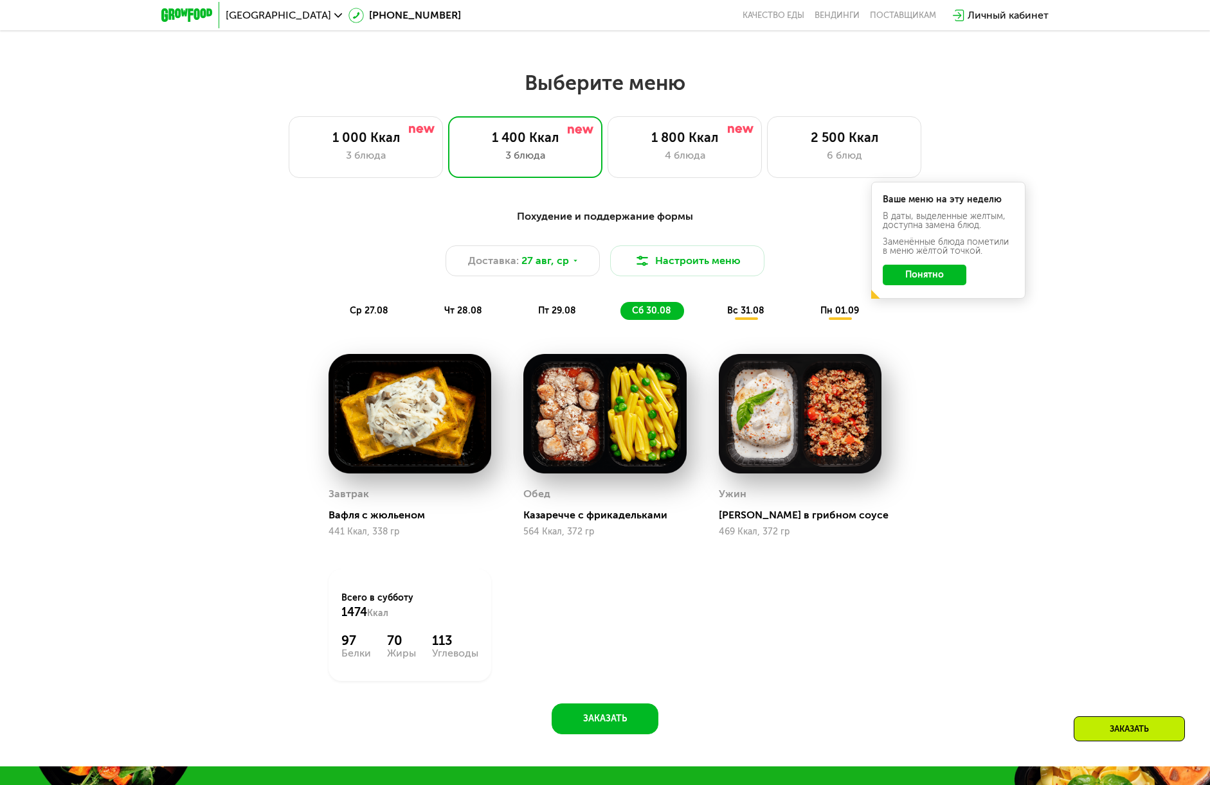
click at [580, 305] on div "Похудение и поддержание формы Доставка: [DATE] Настроить меню ср 27.08 чт 28.08…" at bounding box center [604, 264] width 761 height 111
click at [620, 308] on div "пт 29.08" at bounding box center [652, 311] width 64 height 18
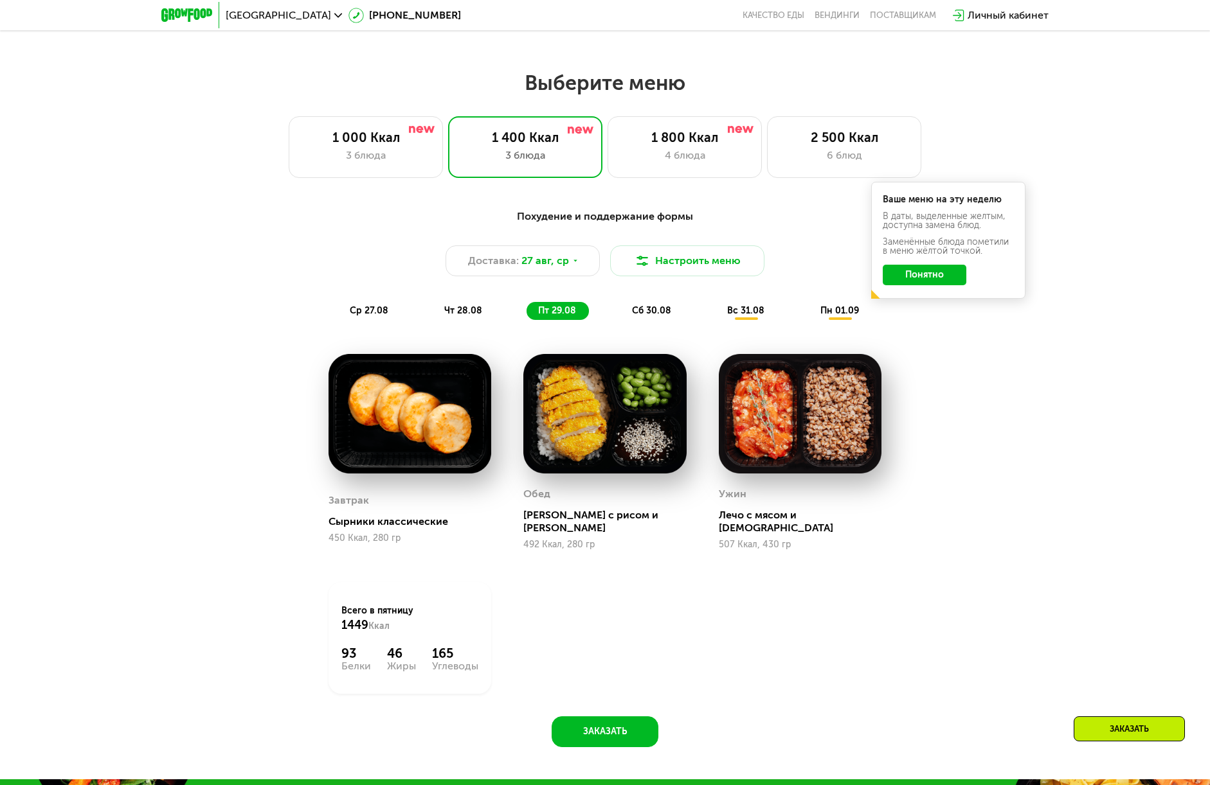
click at [476, 313] on span "чт 28.08" at bounding box center [463, 310] width 38 height 11
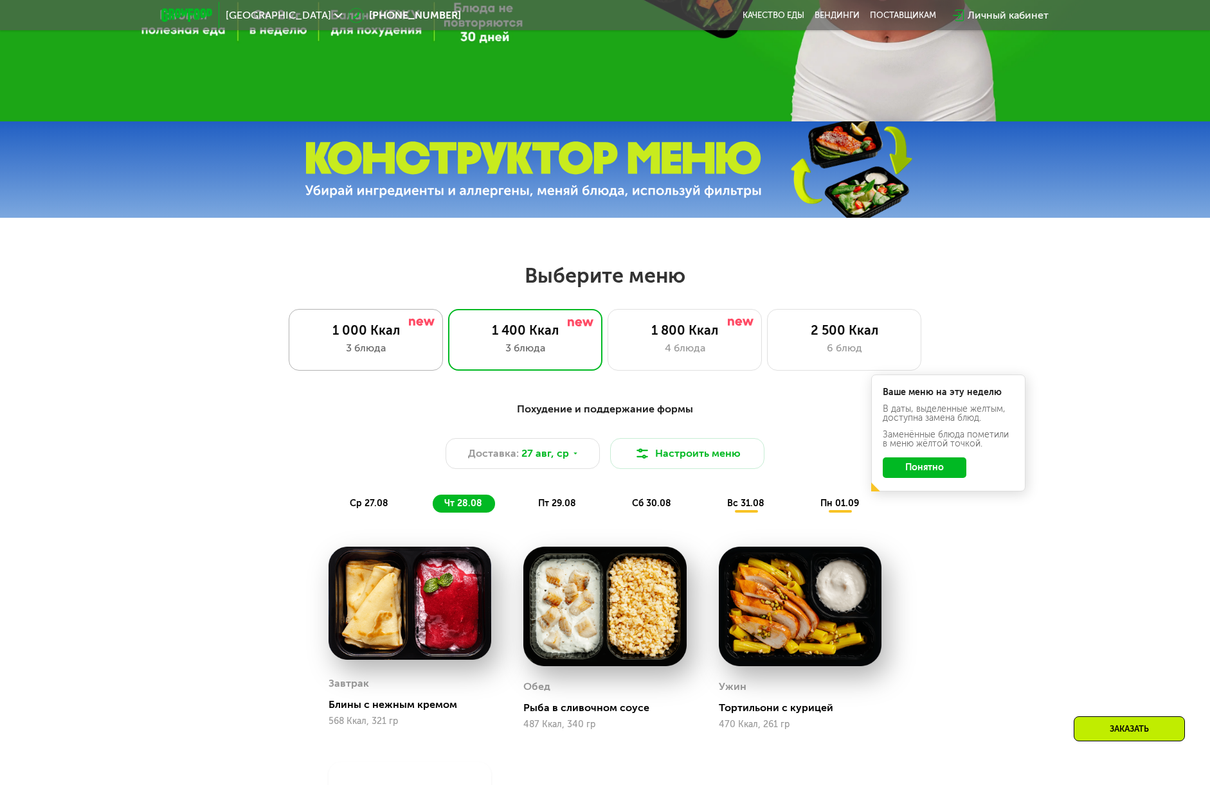
click at [377, 335] on div "1 000 Ккал" at bounding box center [365, 330] width 127 height 15
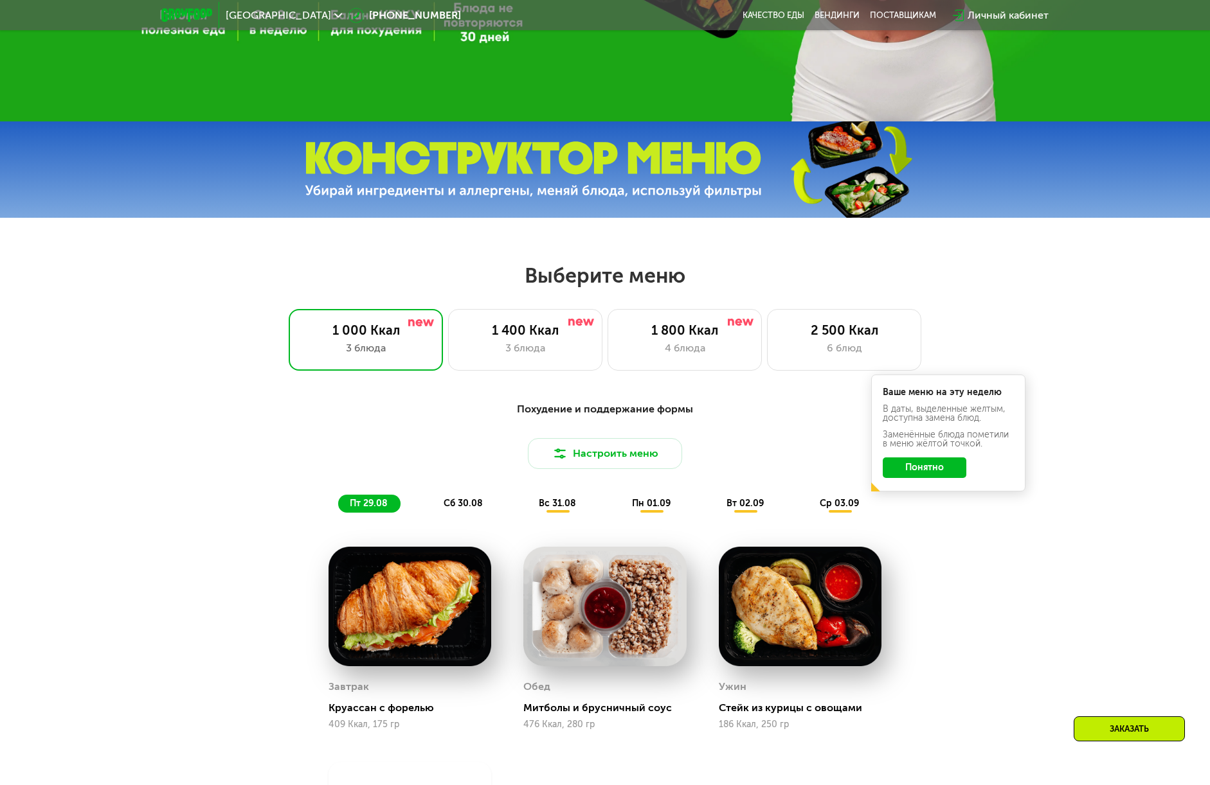
scroll to position [964, 0]
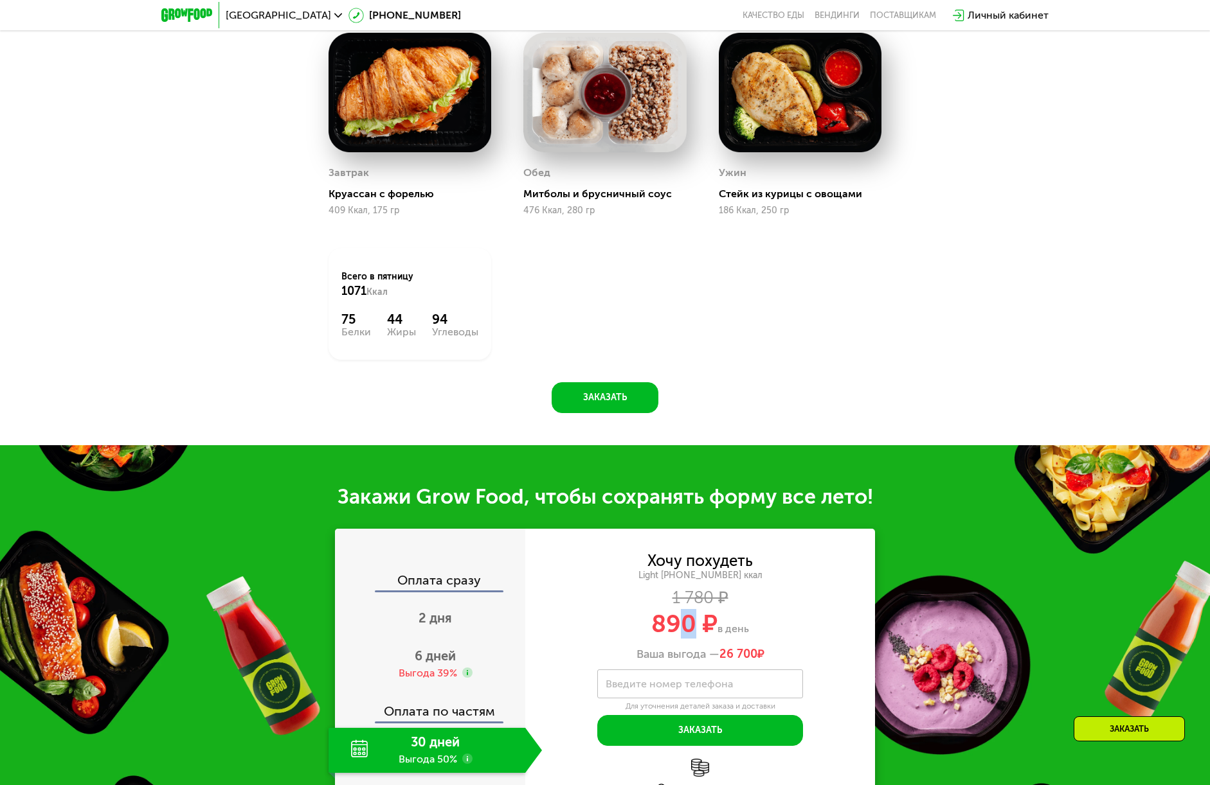
drag, startPoint x: 697, startPoint y: 625, endPoint x: 645, endPoint y: 636, distance: 52.7
click at [658, 635] on span "890 ₽" at bounding box center [684, 624] width 66 height 30
click at [674, 637] on span "890 ₽" at bounding box center [684, 624] width 66 height 30
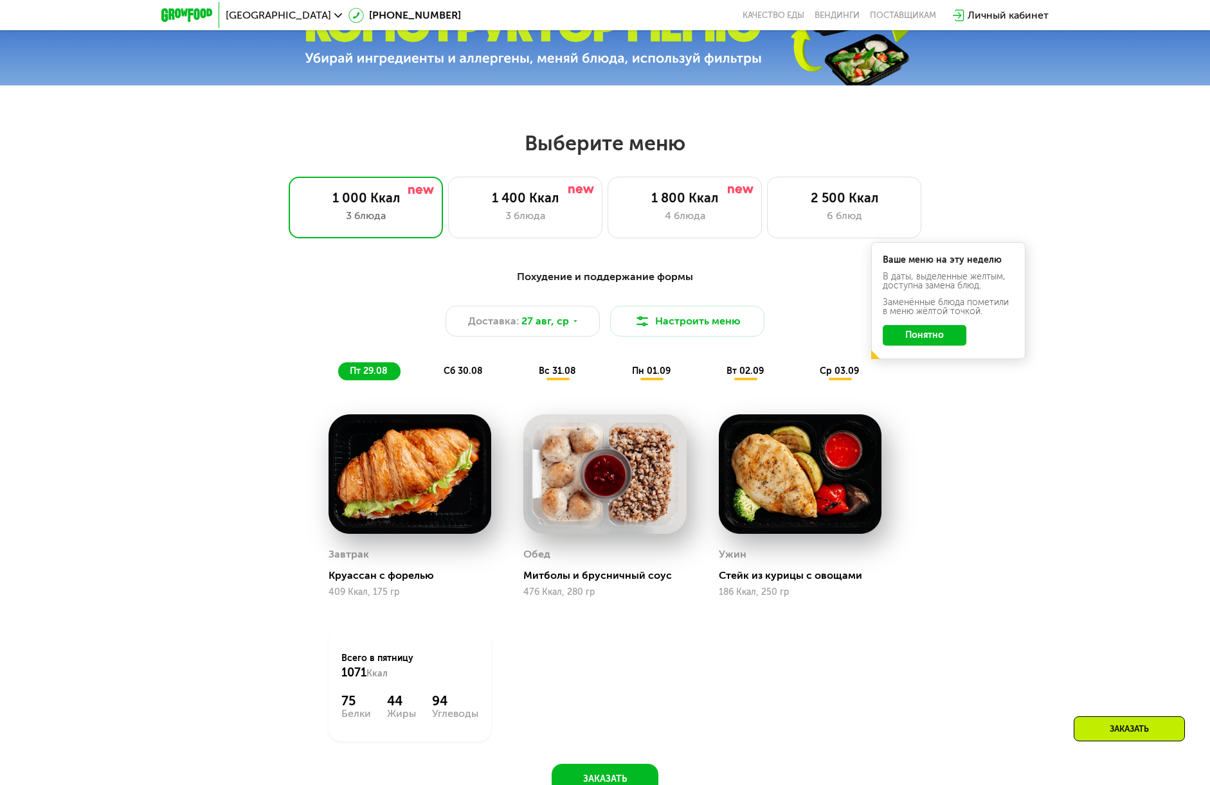
scroll to position [578, 0]
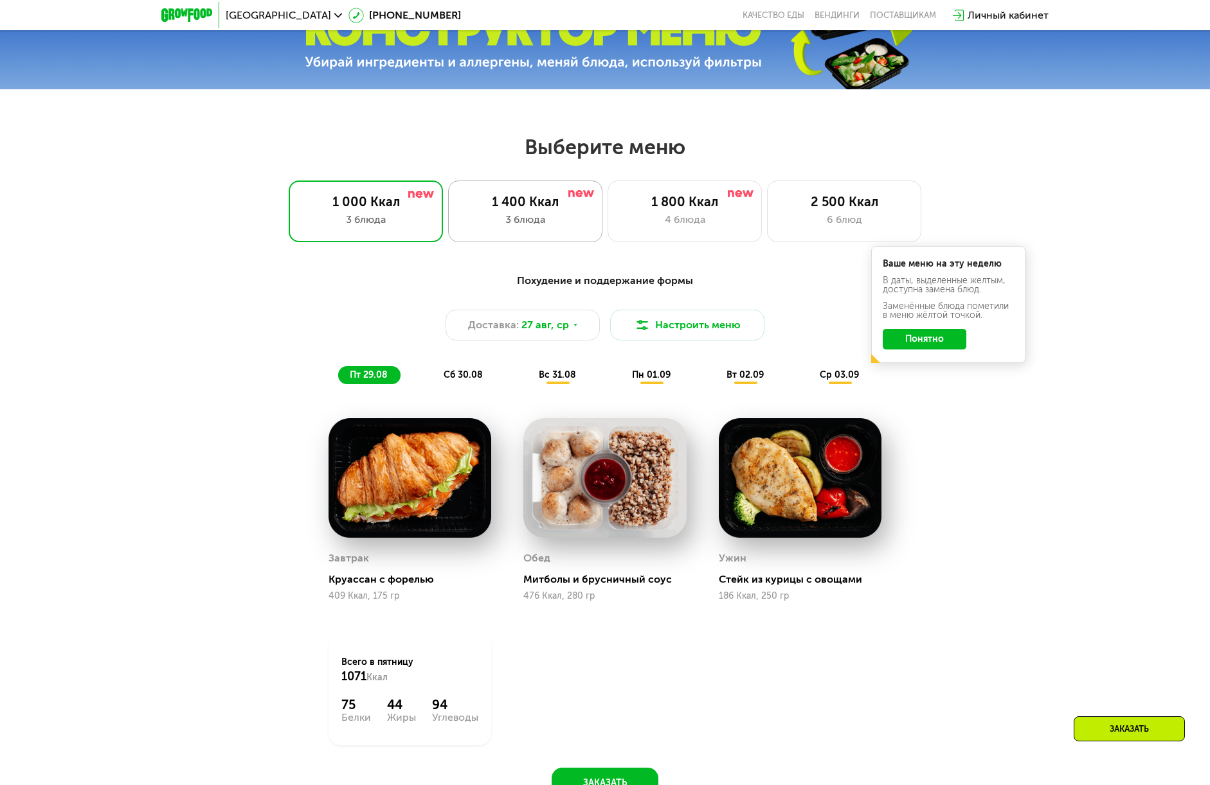
click at [496, 217] on div "3 блюда" at bounding box center [524, 219] width 127 height 15
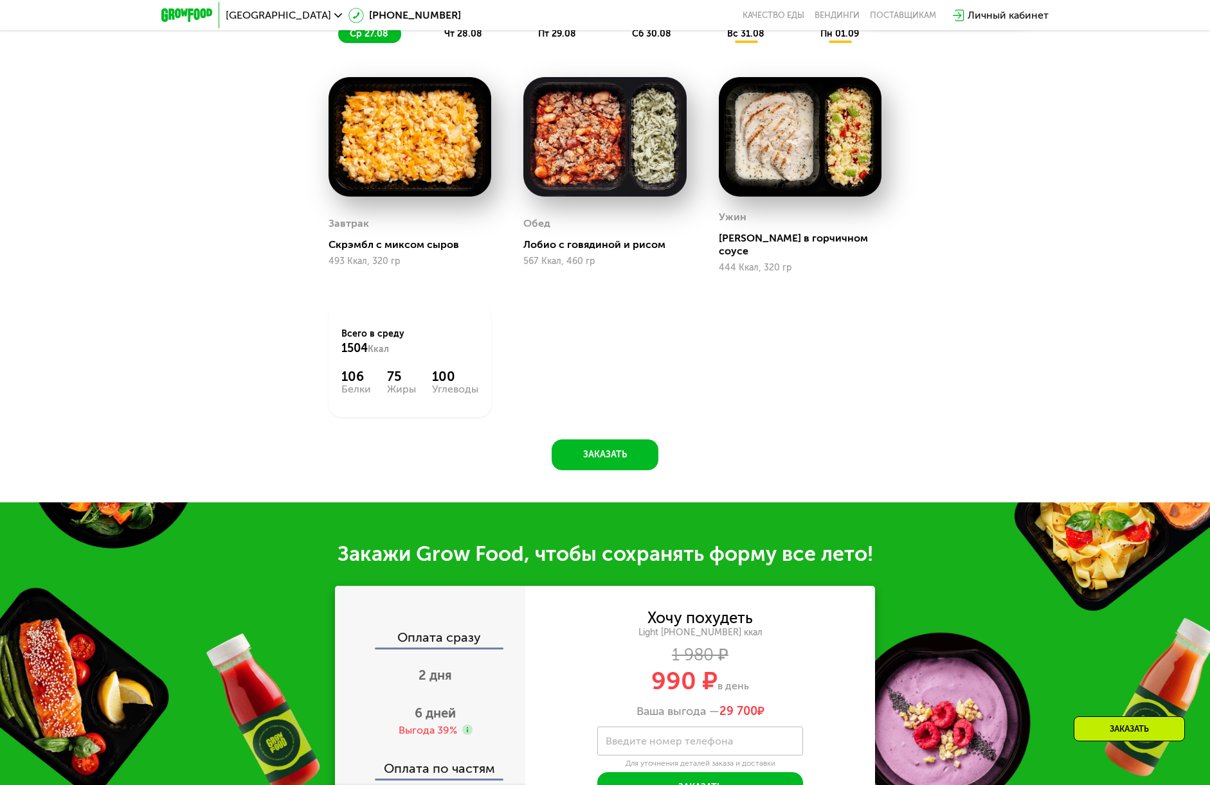
scroll to position [1028, 0]
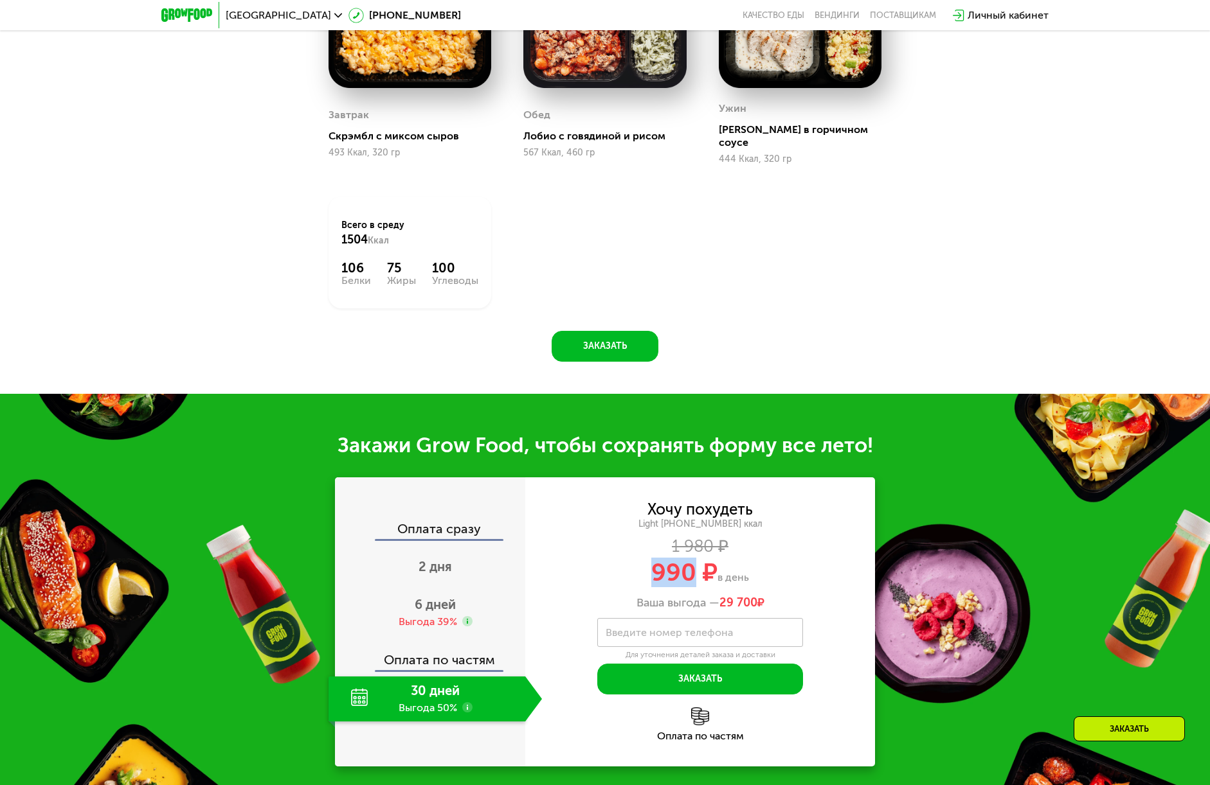
drag, startPoint x: 691, startPoint y: 571, endPoint x: 609, endPoint y: 573, distance: 81.6
click at [616, 572] on div "990 ₽ в день" at bounding box center [700, 572] width 350 height 24
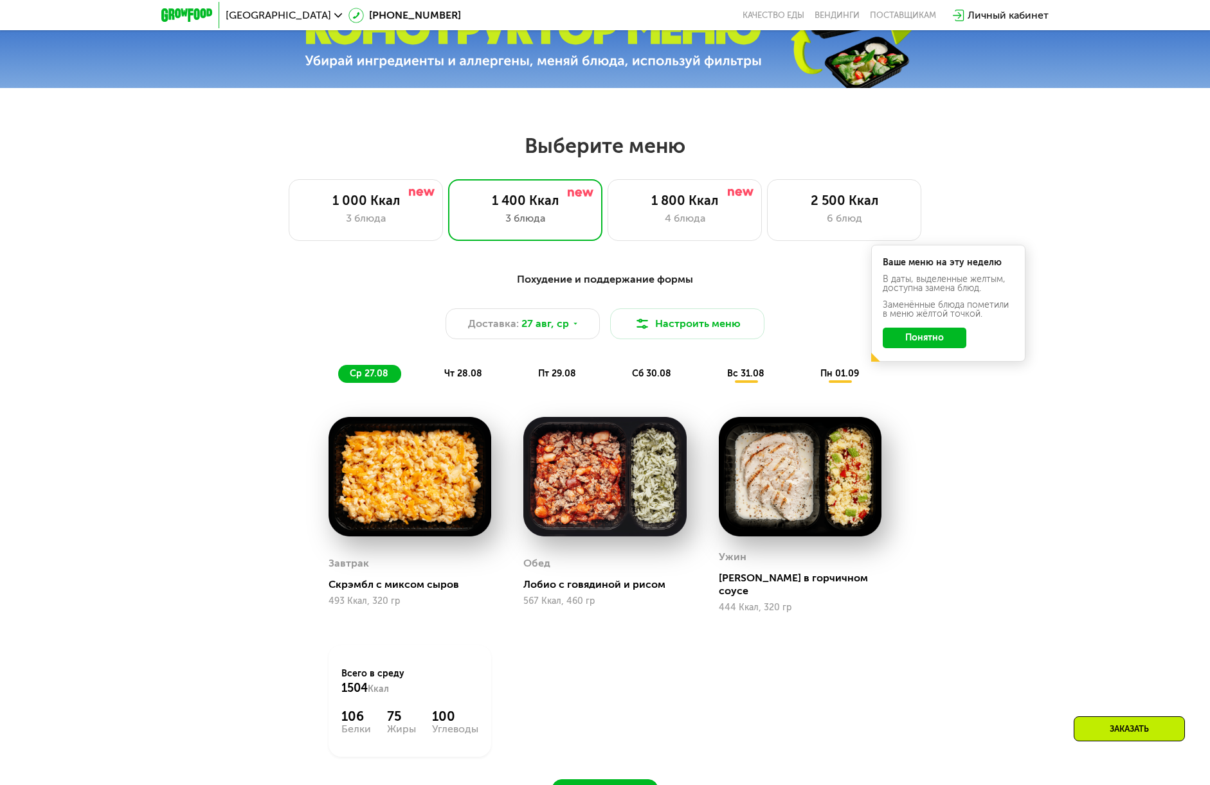
scroll to position [578, 0]
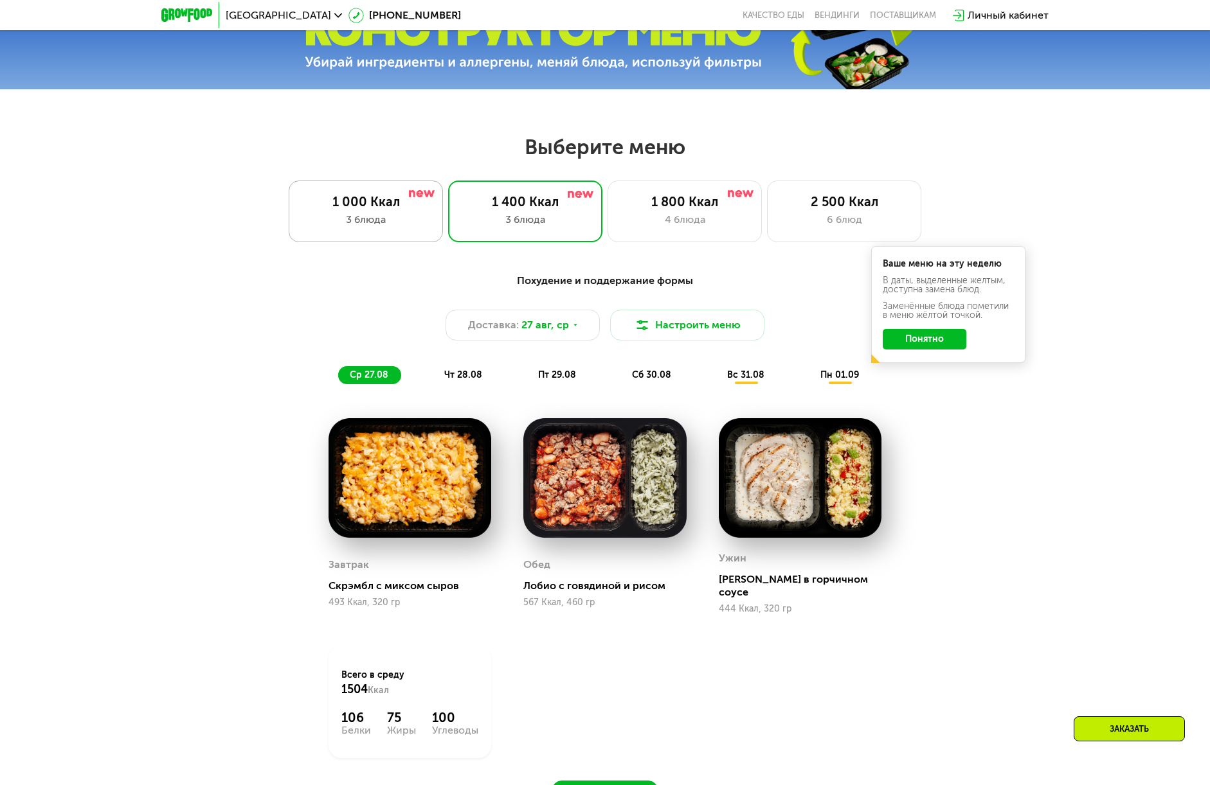
click at [359, 226] on div "3 блюда" at bounding box center [365, 219] width 127 height 15
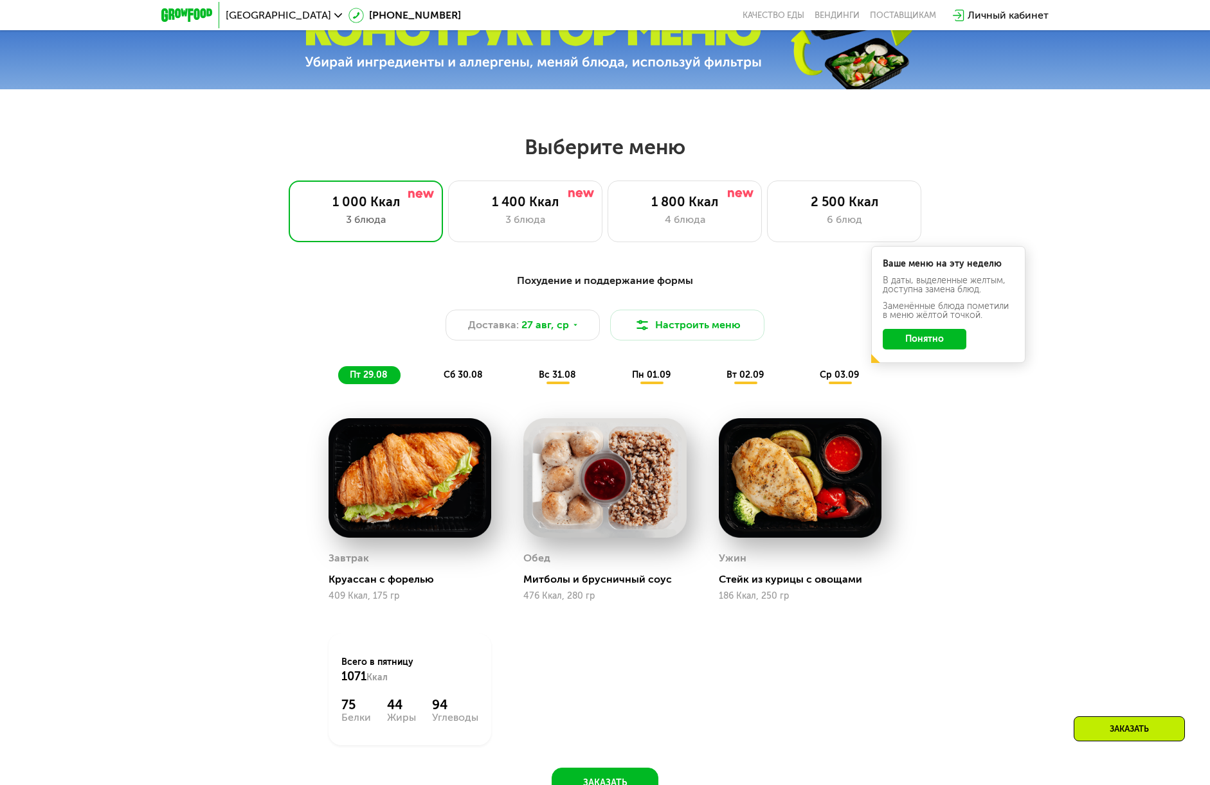
click at [452, 380] on span "сб 30.08" at bounding box center [462, 375] width 39 height 11
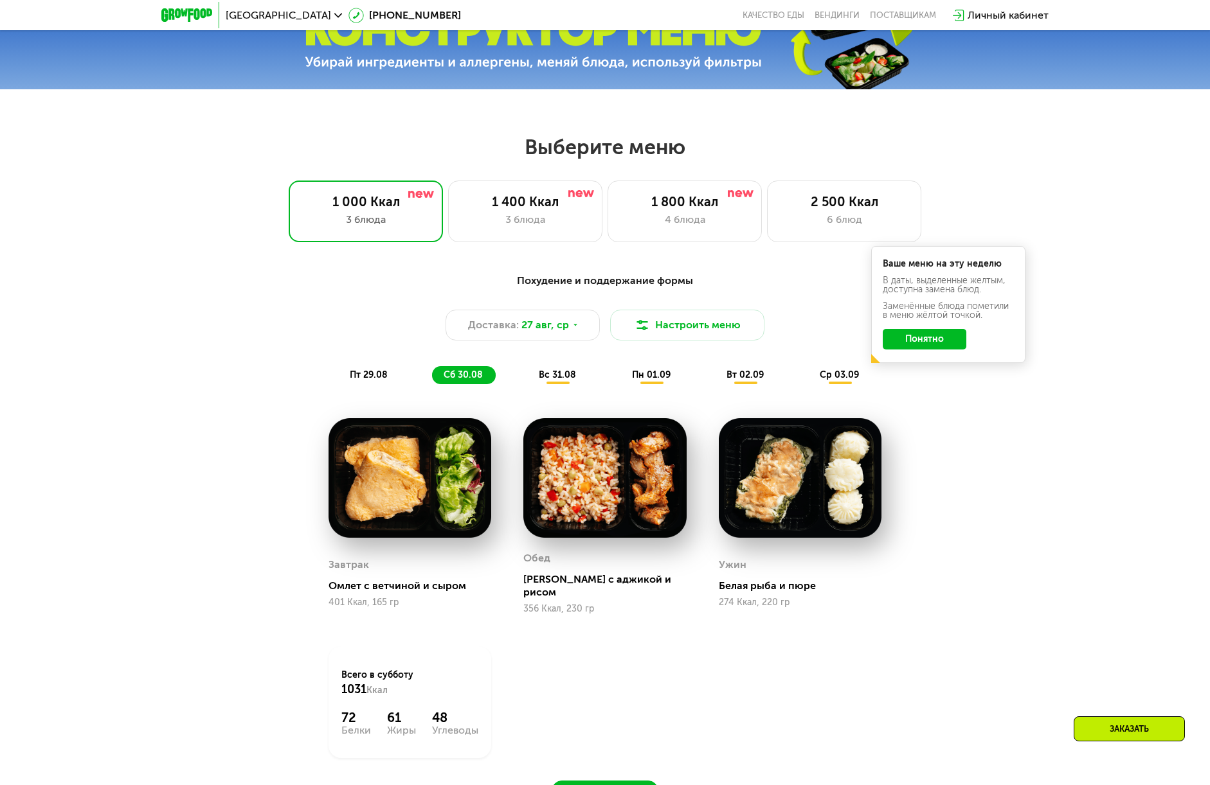
click at [546, 380] on span "вс 31.08" at bounding box center [557, 375] width 37 height 11
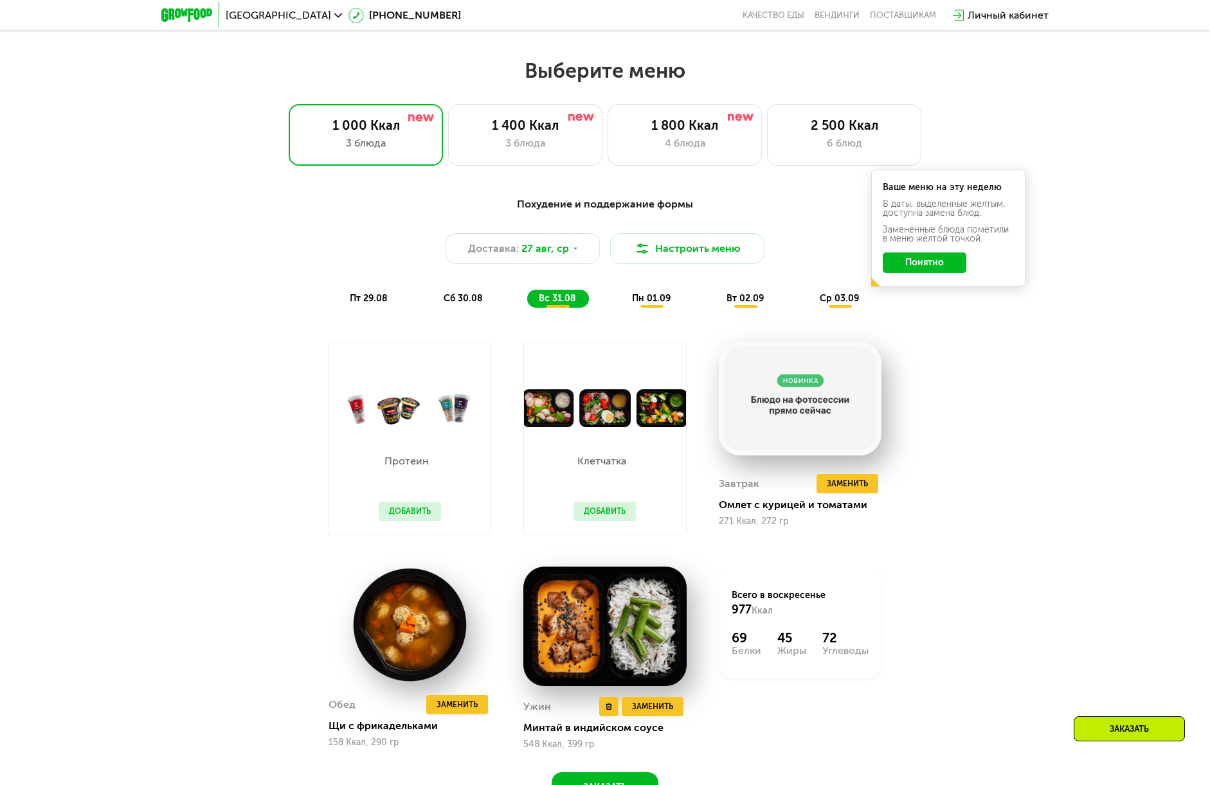
scroll to position [836, 0]
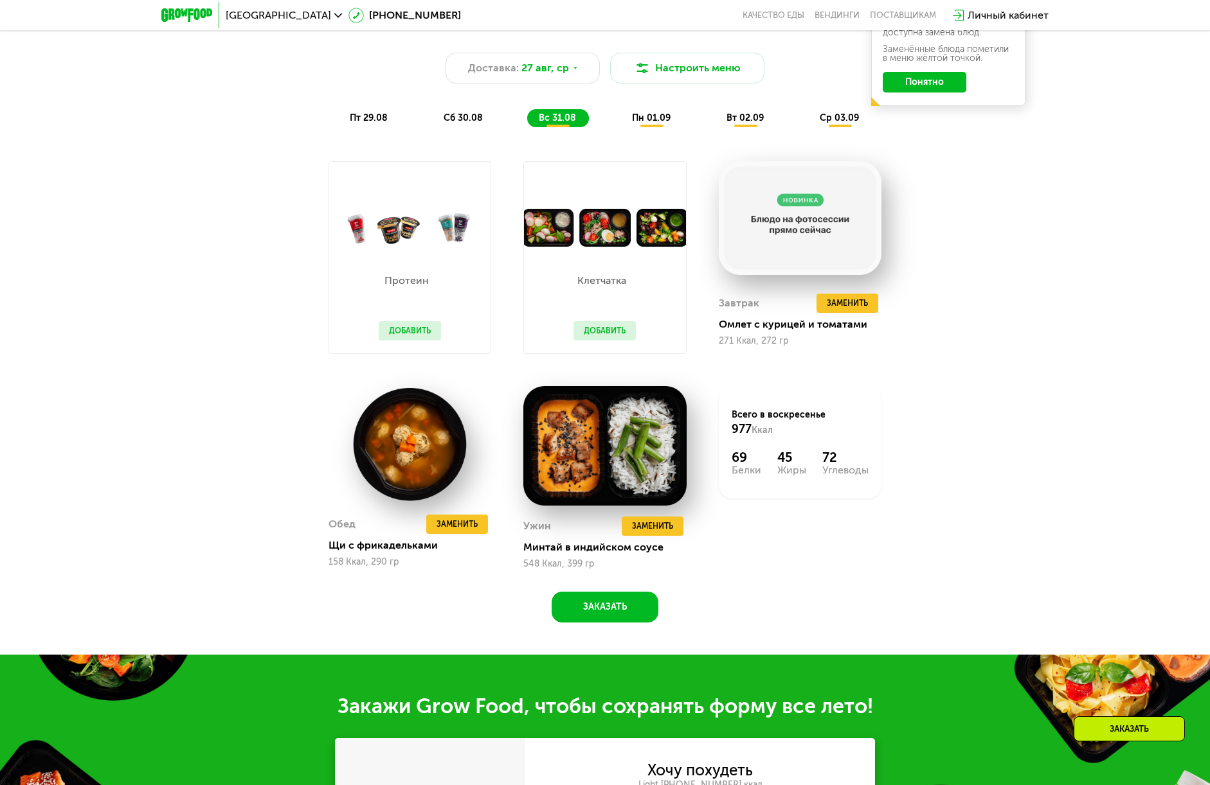
click at [654, 121] on span "пн 01.09" at bounding box center [651, 117] width 39 height 11
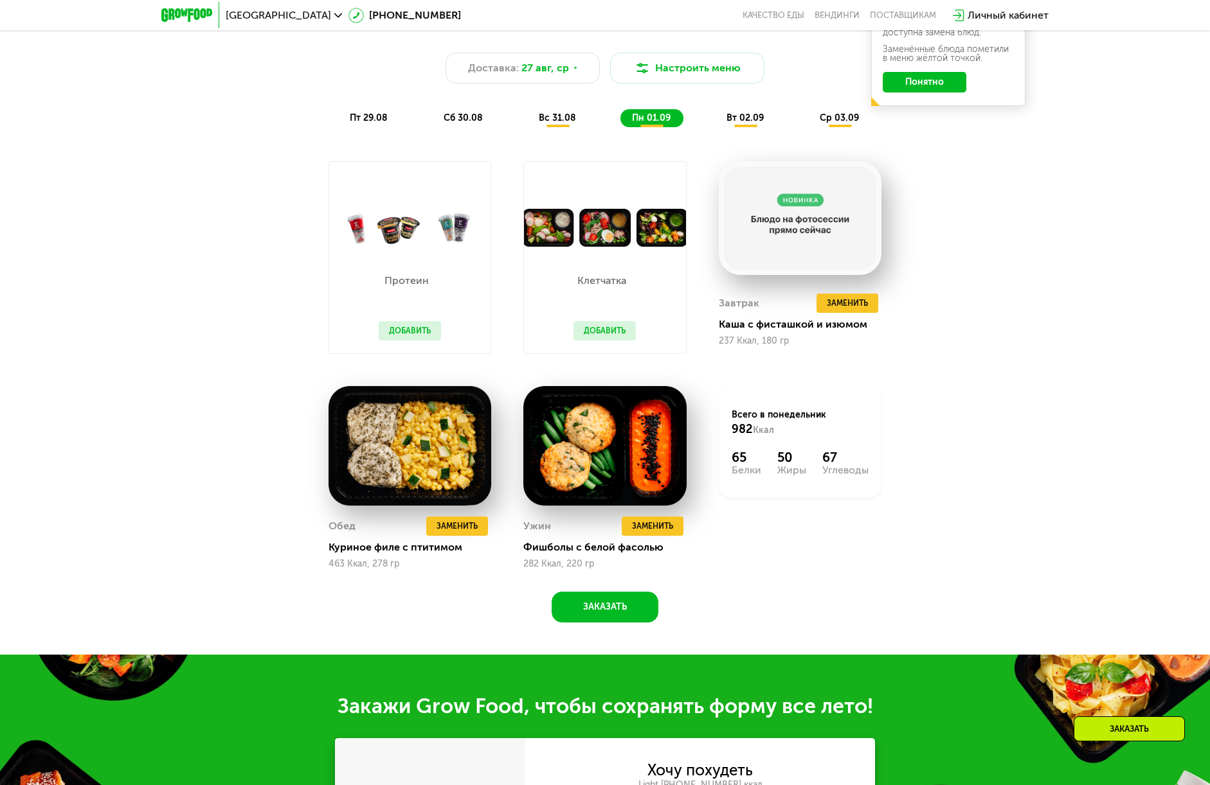
click at [808, 122] on div "вт 02.09" at bounding box center [840, 118] width 64 height 18
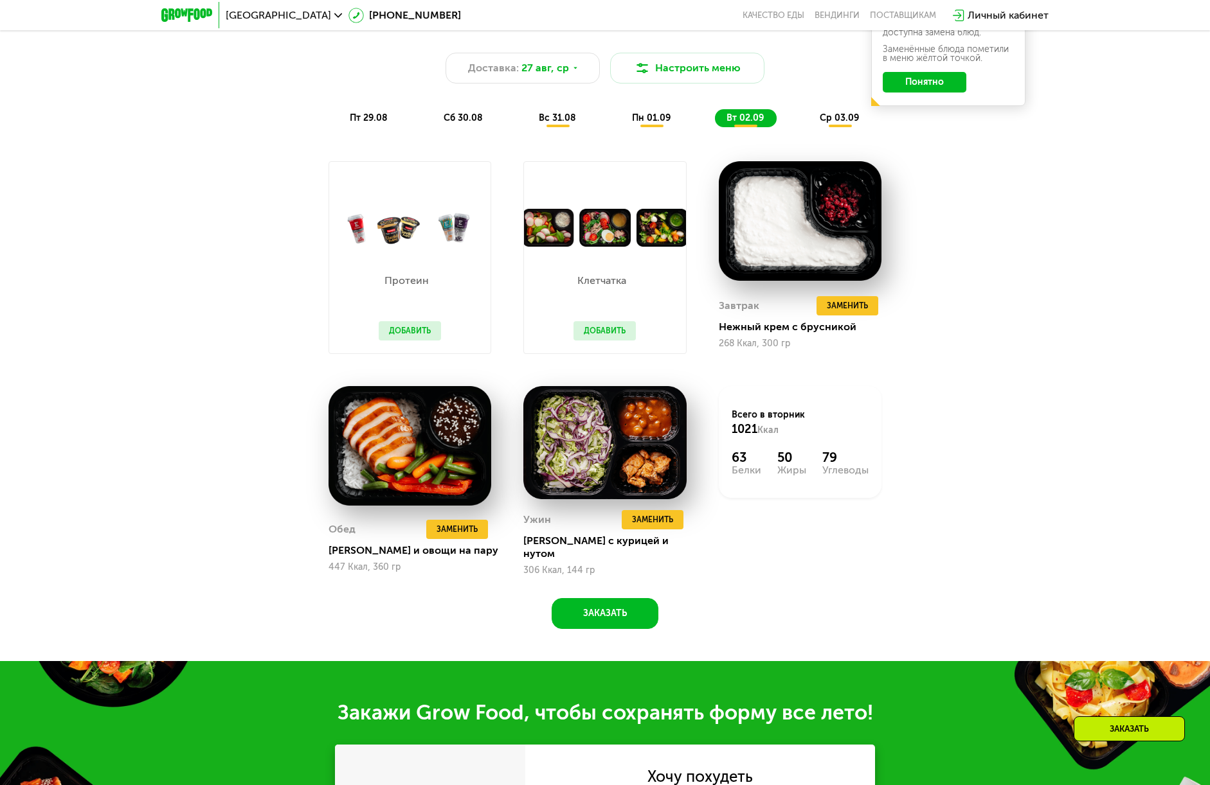
click at [832, 127] on div "ср 03.09" at bounding box center [840, 118] width 64 height 18
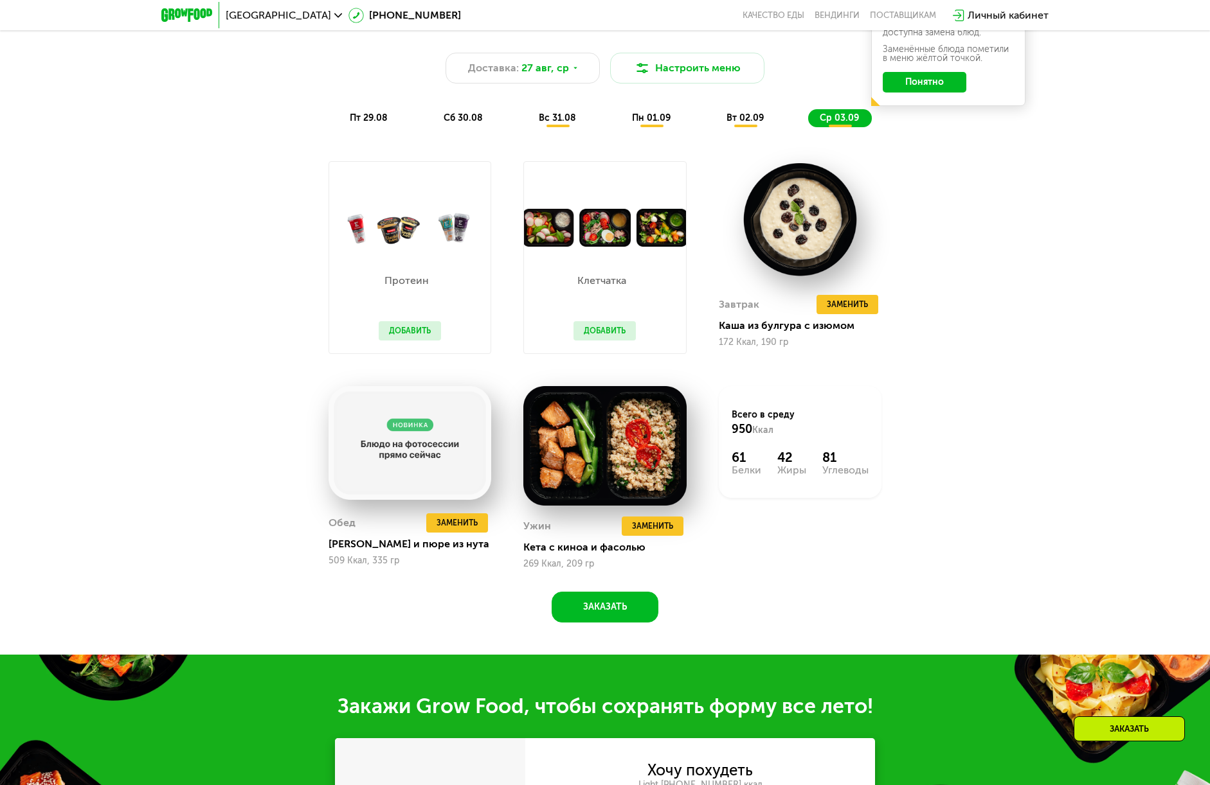
click at [383, 121] on span "пт 29.08" at bounding box center [369, 117] width 38 height 11
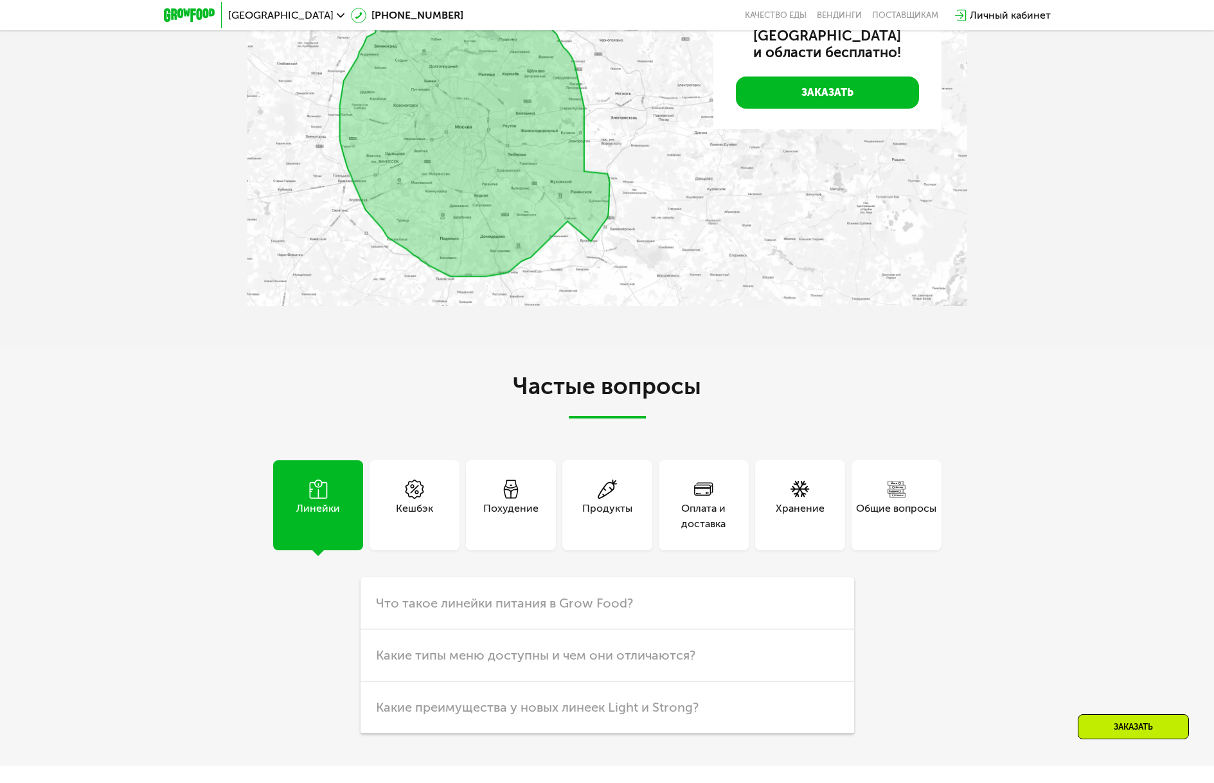
scroll to position [3025, 0]
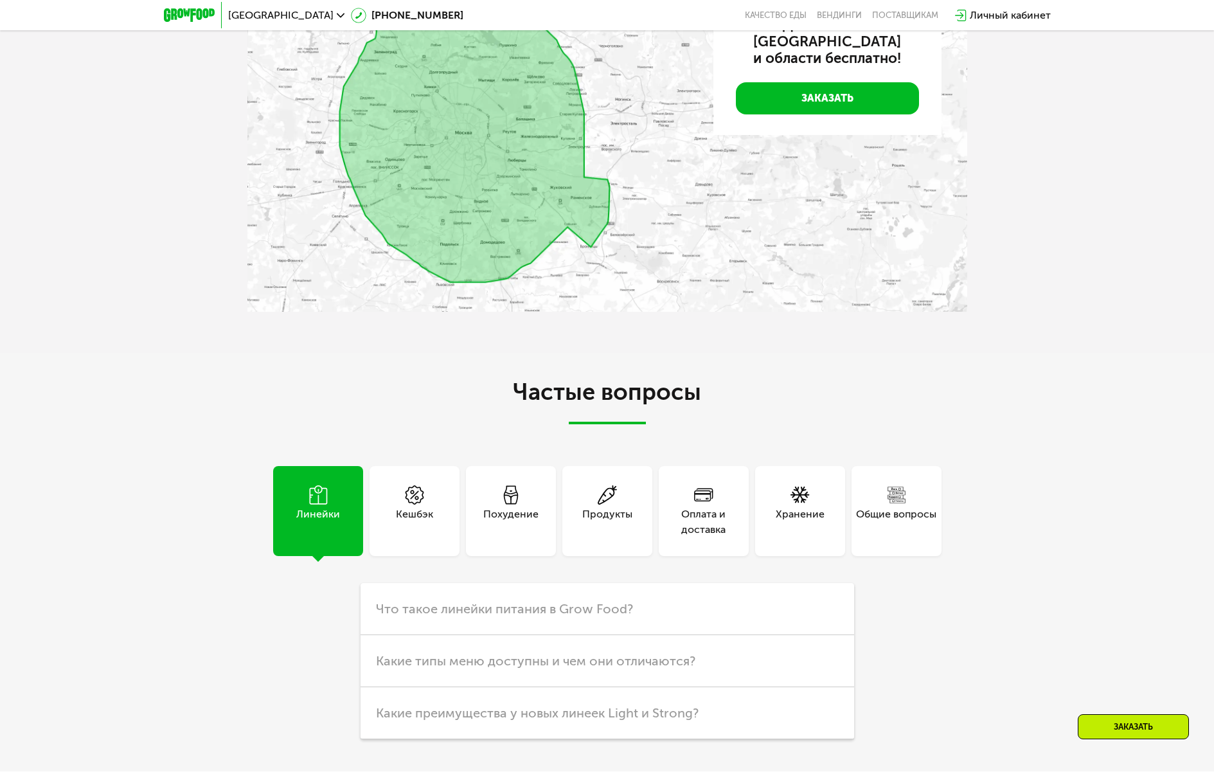
click at [497, 510] on div "Похудение" at bounding box center [510, 521] width 55 height 31
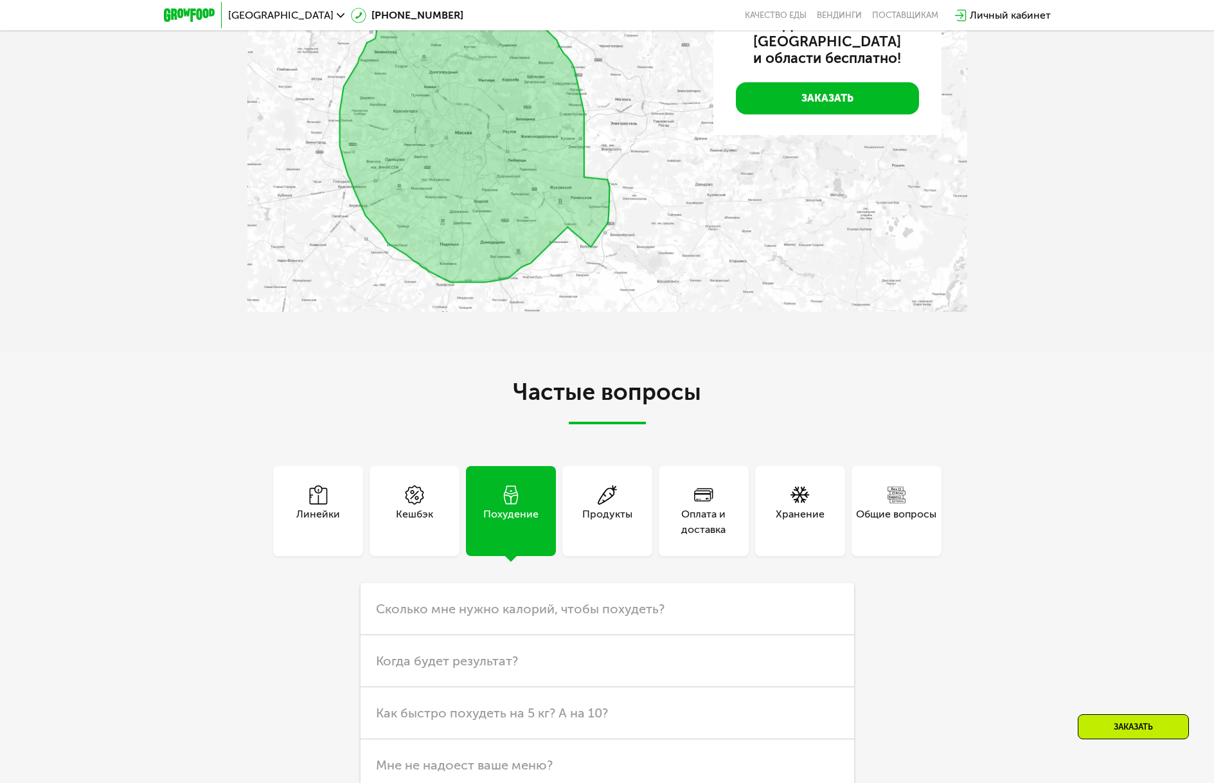
click at [432, 501] on div "Кешбэк" at bounding box center [415, 511] width 90 height 90
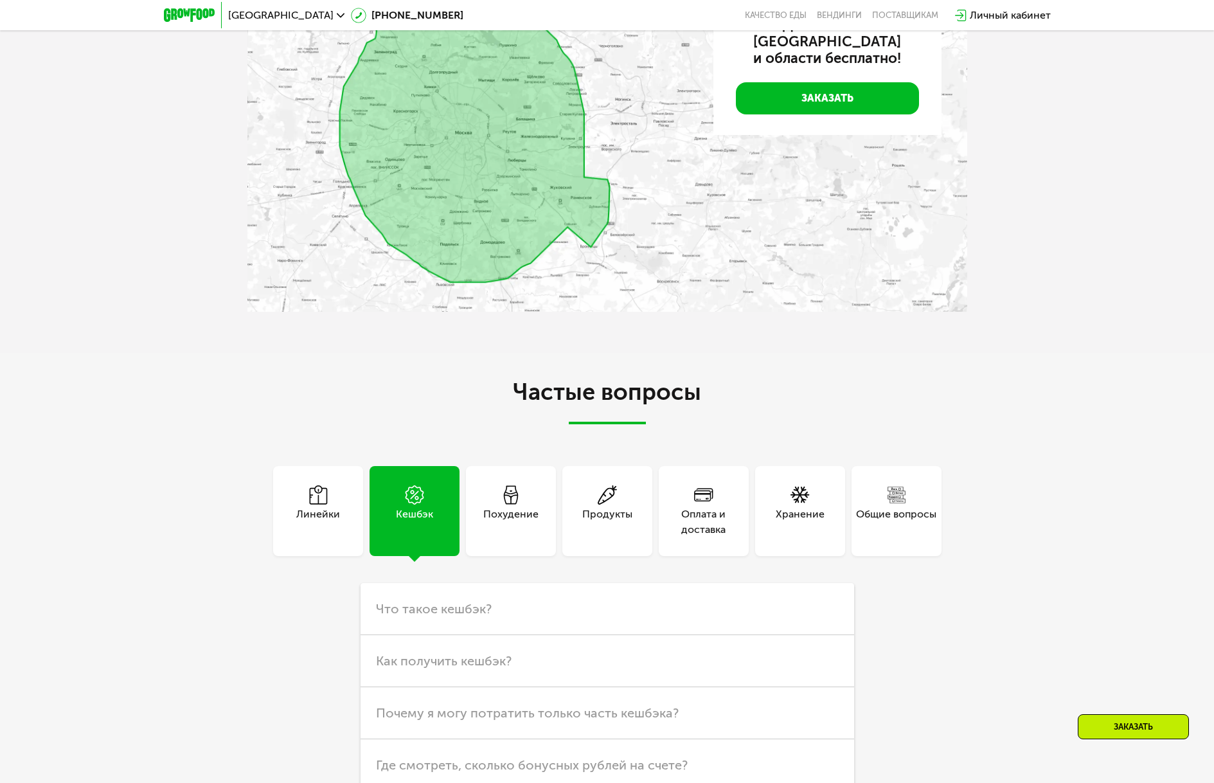
click at [607, 490] on icon at bounding box center [607, 494] width 19 height 19
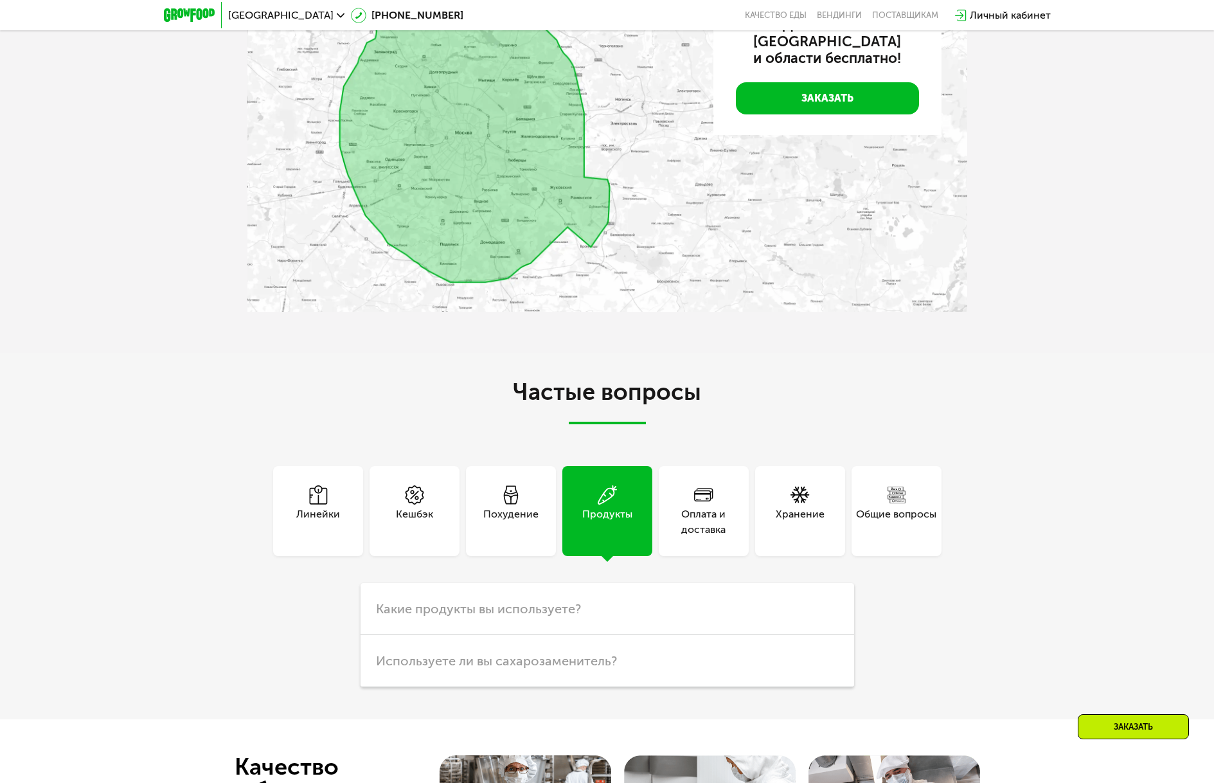
click at [697, 515] on div "Оплата и доставка" at bounding box center [704, 521] width 90 height 31
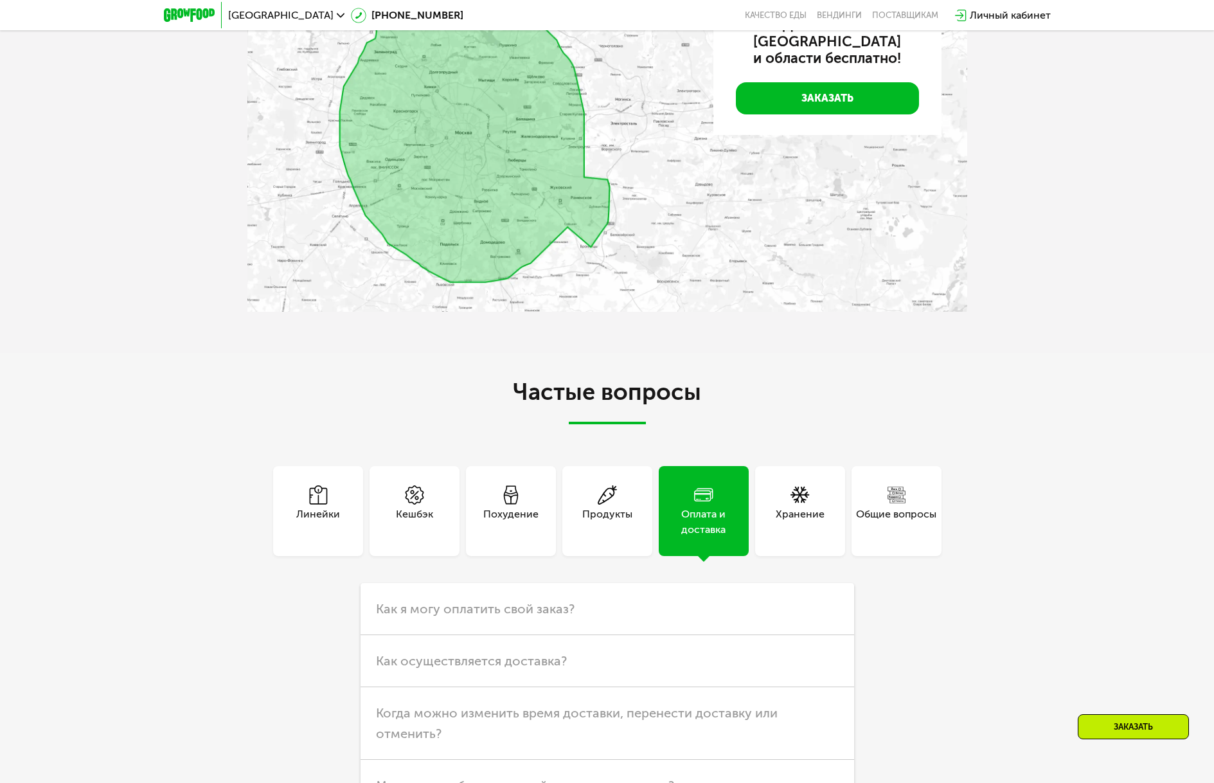
click at [773, 481] on div "Хранение" at bounding box center [800, 511] width 90 height 90
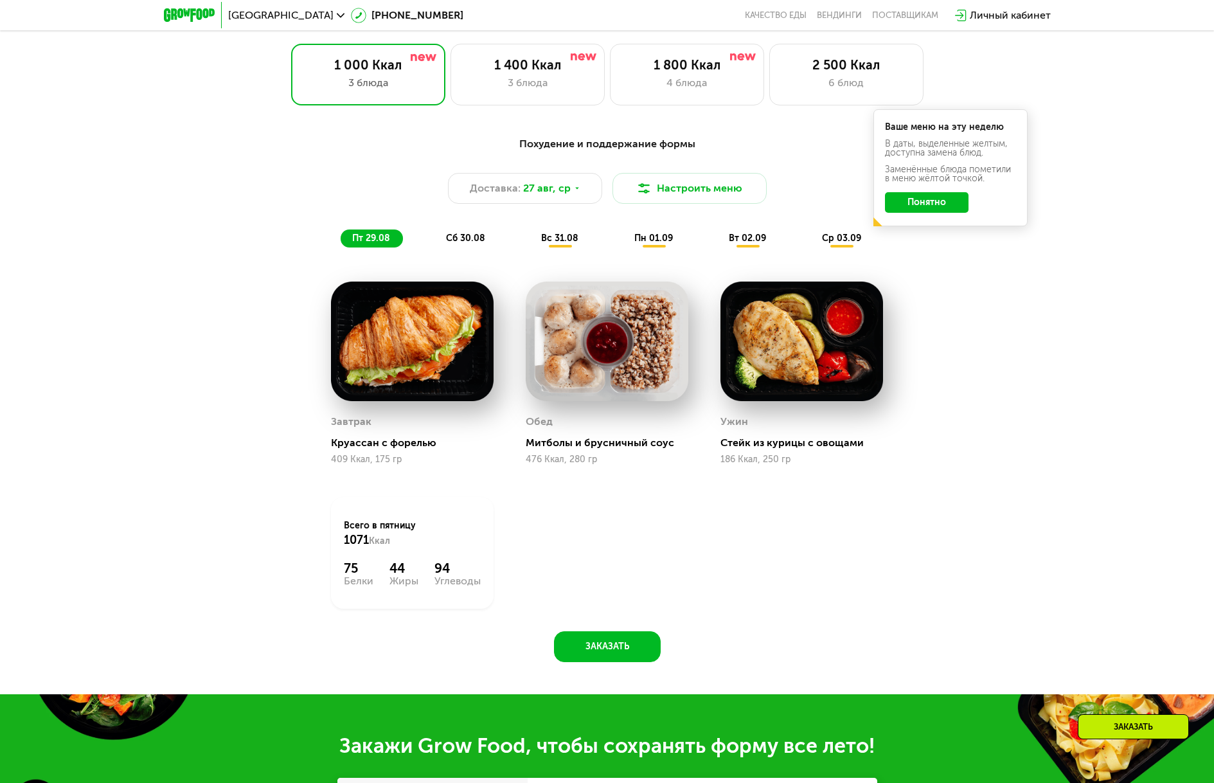
scroll to position [711, 0]
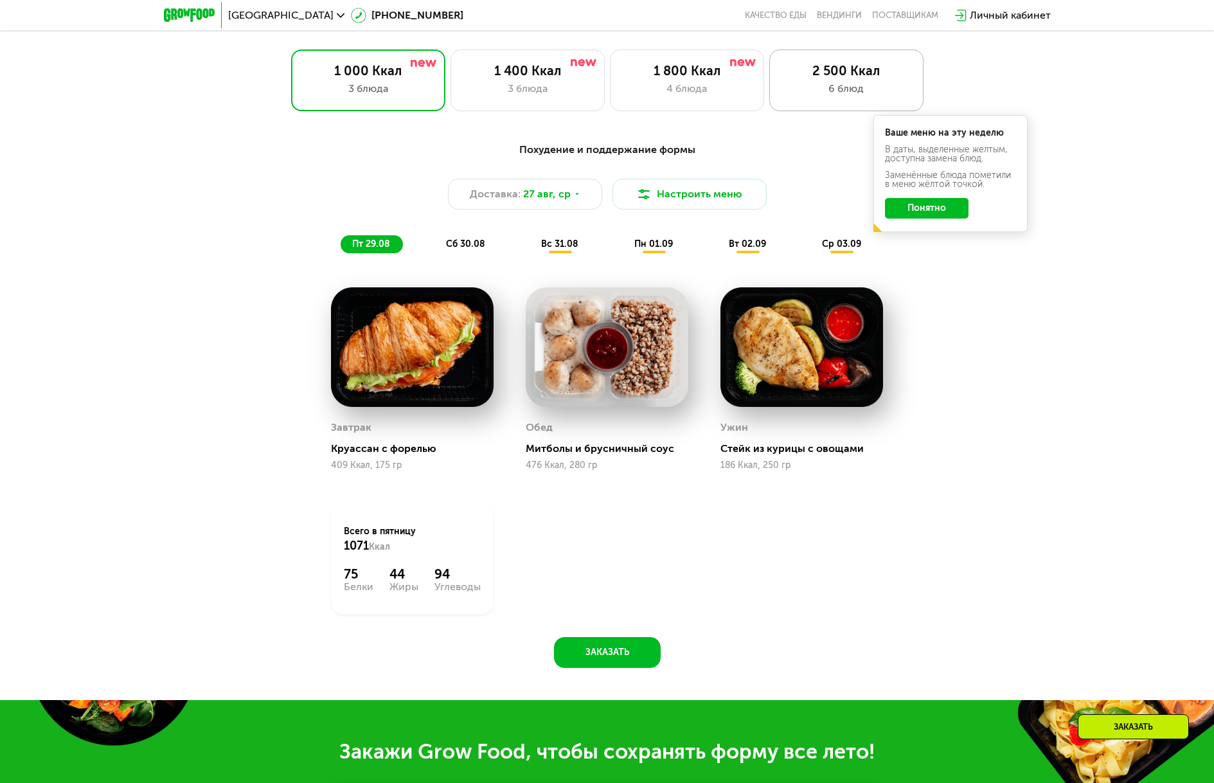
click at [836, 78] on div "2 500 Ккал" at bounding box center [846, 70] width 127 height 15
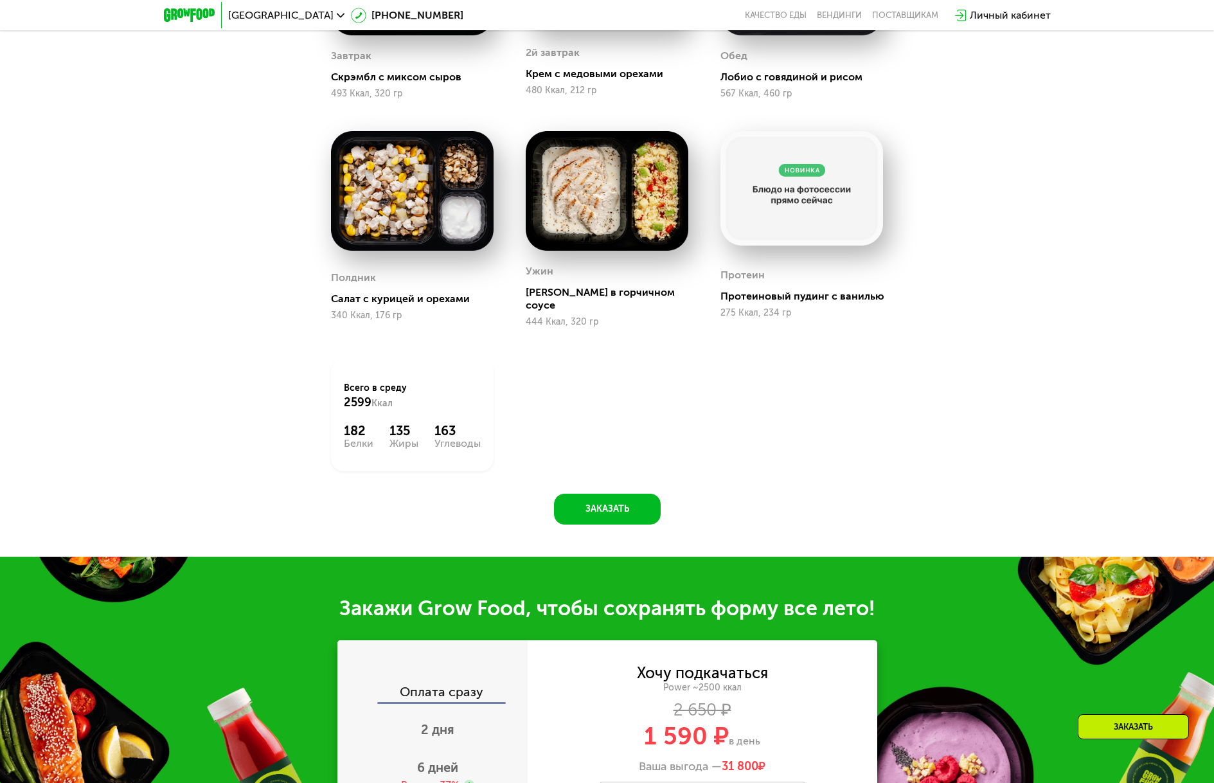
scroll to position [776, 0]
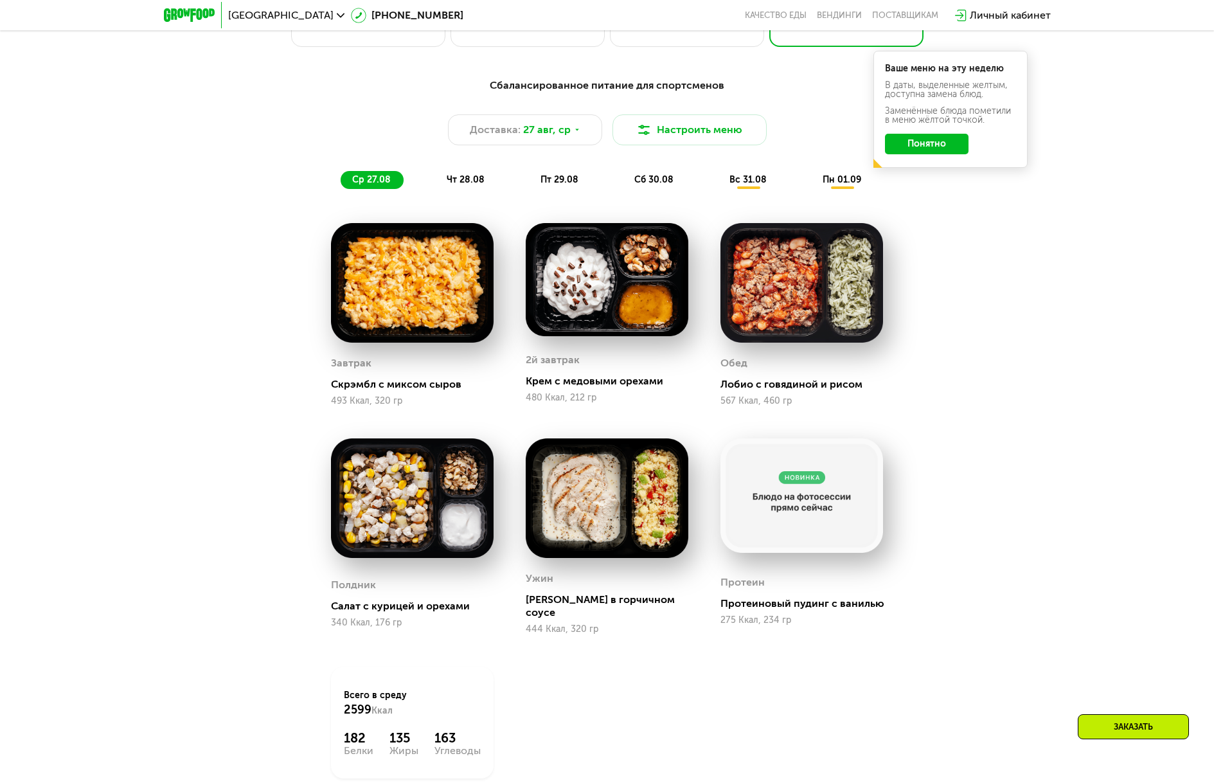
click at [529, 189] on div "чт 28.08" at bounding box center [560, 180] width 62 height 18
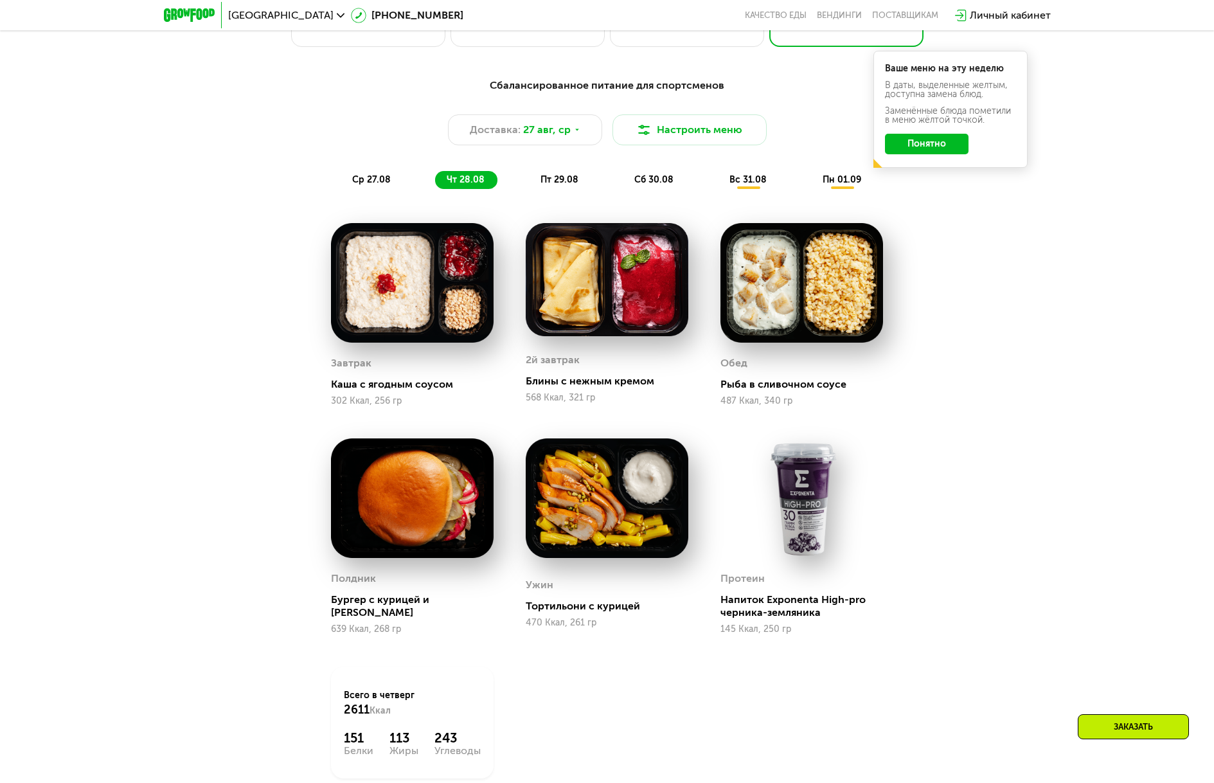
click at [569, 185] on span "пт 29.08" at bounding box center [560, 179] width 38 height 11
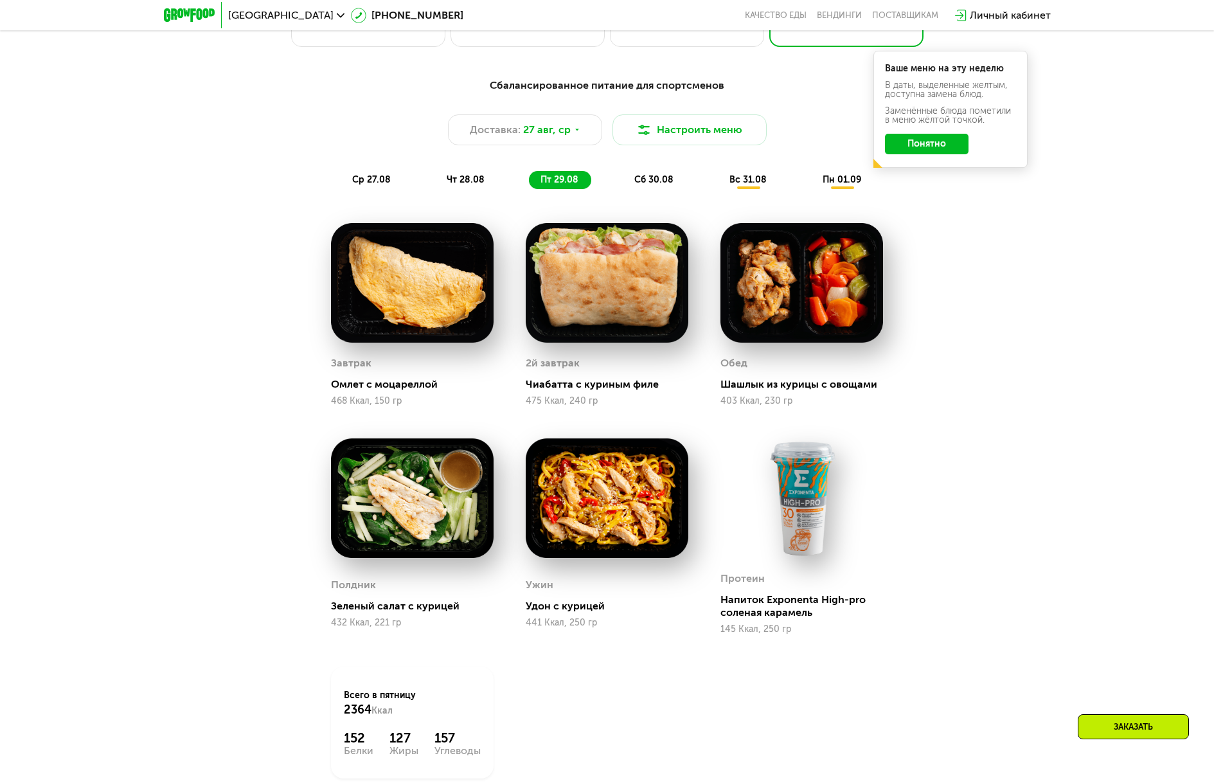
click at [718, 183] on div "сб 30.08" at bounding box center [749, 180] width 62 height 18
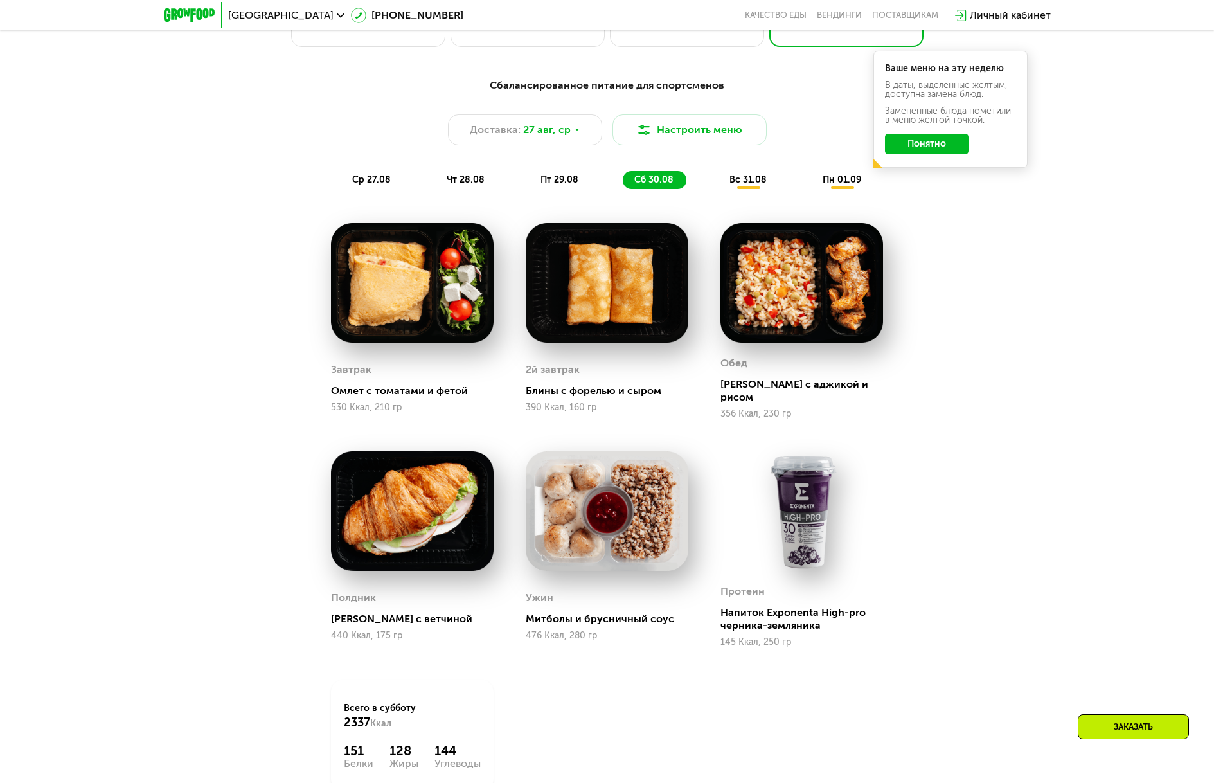
click at [749, 179] on span "вс 31.08" at bounding box center [747, 179] width 37 height 11
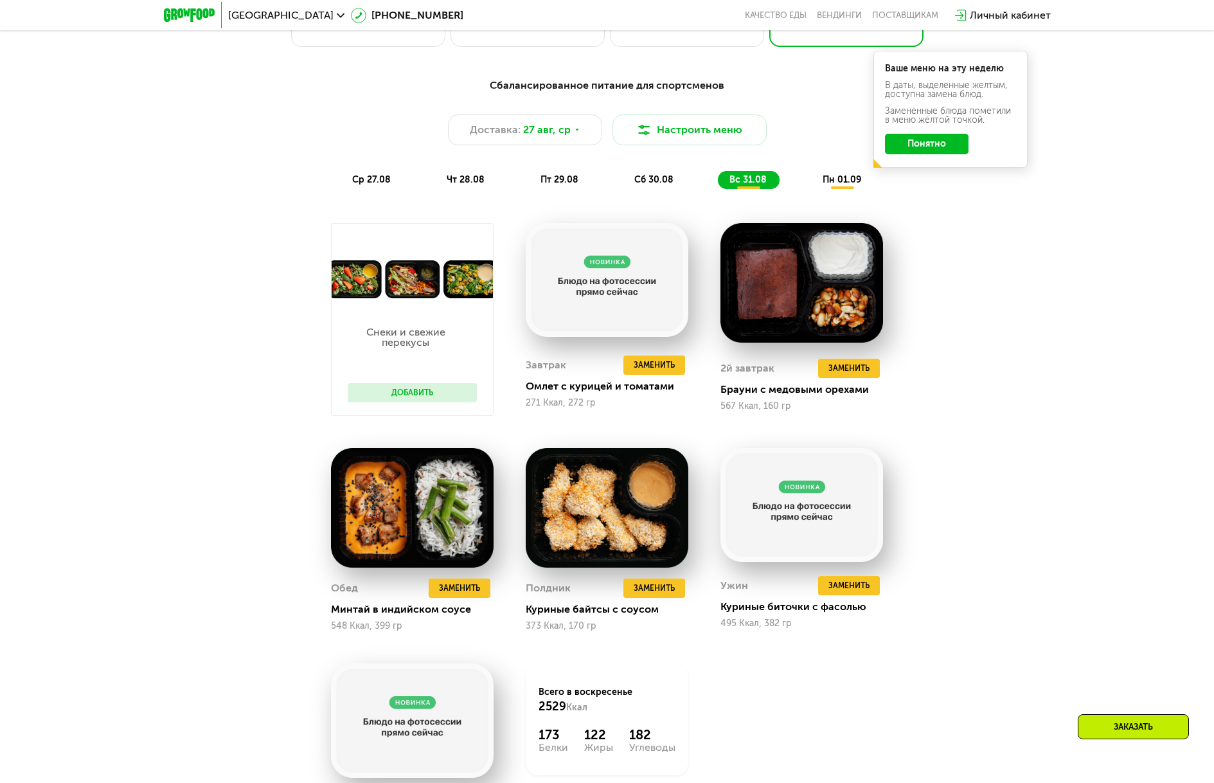
click at [841, 180] on span "пн 01.09" at bounding box center [842, 179] width 39 height 11
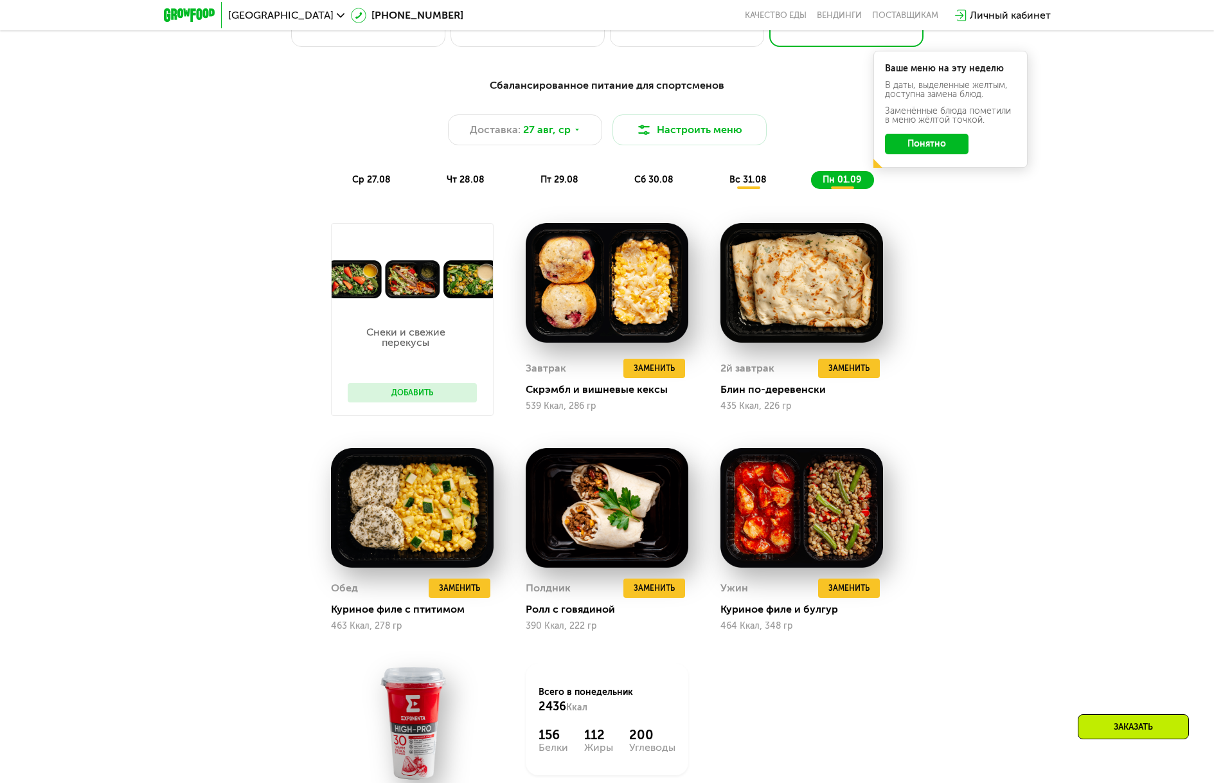
click at [370, 183] on span "ср 27.08" at bounding box center [371, 179] width 39 height 11
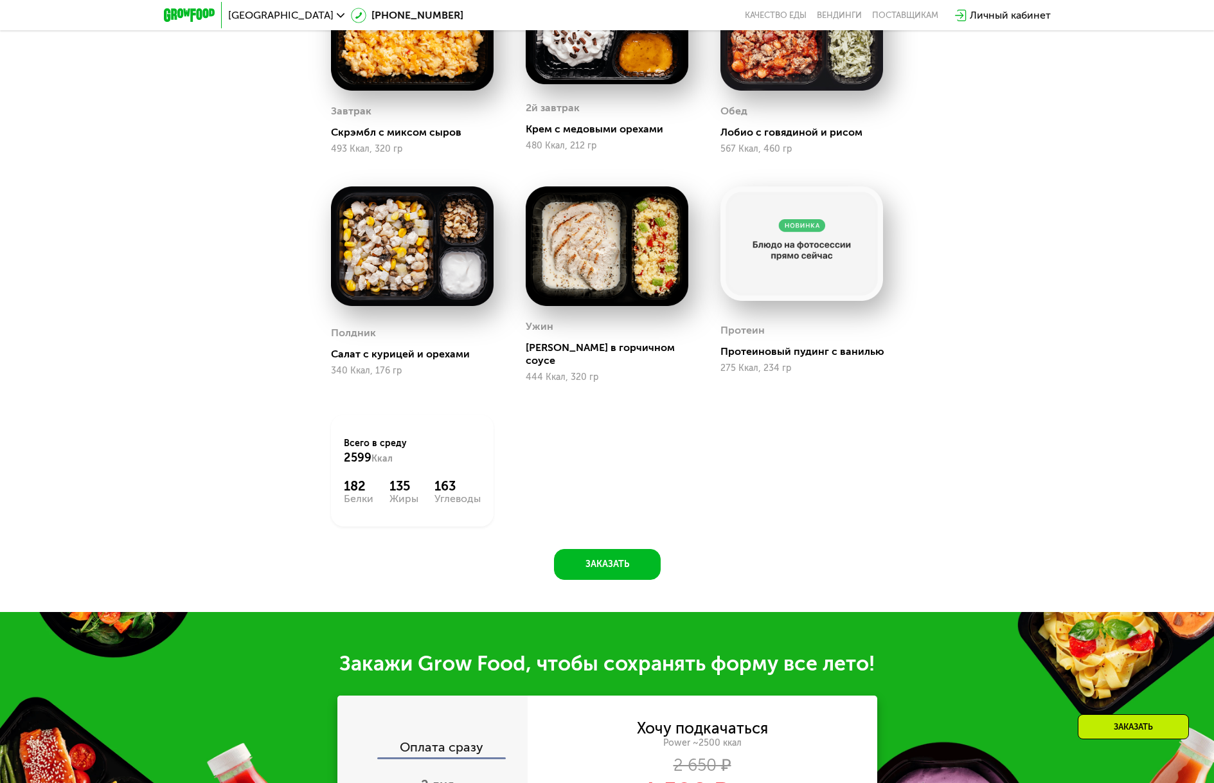
scroll to position [1161, 0]
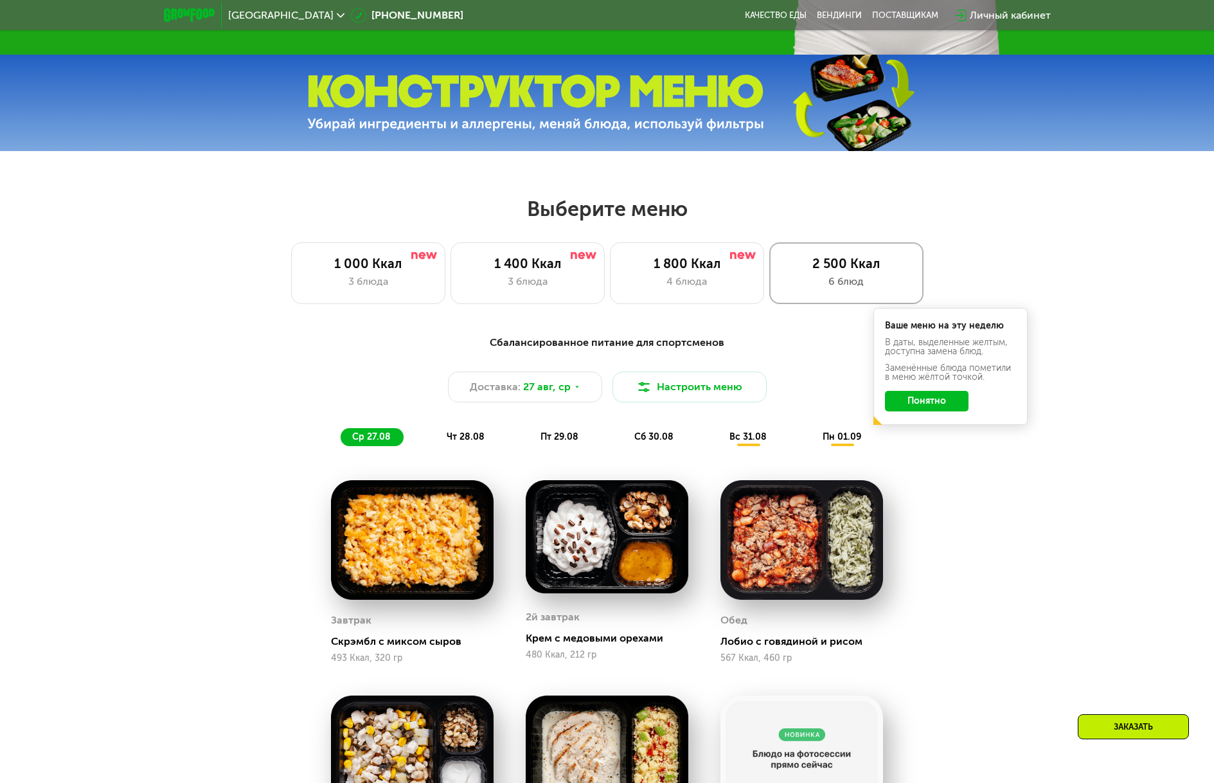
click at [822, 267] on div "2 500 Ккал" at bounding box center [846, 263] width 127 height 15
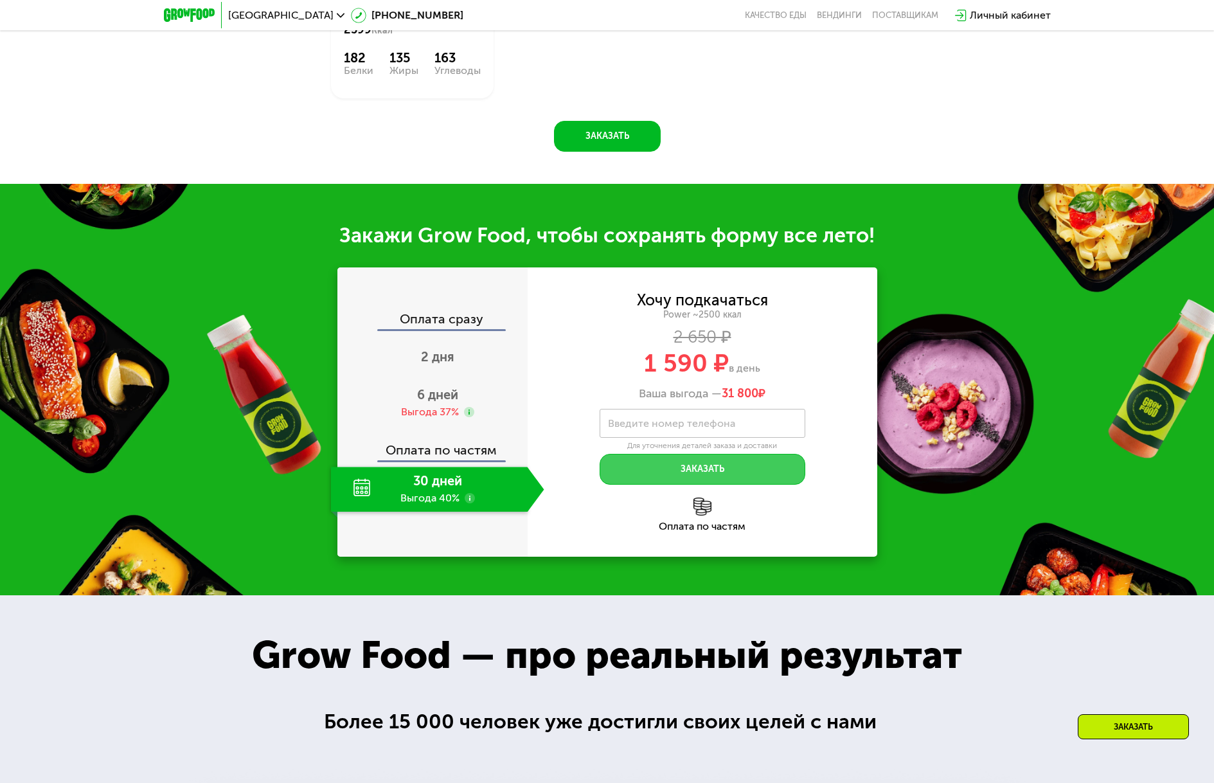
scroll to position [1483, 0]
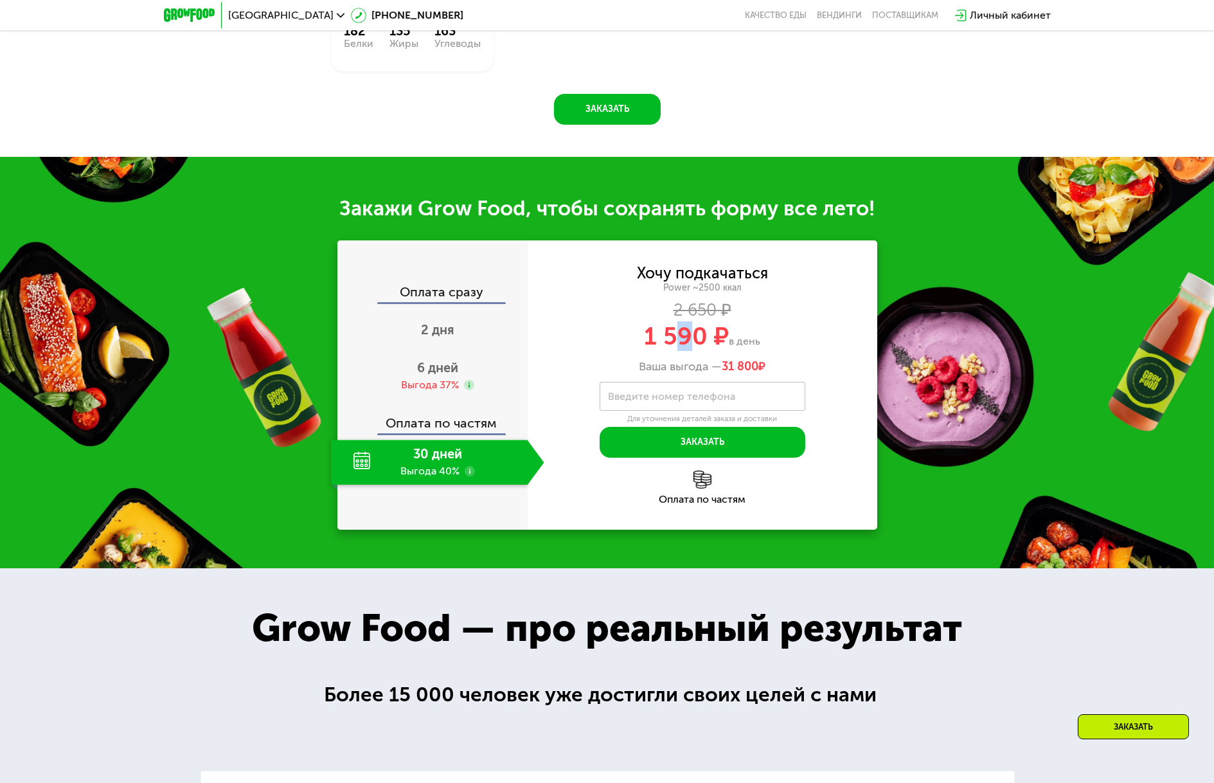
drag, startPoint x: 699, startPoint y: 336, endPoint x: 594, endPoint y: 344, distance: 105.1
click at [647, 336] on span "1 590 ₽" at bounding box center [686, 336] width 85 height 30
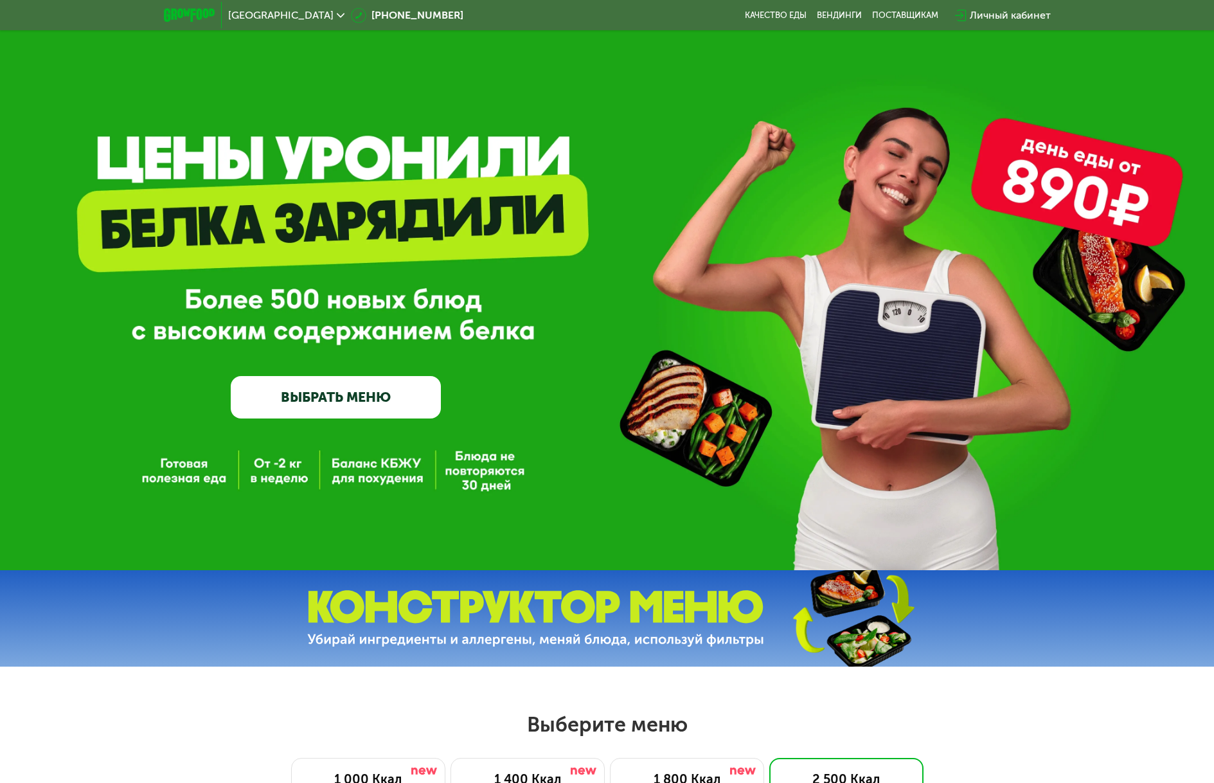
scroll to position [0, 0]
